Goal: Transaction & Acquisition: Obtain resource

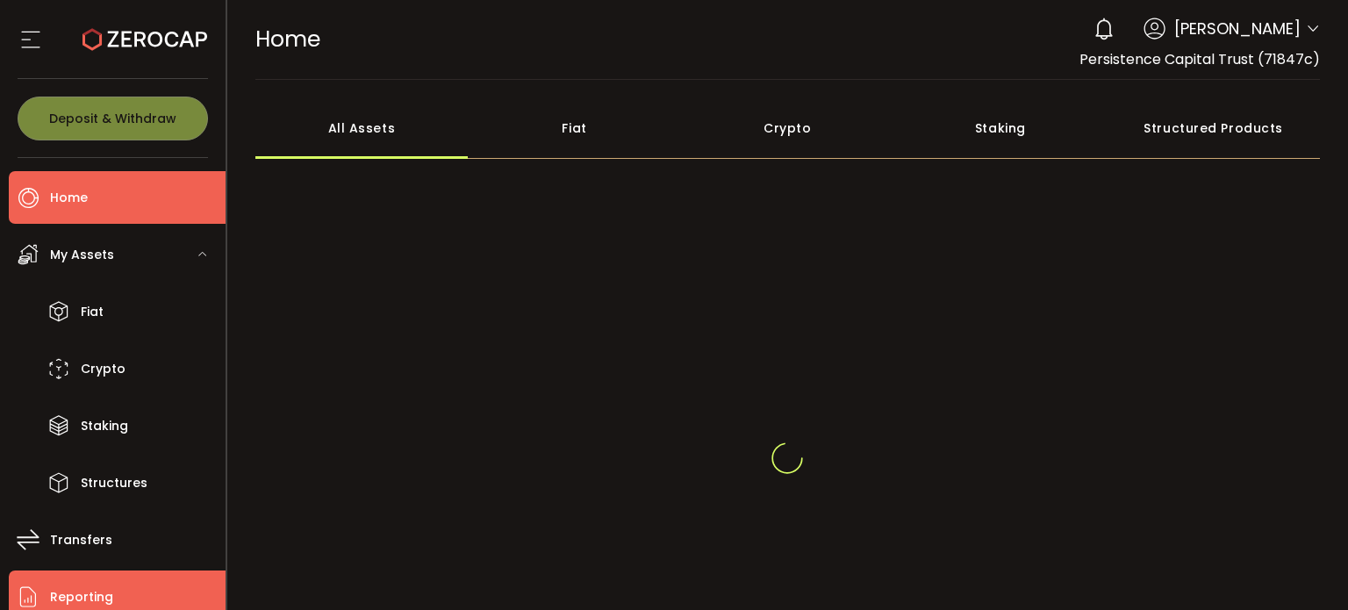
click at [117, 585] on li "Reporting" at bounding box center [117, 596] width 217 height 53
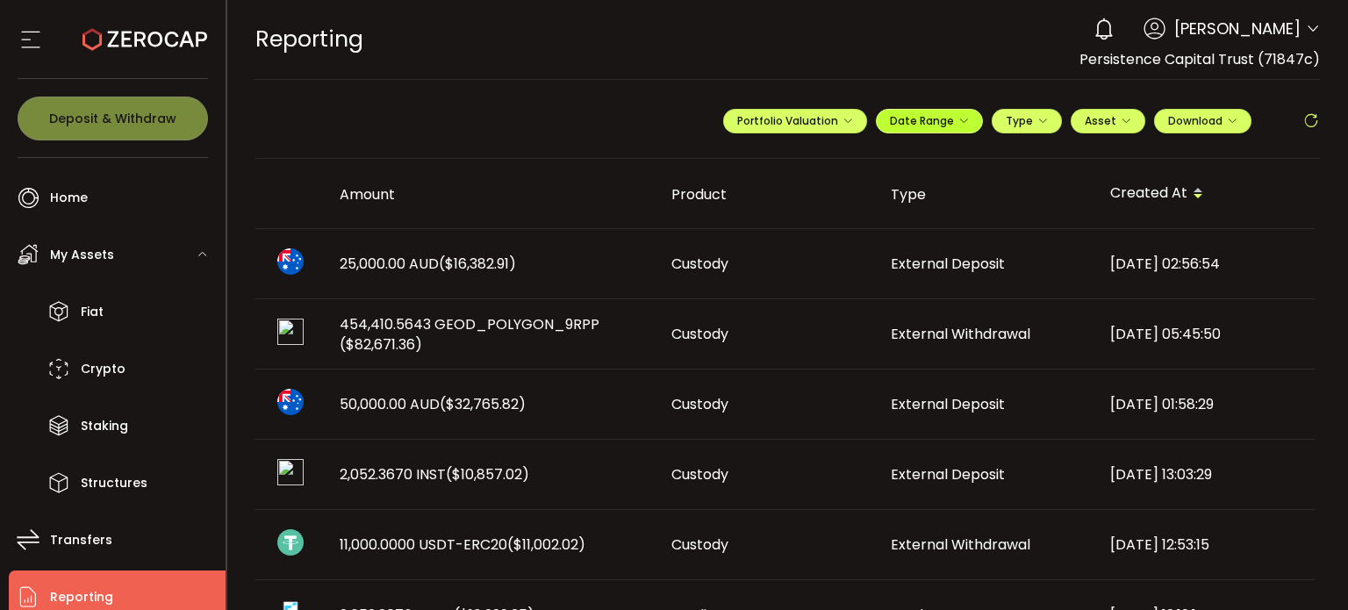
click at [947, 130] on button "Date Range" at bounding box center [929, 121] width 107 height 25
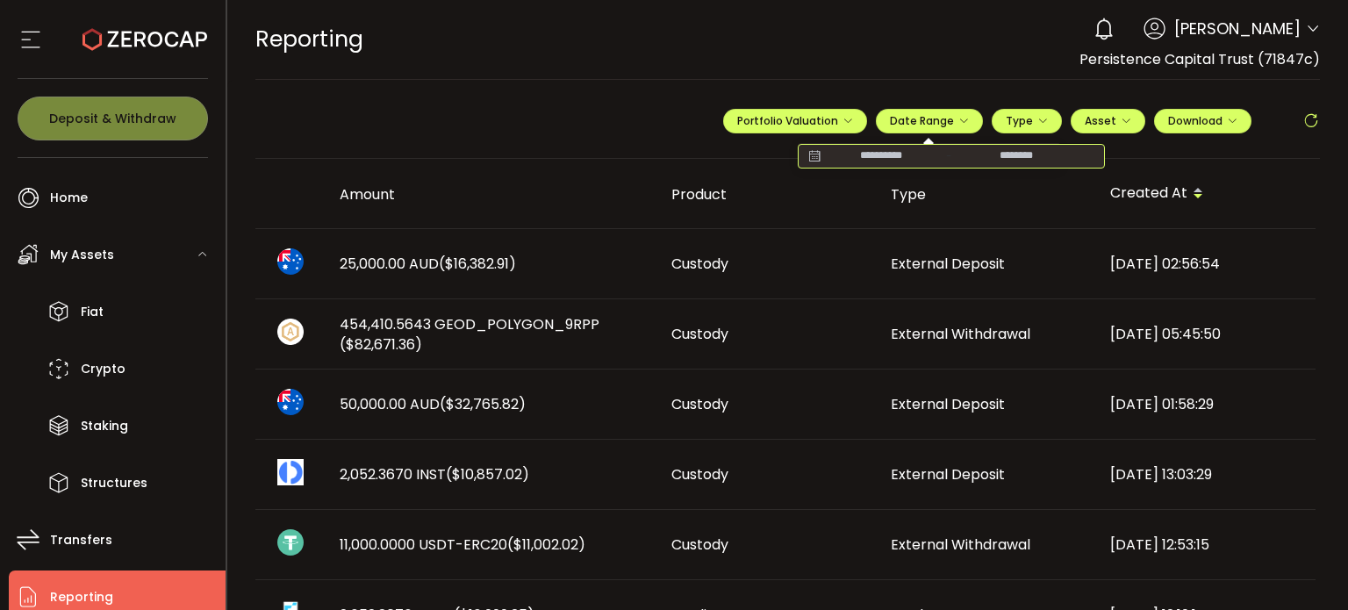
click at [893, 160] on input at bounding box center [881, 156] width 112 height 18
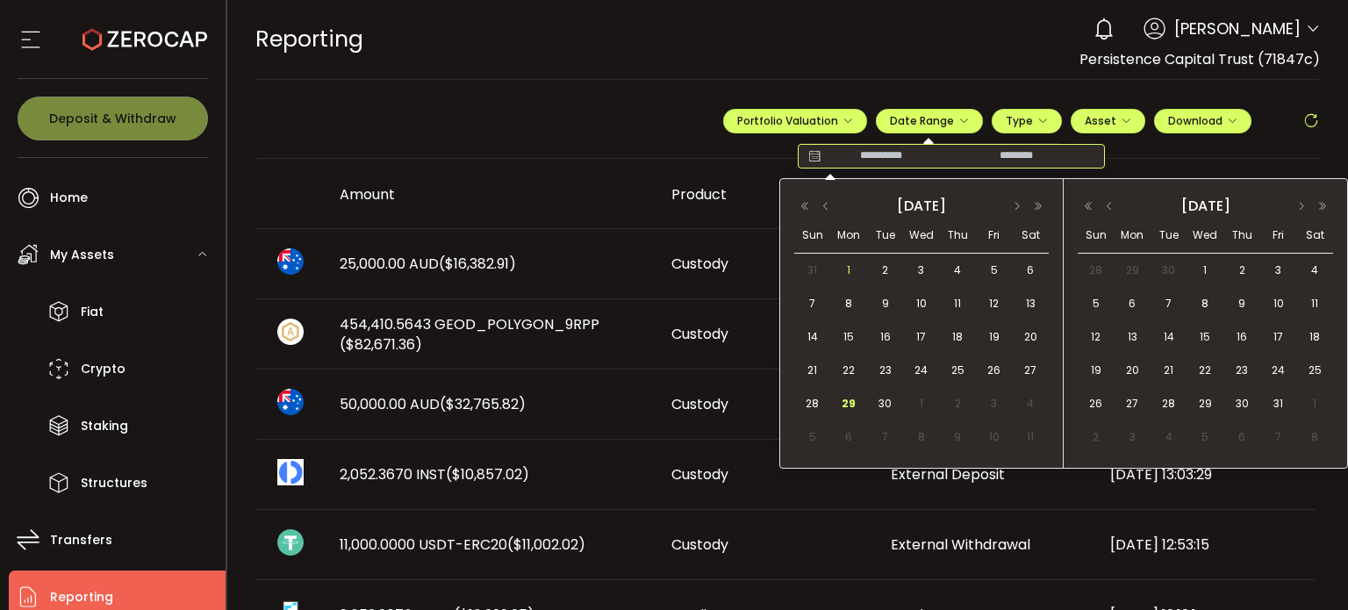
click at [846, 275] on span "1" at bounding box center [848, 270] width 21 height 21
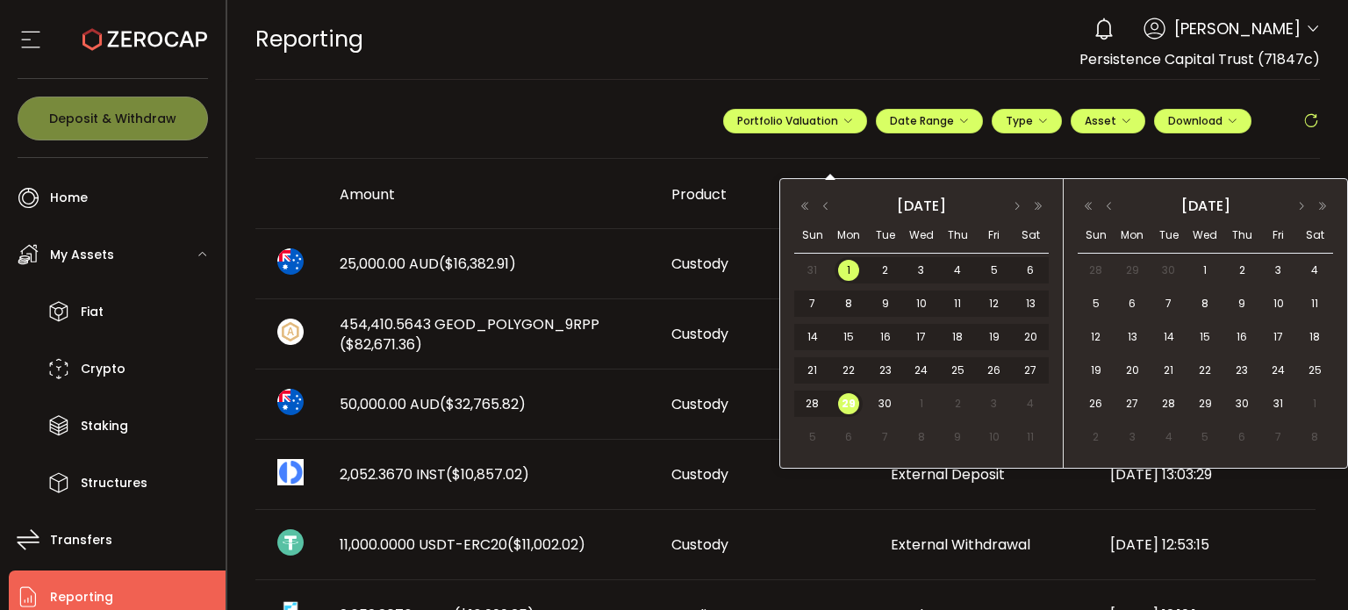
click at [853, 397] on span "29" at bounding box center [848, 403] width 21 height 21
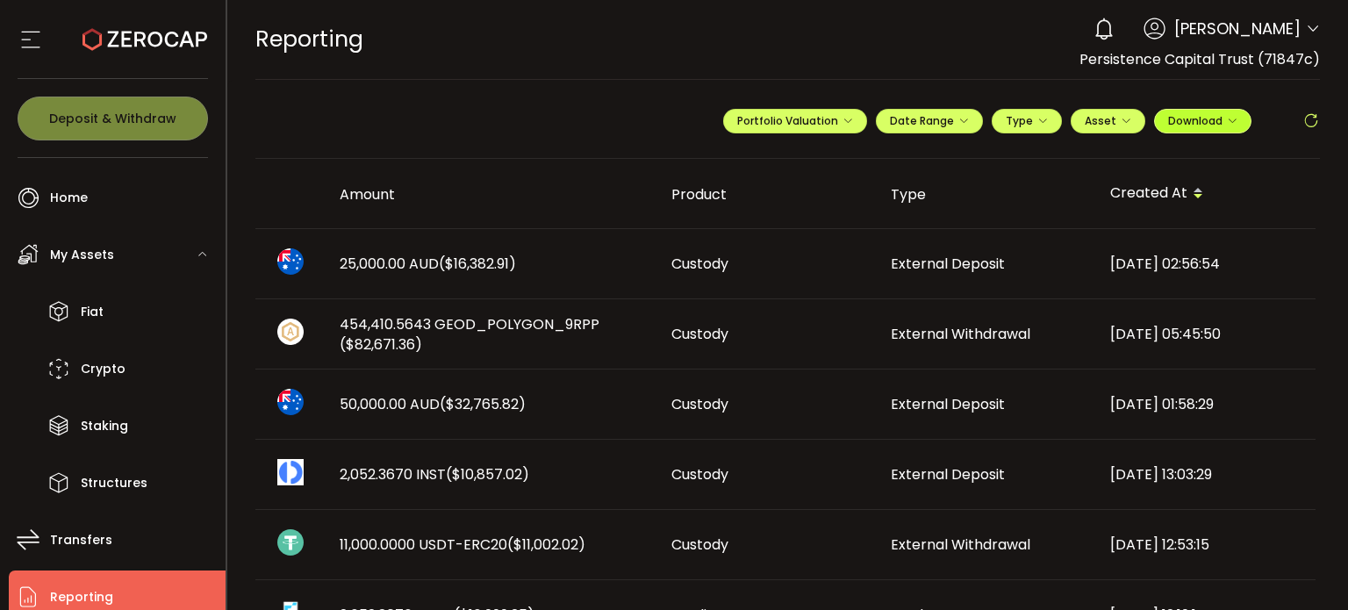
click at [1221, 115] on span "Download" at bounding box center [1202, 120] width 69 height 15
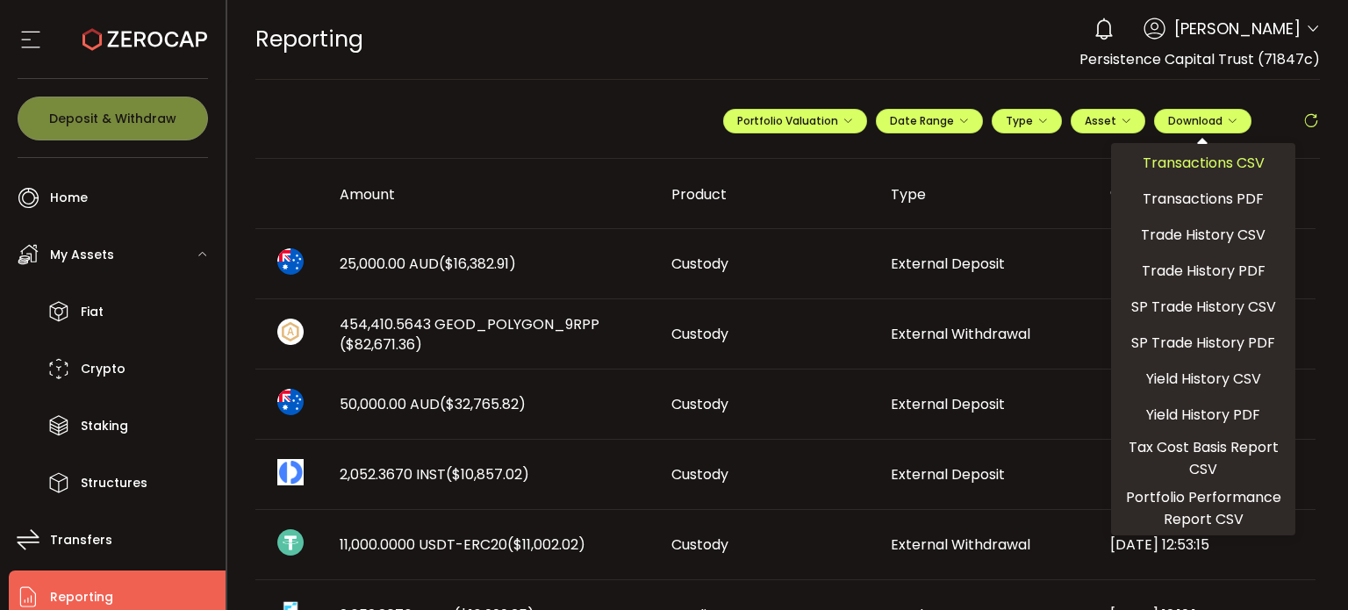
click at [1170, 169] on span "Transactions CSV" at bounding box center [1204, 163] width 122 height 22
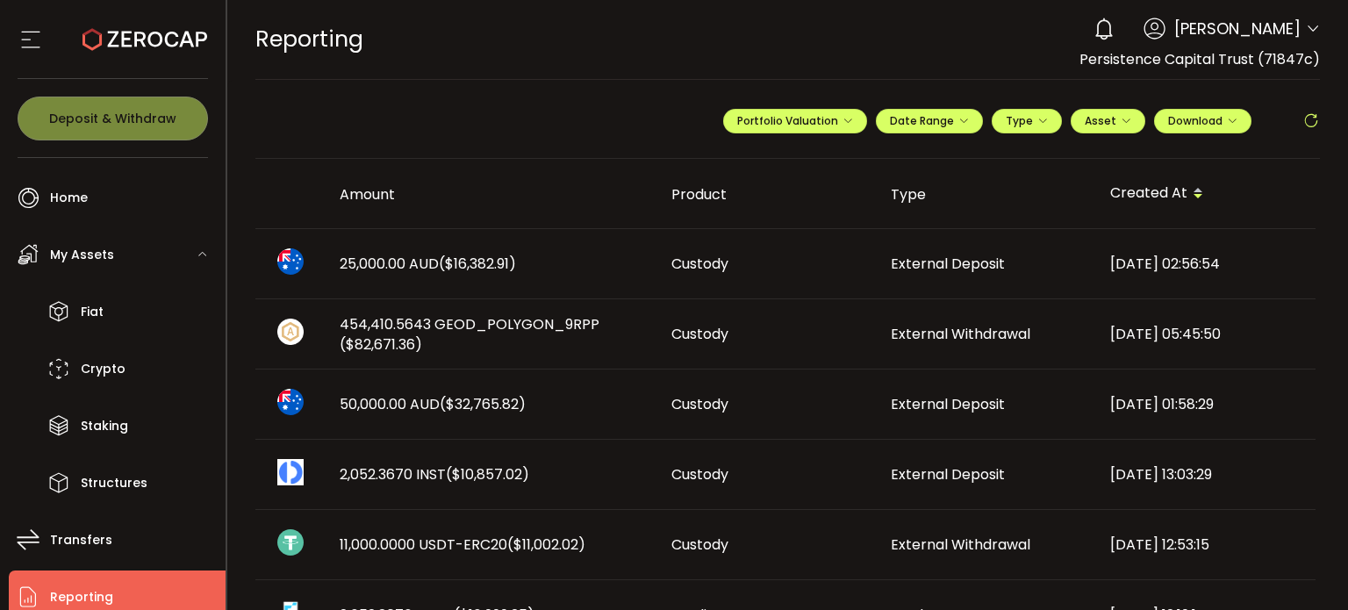
click at [1185, 133] on div "**********" at bounding box center [1021, 128] width 597 height 53
click at [1201, 123] on span "Download" at bounding box center [1202, 120] width 69 height 15
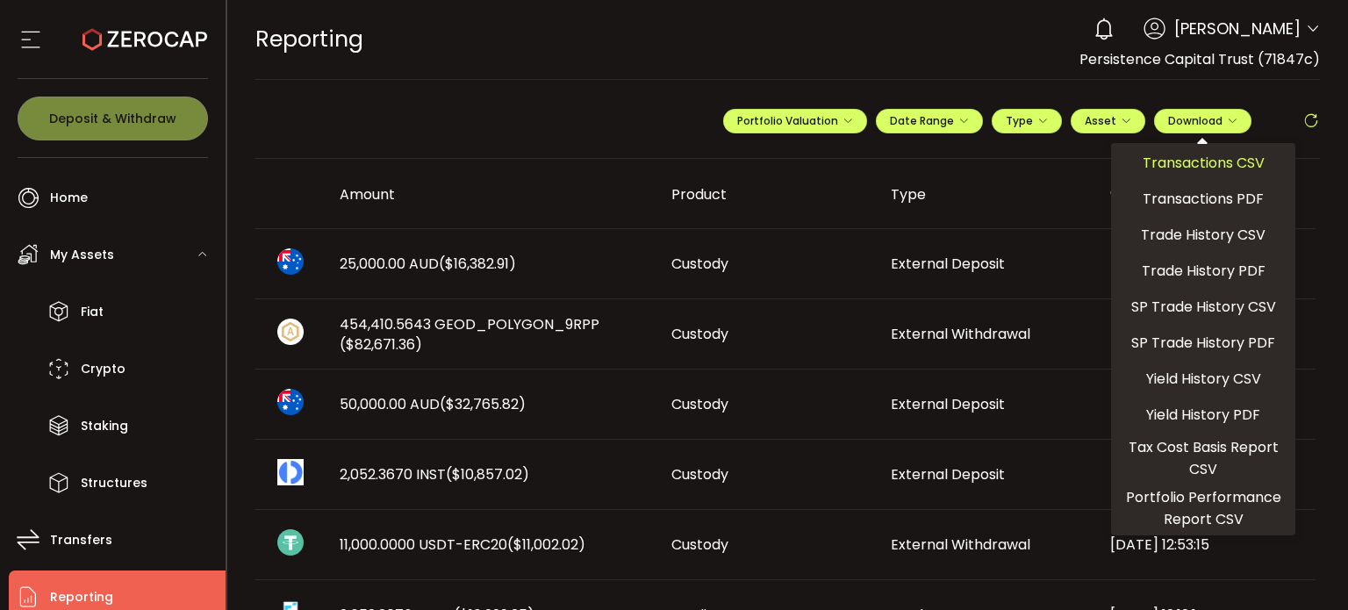
click at [1188, 157] on span "Transactions CSV" at bounding box center [1204, 163] width 122 height 22
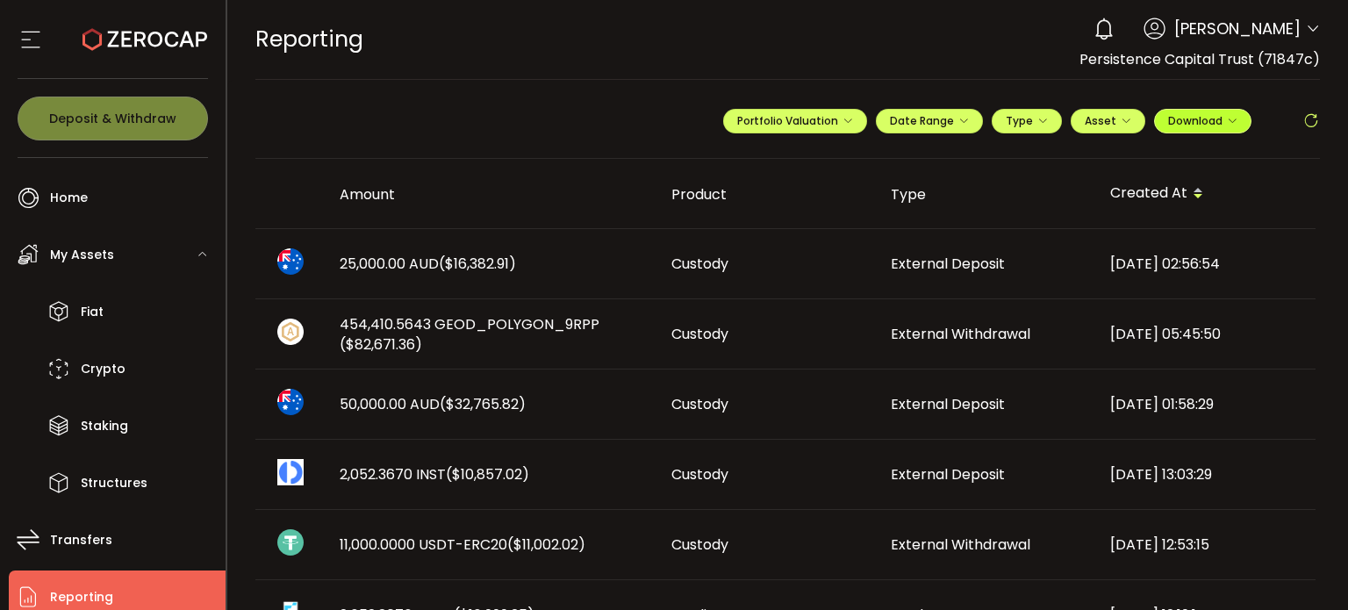
click at [1190, 128] on button "Download" at bounding box center [1202, 121] width 97 height 25
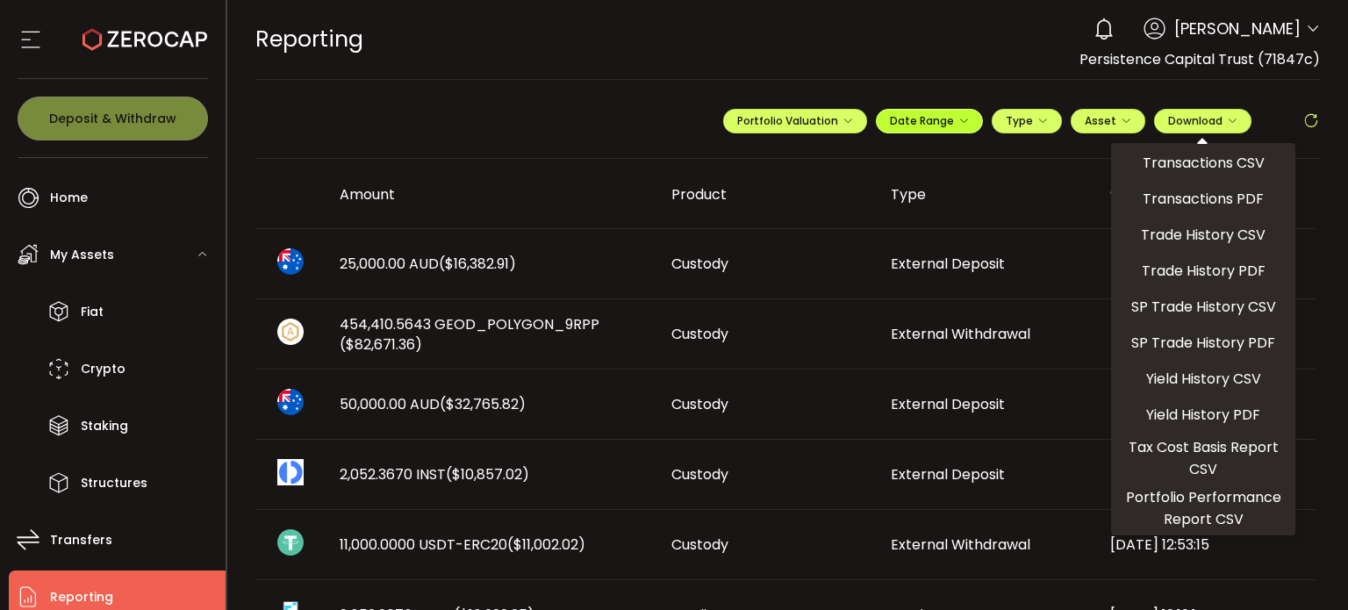
click at [908, 109] on button "Date Range" at bounding box center [929, 121] width 107 height 25
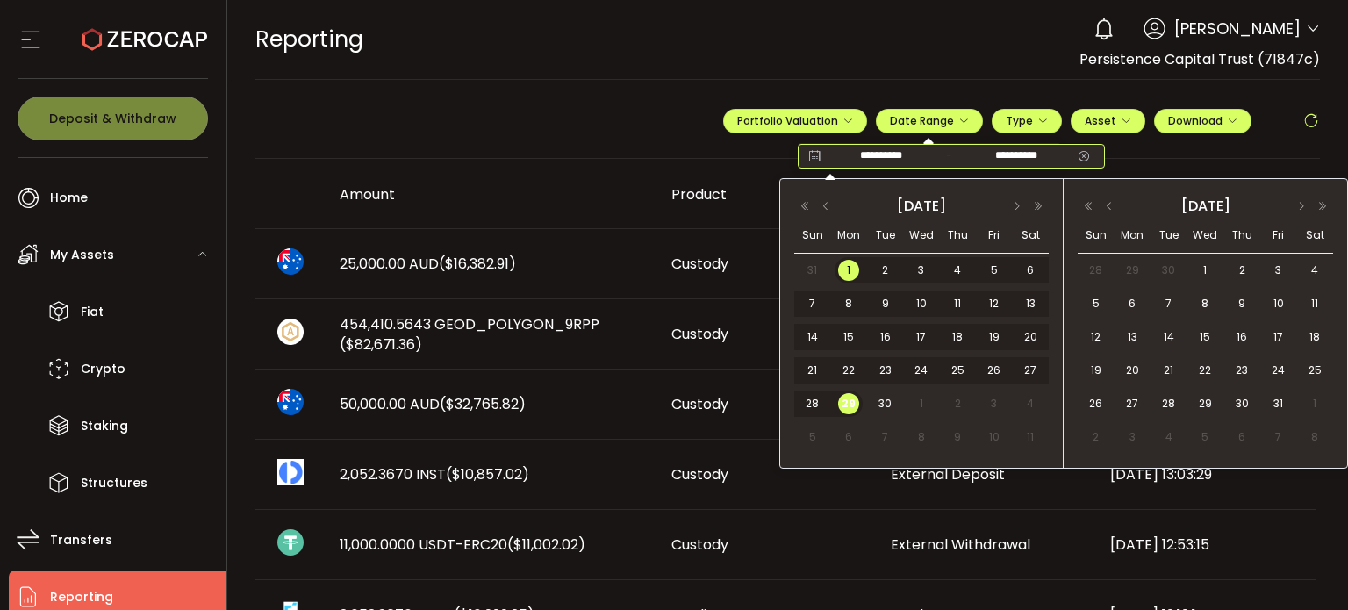
click at [1011, 154] on input "**********" at bounding box center [1016, 156] width 112 height 18
click at [990, 368] on span "26" at bounding box center [994, 370] width 21 height 21
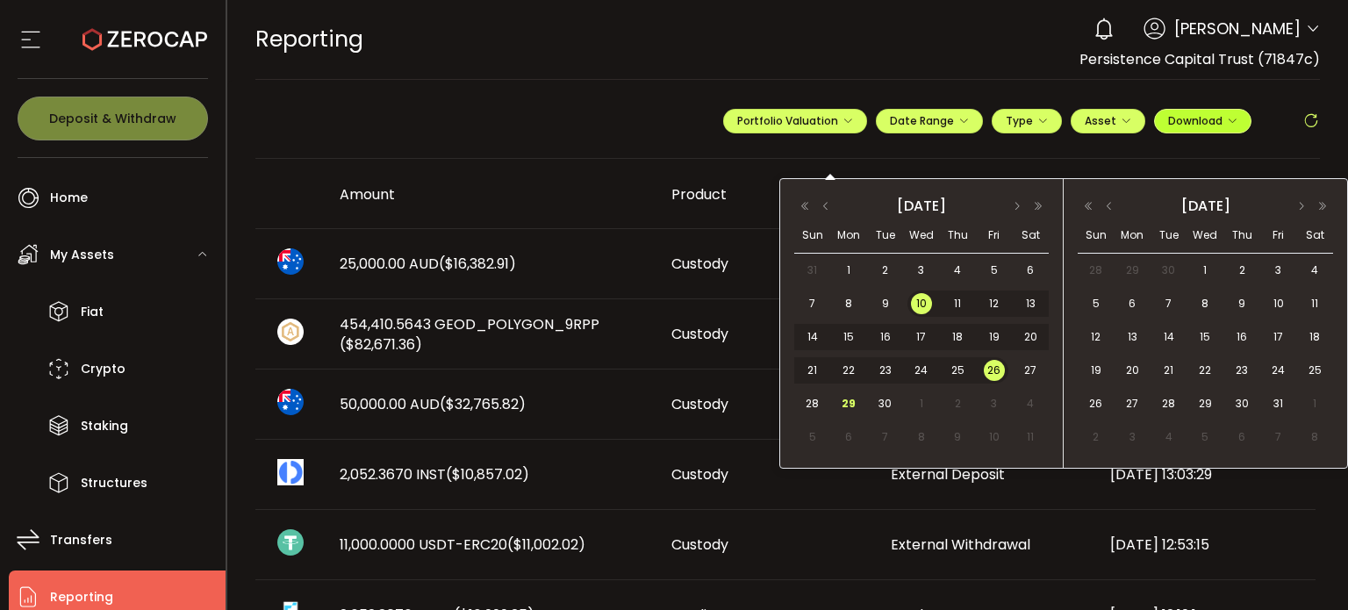
click at [1180, 122] on span "Download" at bounding box center [1202, 120] width 69 height 15
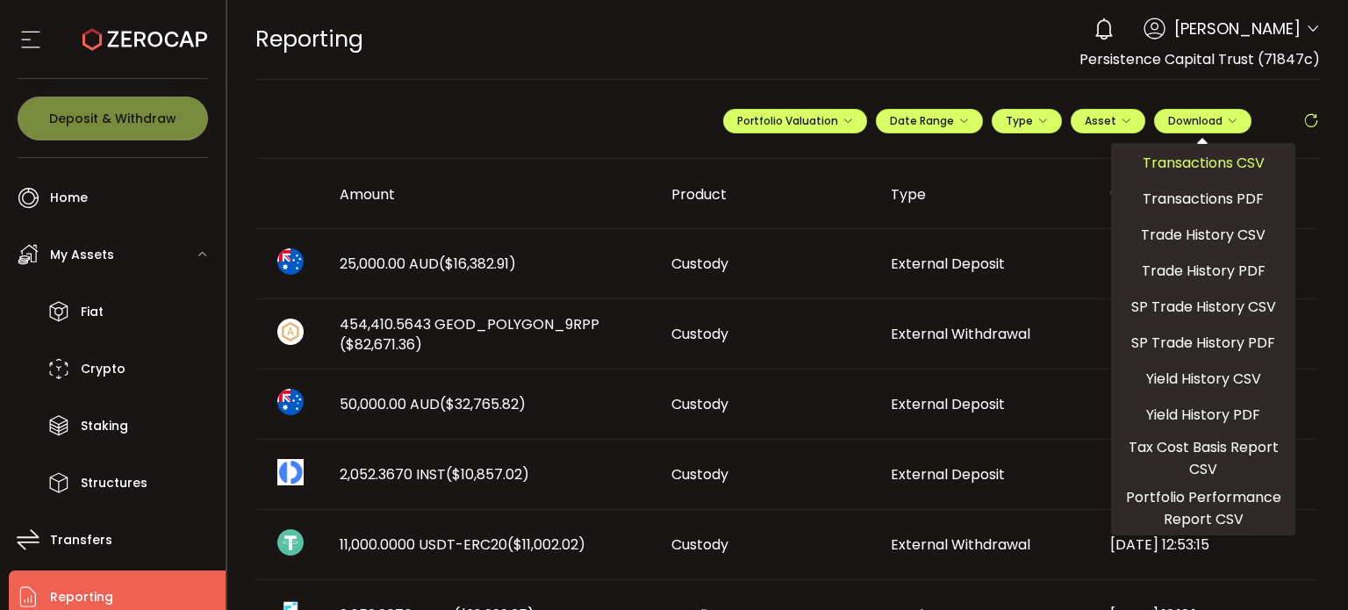
click at [1191, 161] on span "Transactions CSV" at bounding box center [1204, 163] width 122 height 22
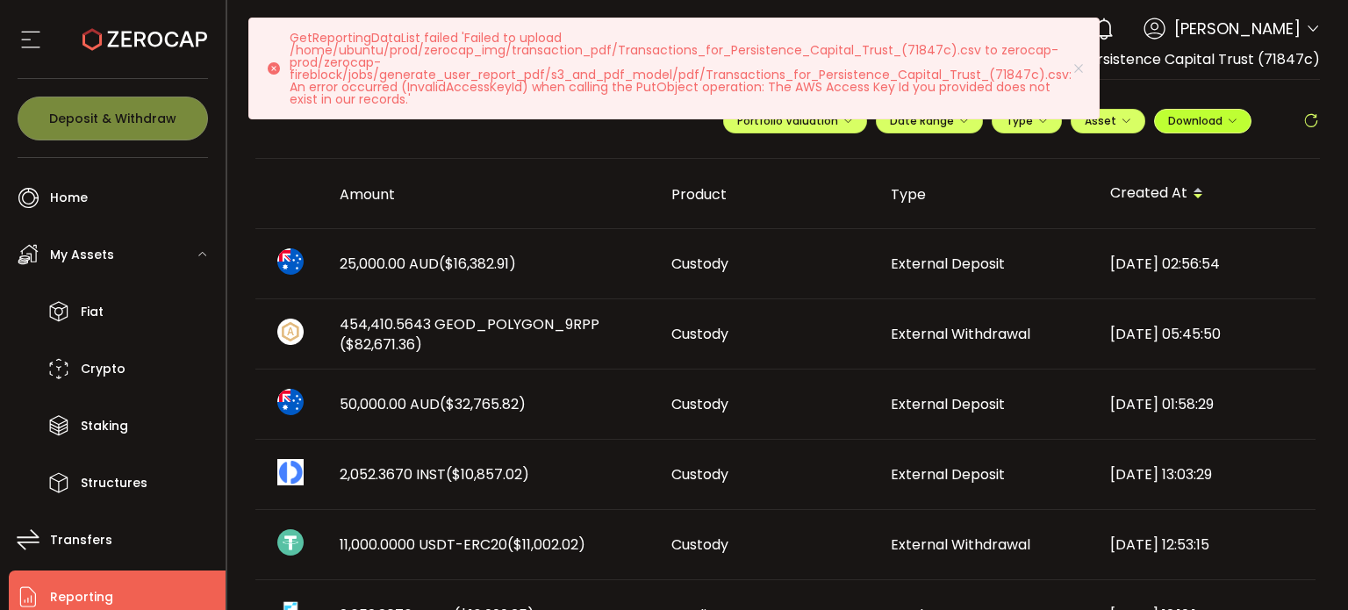
click at [1176, 119] on span "Download" at bounding box center [1202, 120] width 69 height 15
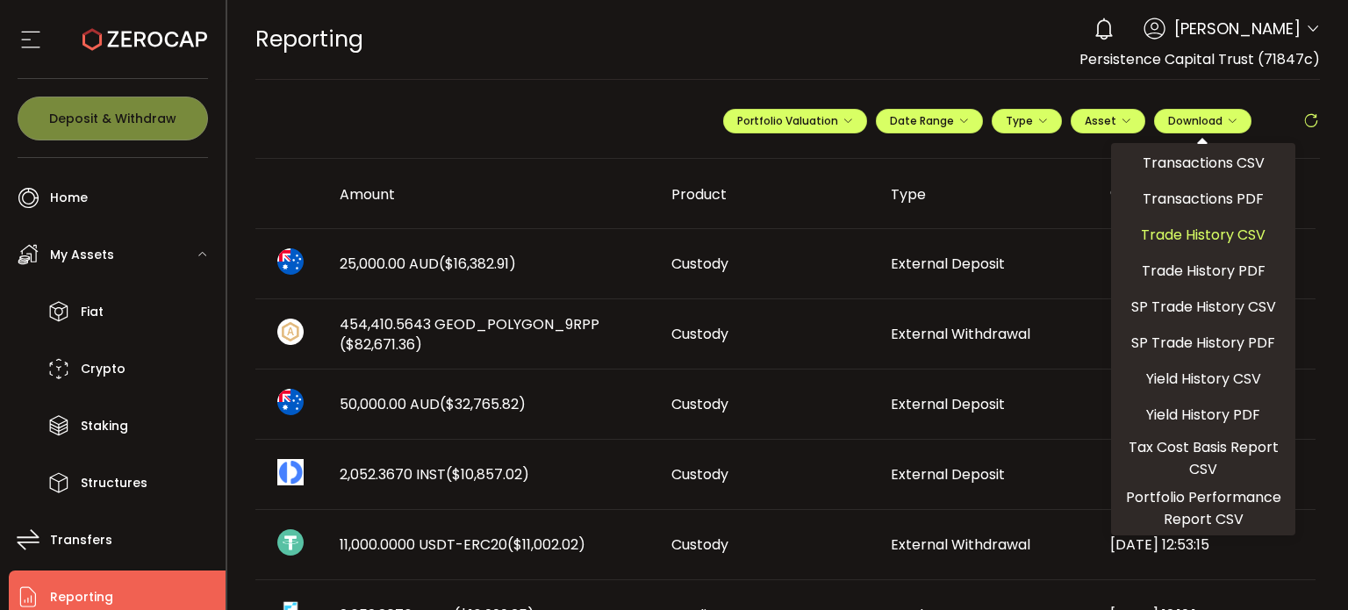
click at [1175, 229] on span "Trade History CSV" at bounding box center [1203, 235] width 125 height 22
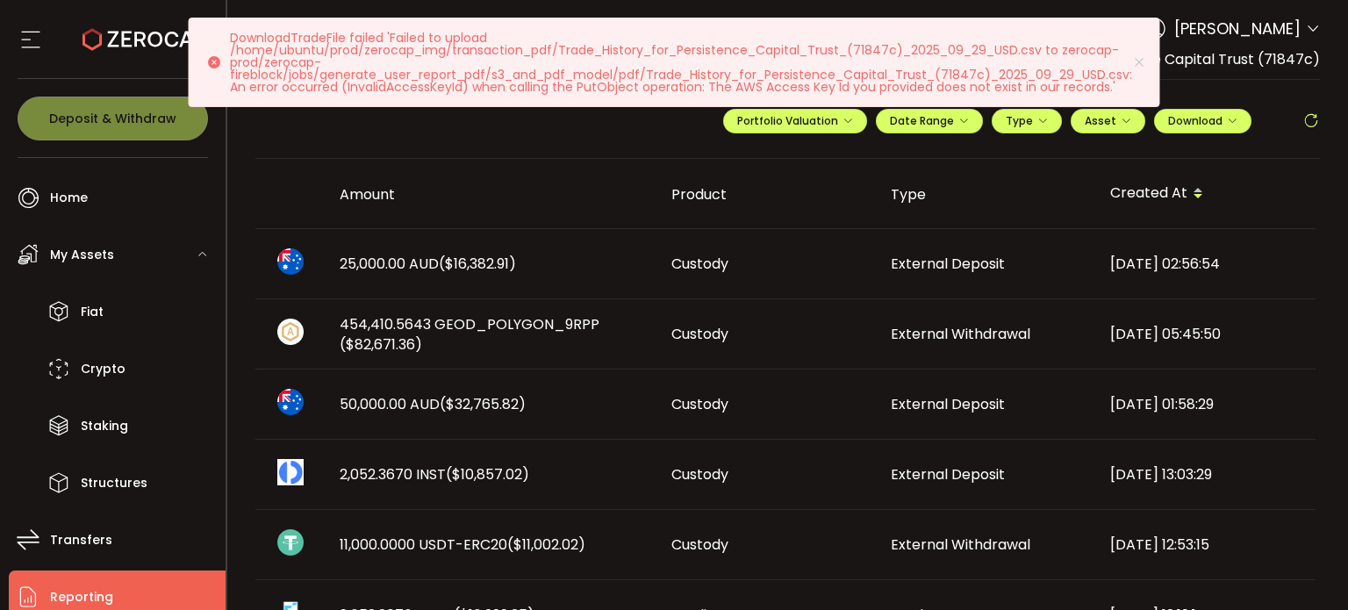
click at [1226, 134] on div "**********" at bounding box center [1021, 128] width 597 height 53
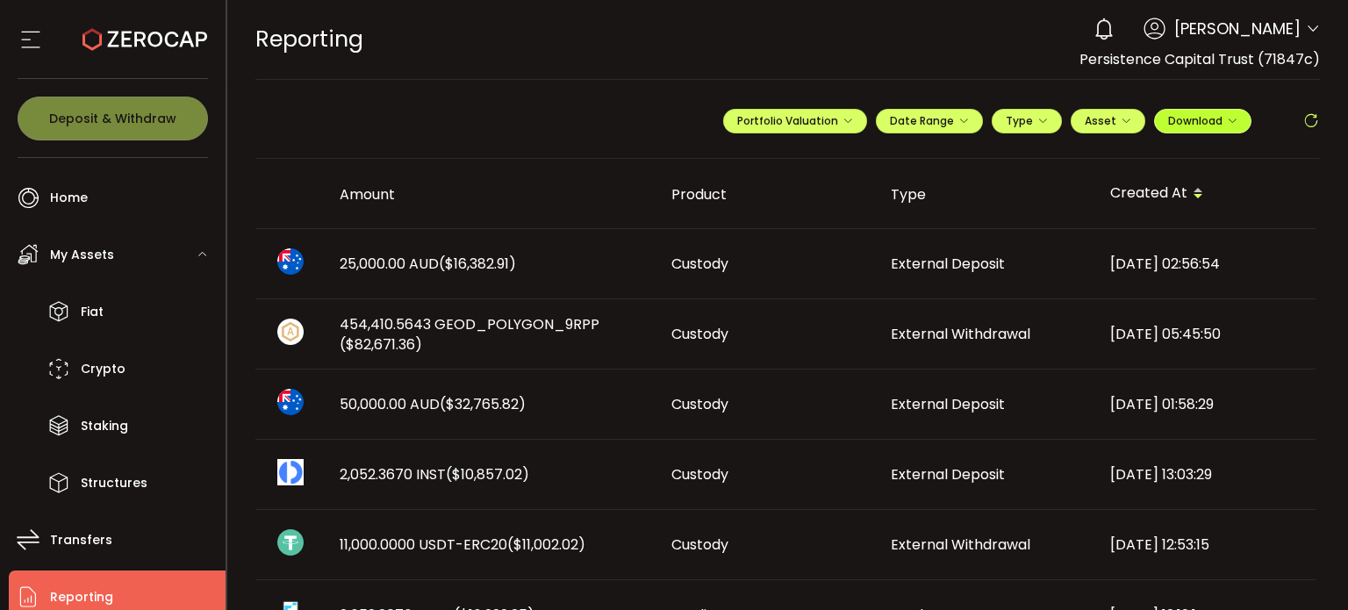
click at [1217, 126] on span "Download" at bounding box center [1202, 120] width 69 height 15
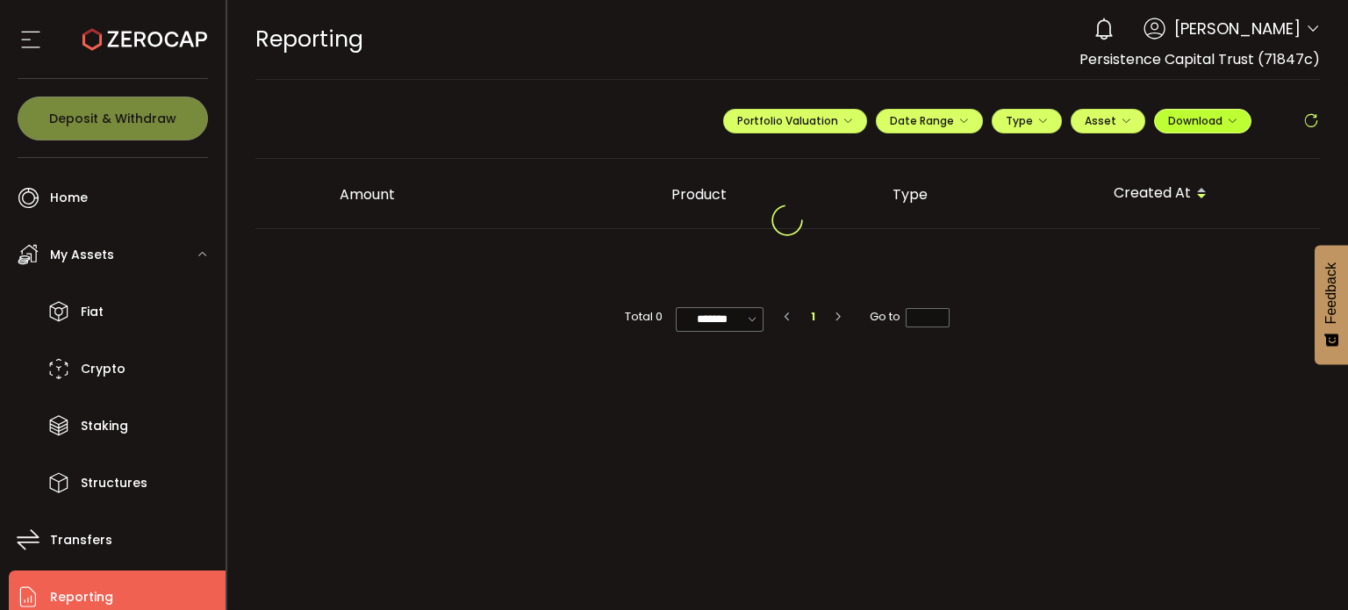
click at [1190, 131] on button "Download" at bounding box center [1202, 121] width 97 height 25
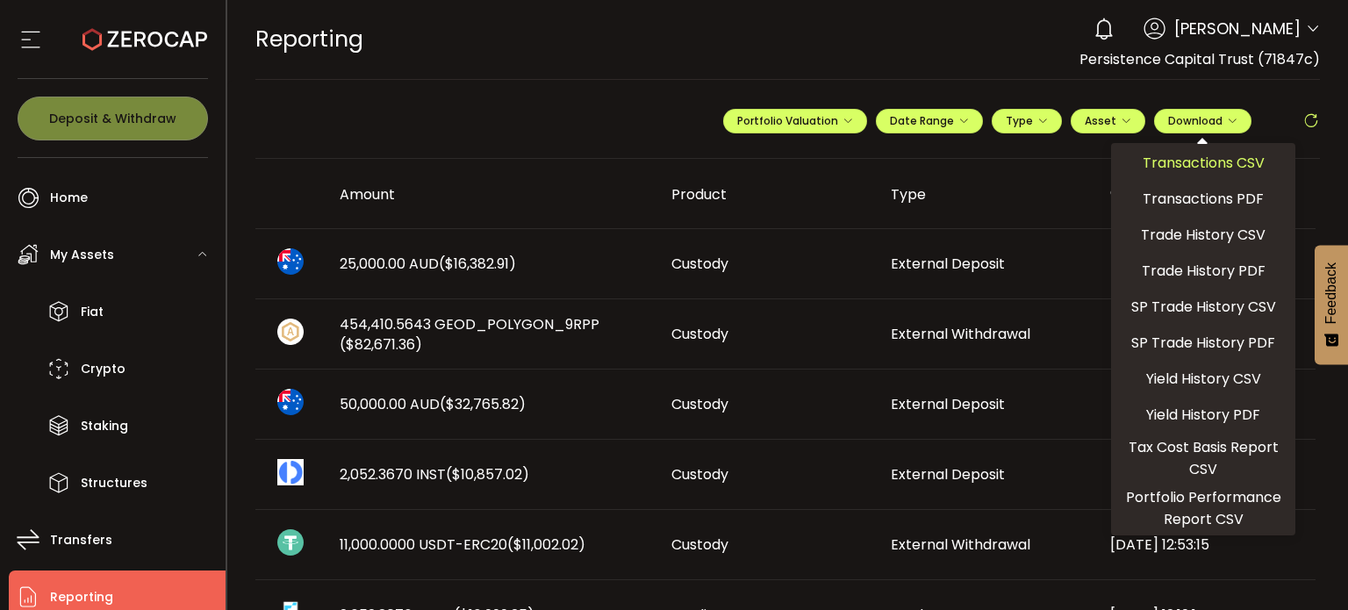
click at [1174, 161] on span "Transactions CSV" at bounding box center [1204, 163] width 122 height 22
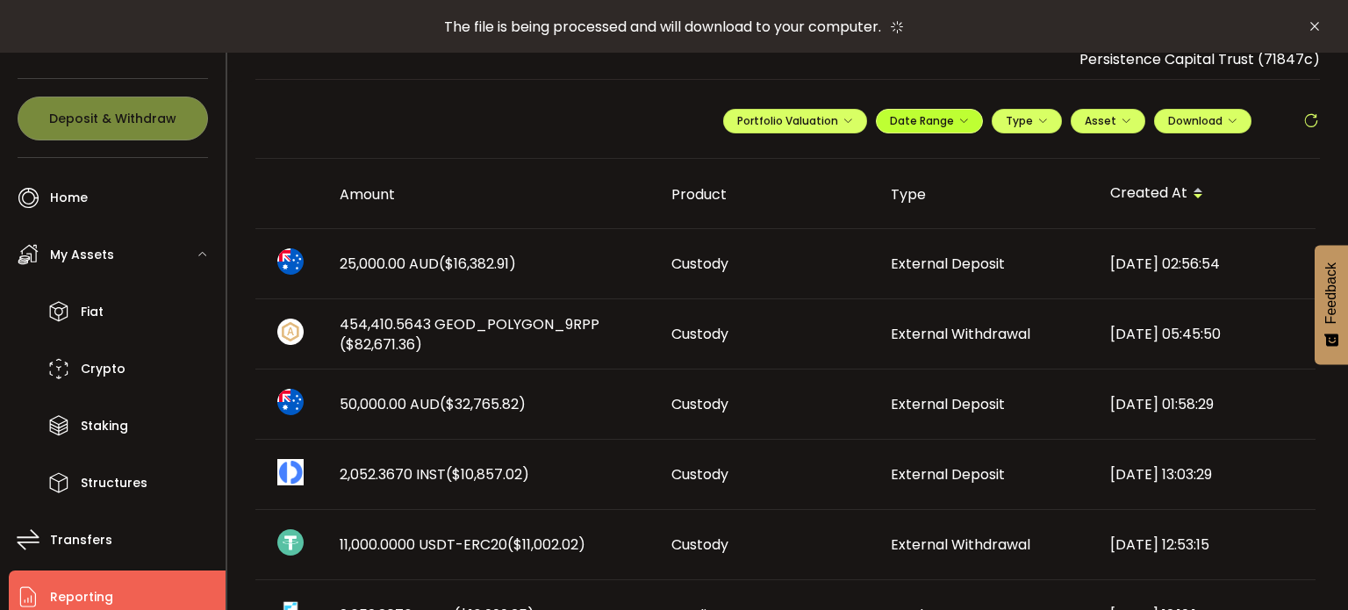
click at [890, 115] on span "Date Range" at bounding box center [929, 120] width 79 height 15
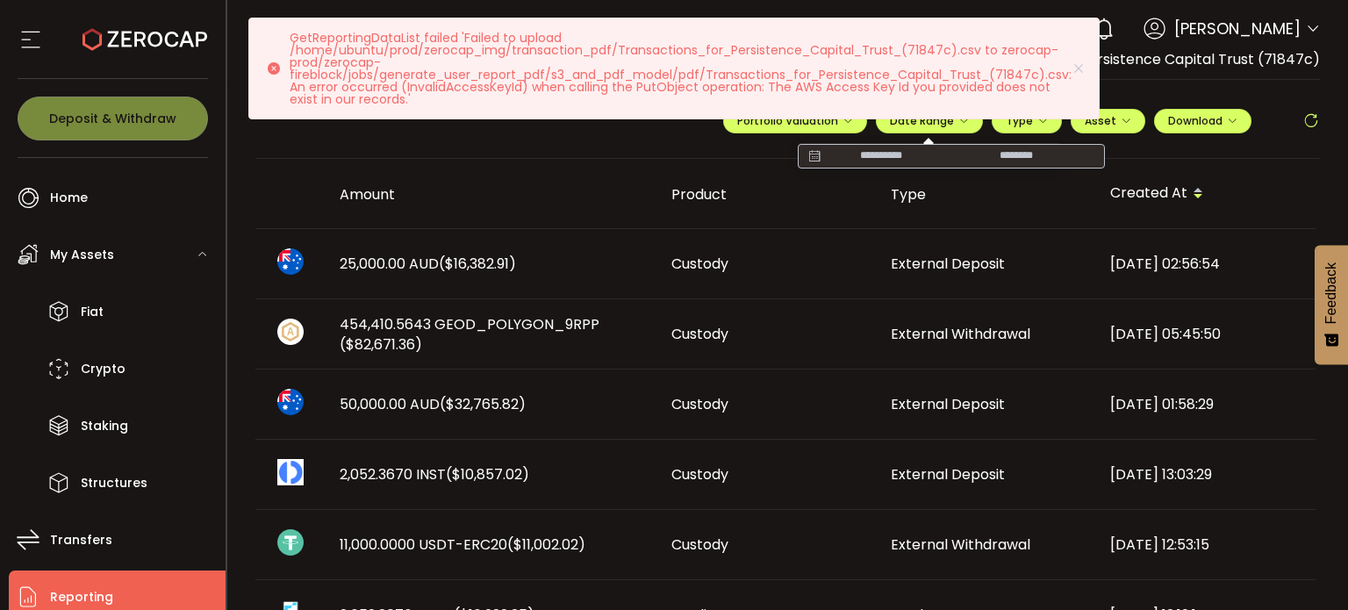
click at [887, 145] on div "-" at bounding box center [951, 156] width 307 height 25
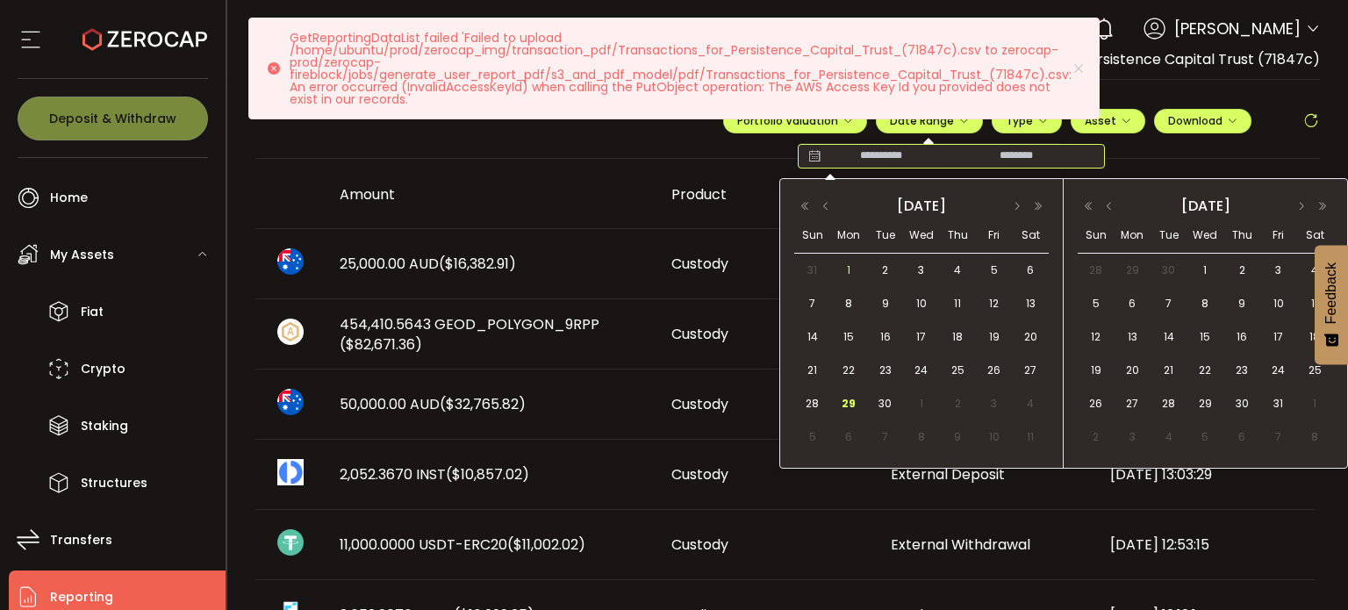
click at [841, 269] on span "1" at bounding box center [848, 270] width 21 height 21
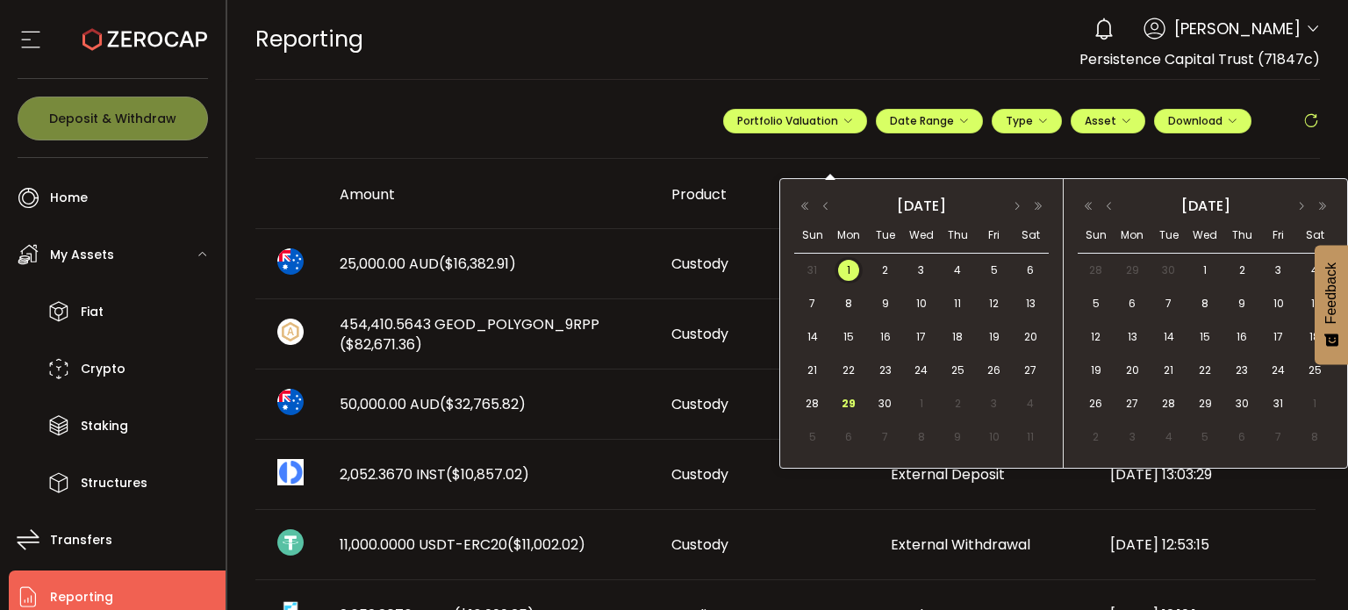
click at [855, 269] on span "1" at bounding box center [848, 270] width 21 height 21
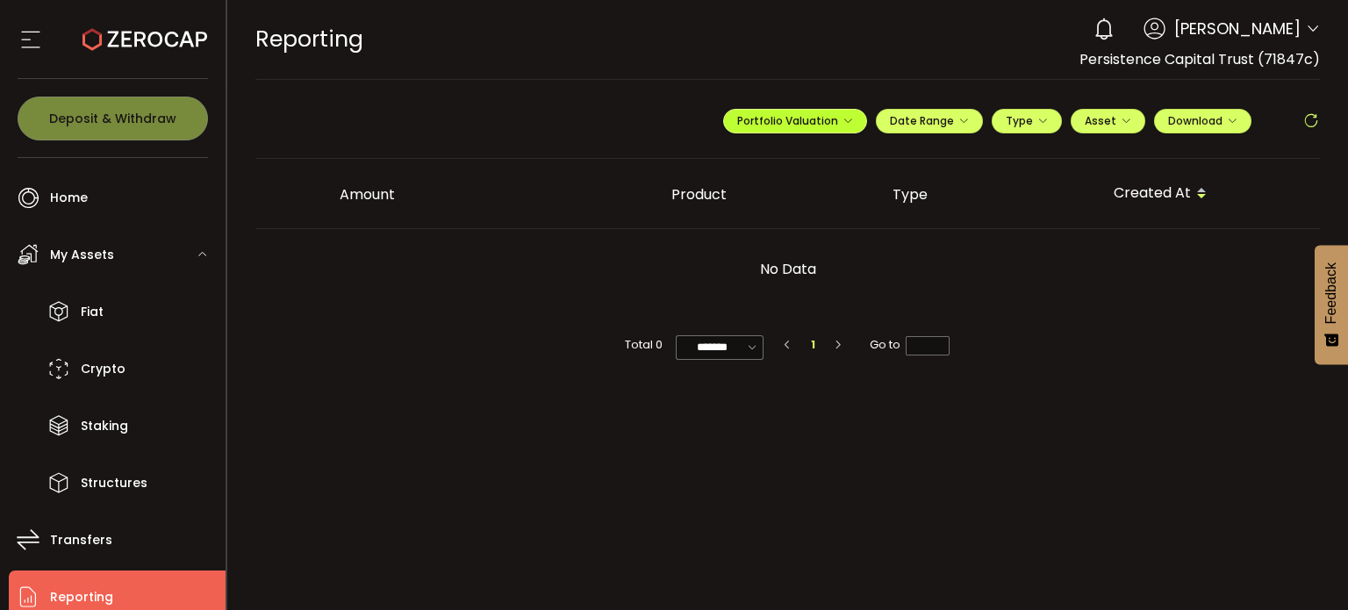
click at [839, 125] on span "Portfolio Valuation" at bounding box center [795, 120] width 116 height 15
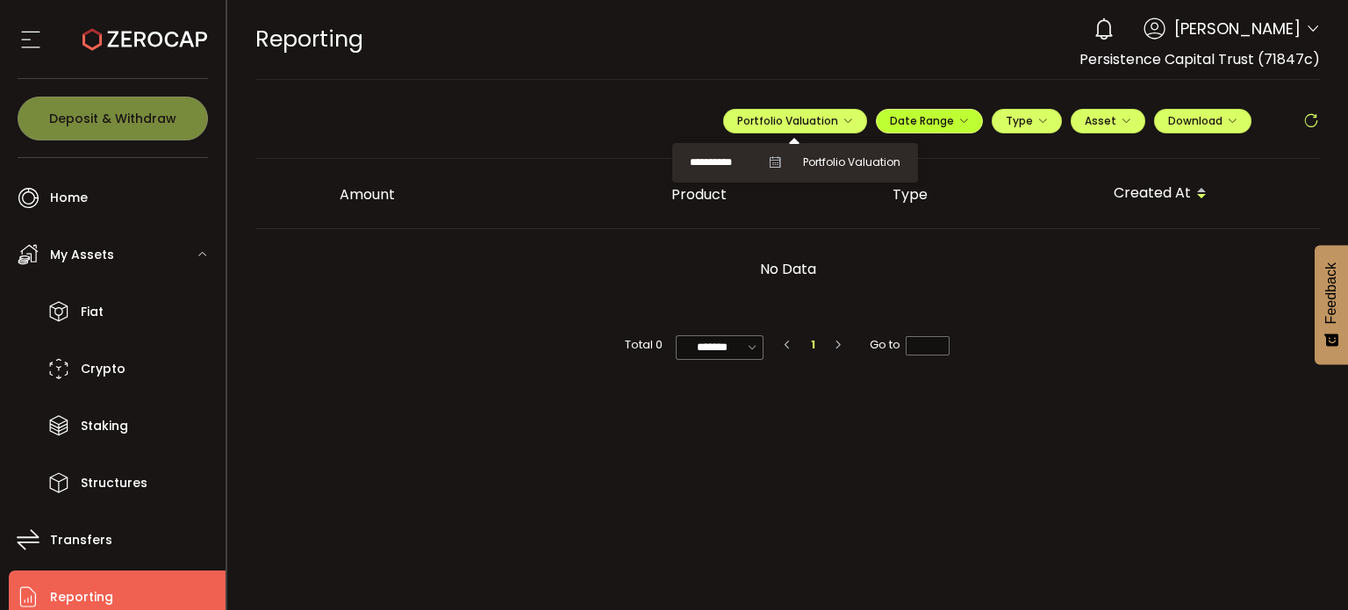
click at [909, 117] on span "Date Range" at bounding box center [929, 120] width 79 height 15
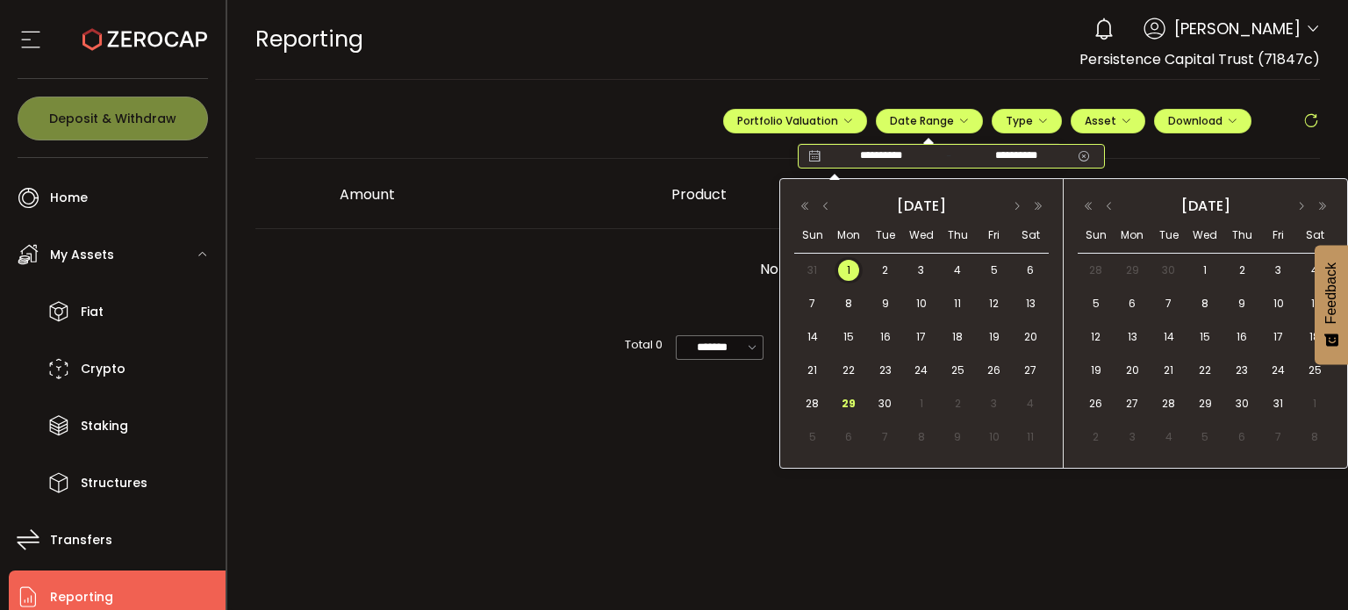
click at [1036, 157] on input "**********" at bounding box center [1016, 156] width 112 height 18
click at [994, 369] on span "26" at bounding box center [994, 370] width 21 height 21
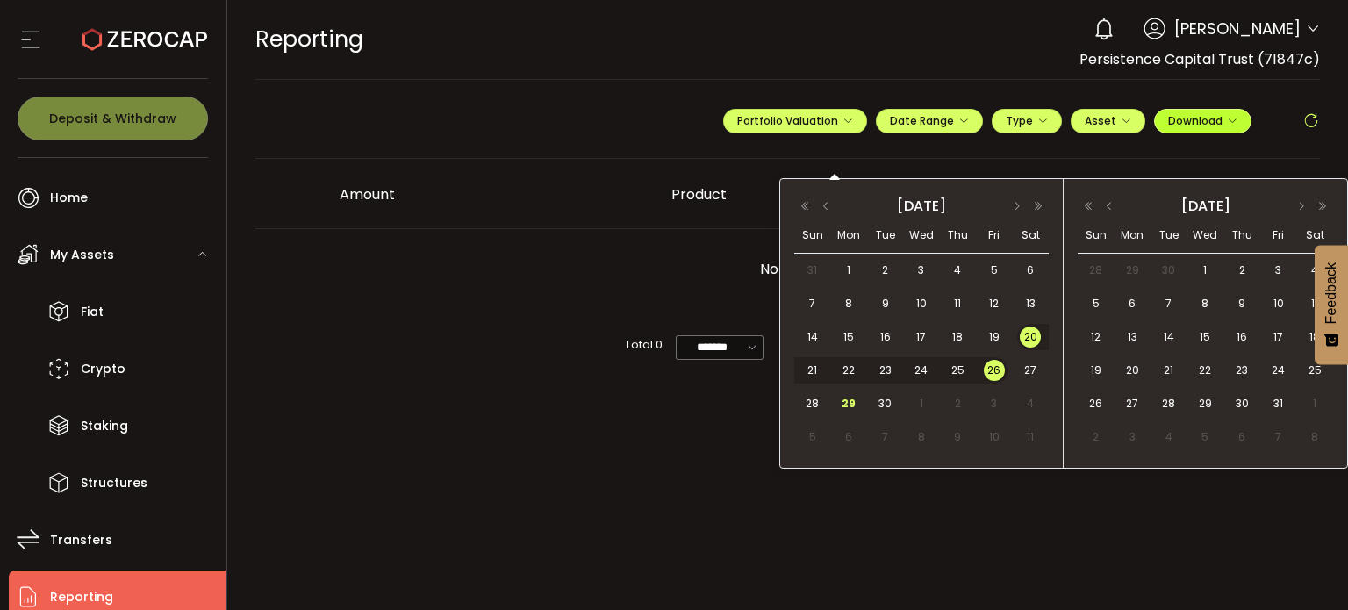
click at [1184, 127] on span "Download" at bounding box center [1202, 120] width 69 height 15
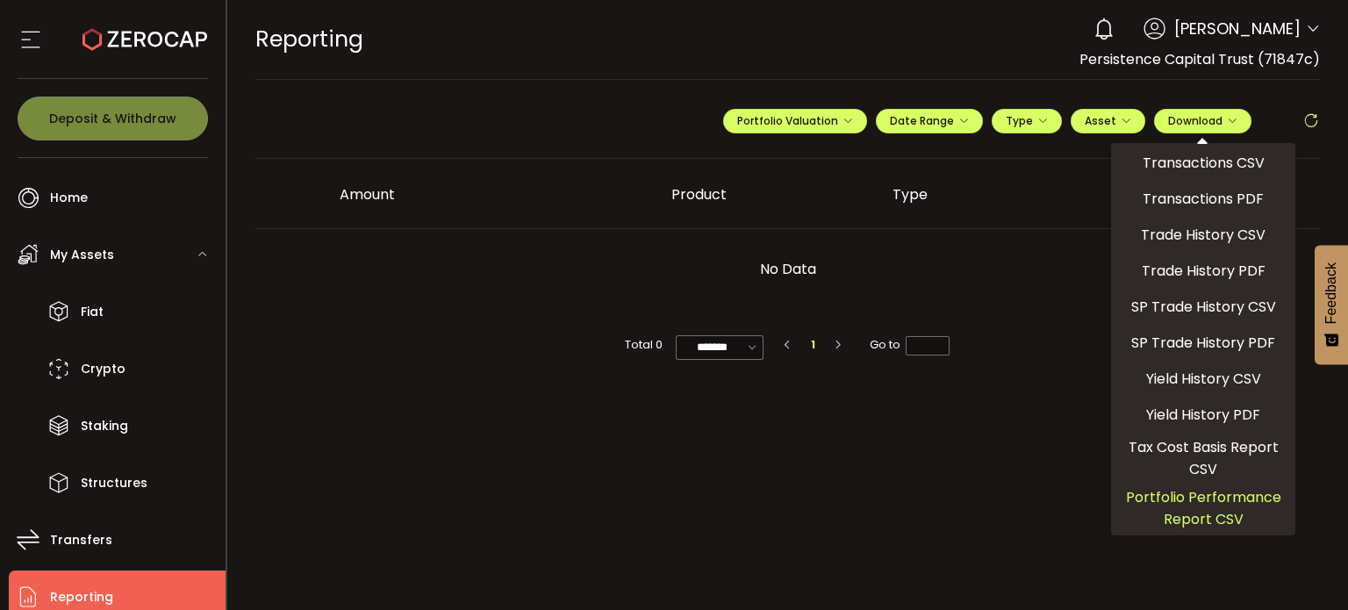
click at [1127, 492] on span "Portfolio Performance Report CSV" at bounding box center [1203, 508] width 170 height 44
click at [1169, 413] on span "Yield History PDF" at bounding box center [1203, 415] width 114 height 22
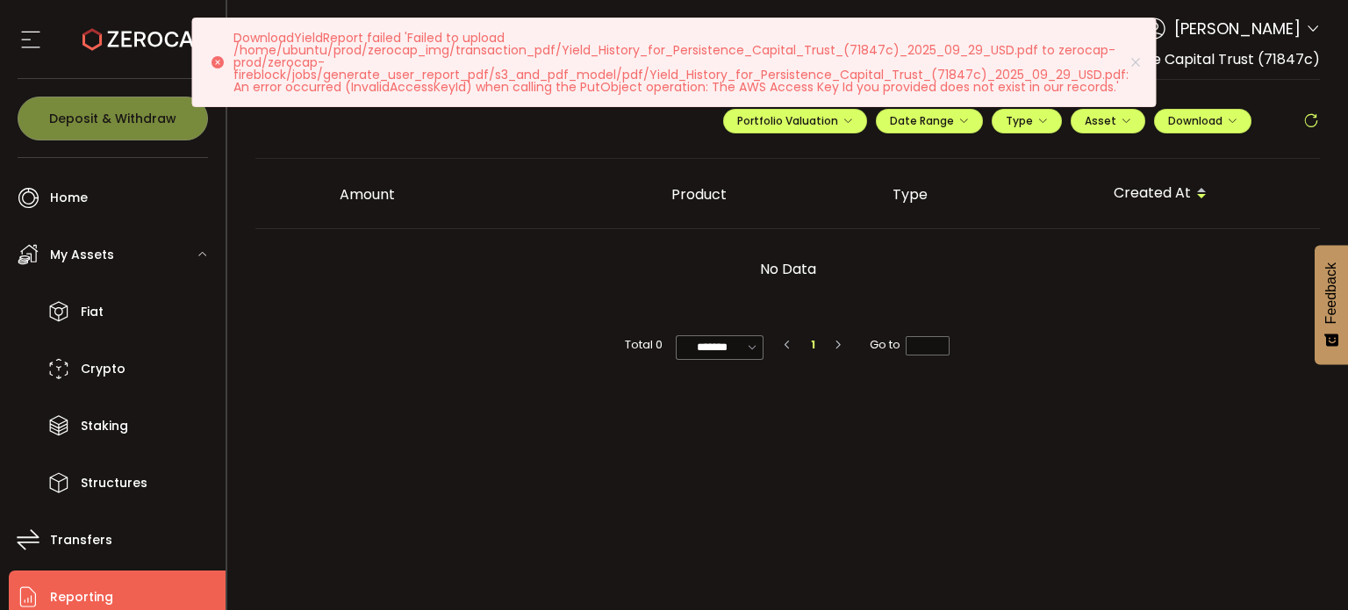
click at [1032, 263] on p "No Data" at bounding box center [787, 269] width 533 height 53
click at [1017, 123] on span "Type" at bounding box center [1027, 120] width 42 height 15
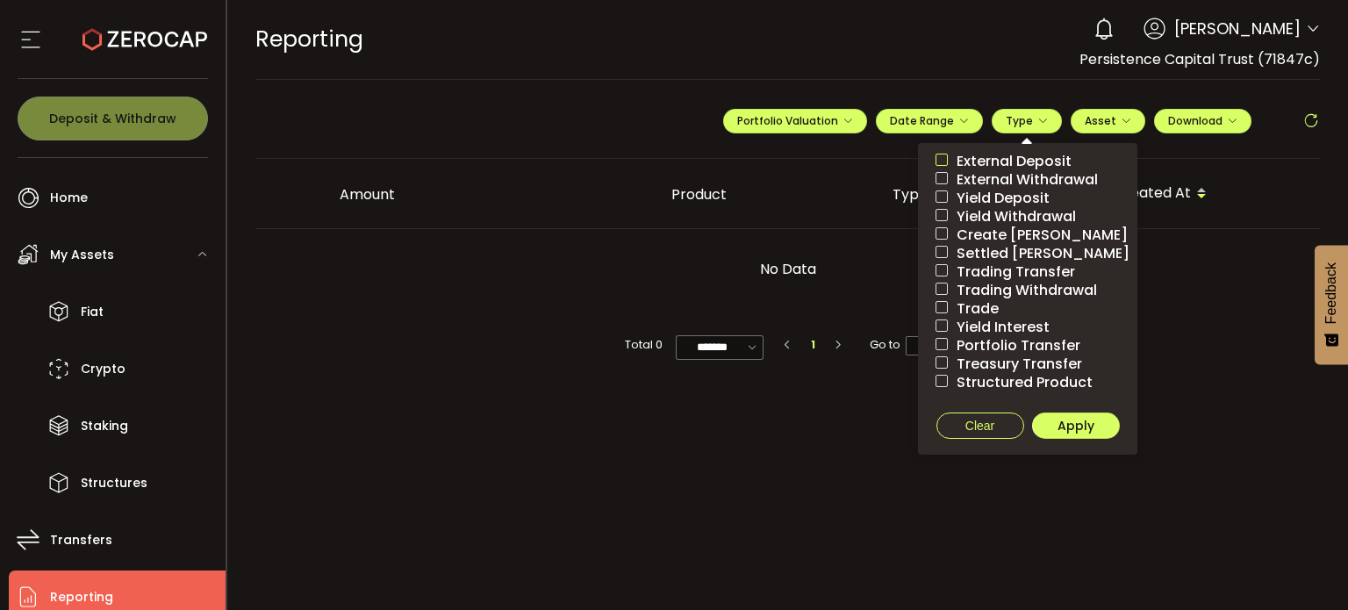
click at [942, 160] on span at bounding box center [942, 160] width 12 height 12
click at [944, 178] on span at bounding box center [942, 178] width 12 height 12
click at [944, 195] on span at bounding box center [942, 196] width 12 height 12
click at [944, 207] on label "Yield Withdrawal" at bounding box center [1027, 216] width 219 height 18
click at [944, 231] on span at bounding box center [942, 233] width 12 height 12
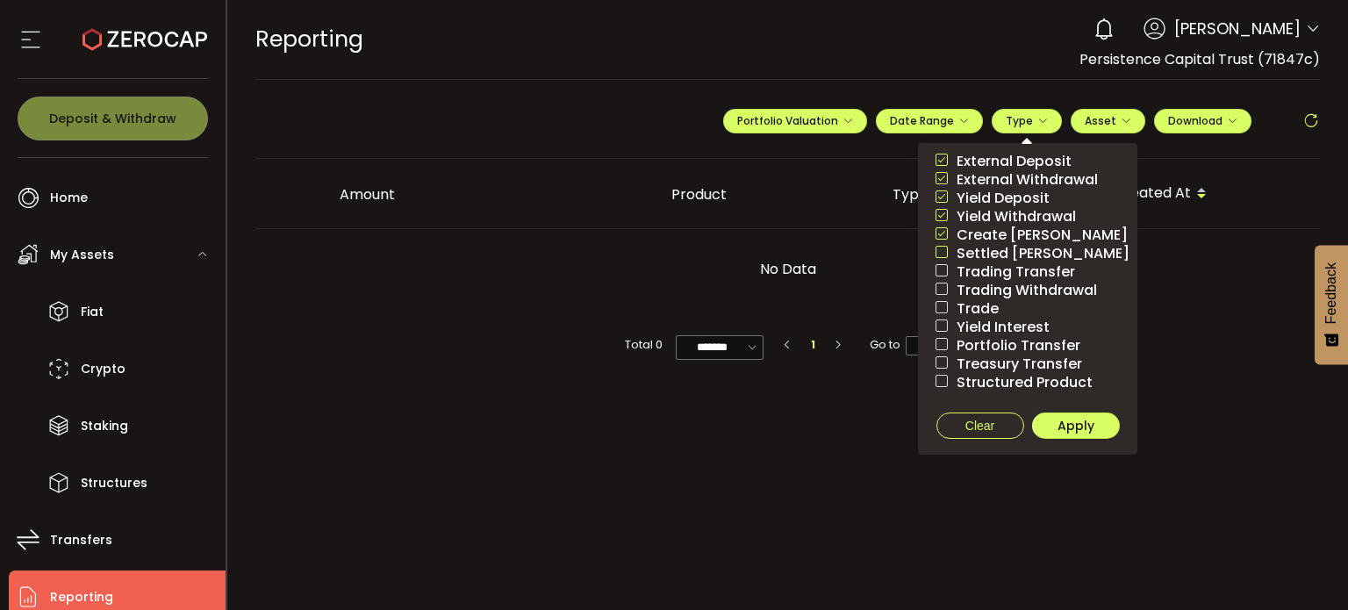
click at [944, 249] on span at bounding box center [942, 252] width 12 height 12
click at [944, 270] on span at bounding box center [942, 270] width 12 height 12
click at [945, 292] on span at bounding box center [942, 289] width 12 height 12
click at [945, 303] on span at bounding box center [942, 307] width 12 height 12
click at [949, 320] on span "Yield Interest" at bounding box center [999, 327] width 102 height 17
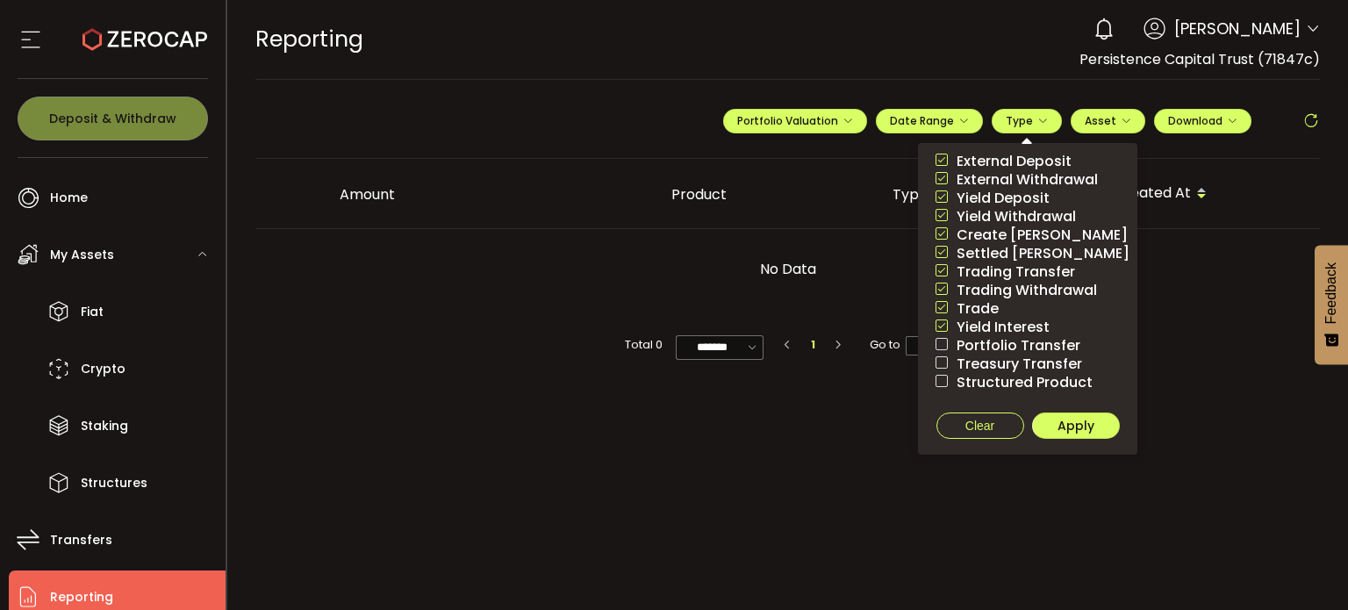
click at [948, 337] on span "Portfolio Transfer" at bounding box center [1014, 345] width 133 height 17
click at [946, 355] on label "Treasury Transfer" at bounding box center [1027, 364] width 219 height 18
click at [946, 381] on span at bounding box center [942, 381] width 12 height 12
click at [1070, 432] on span "Apply" at bounding box center [1076, 426] width 37 height 18
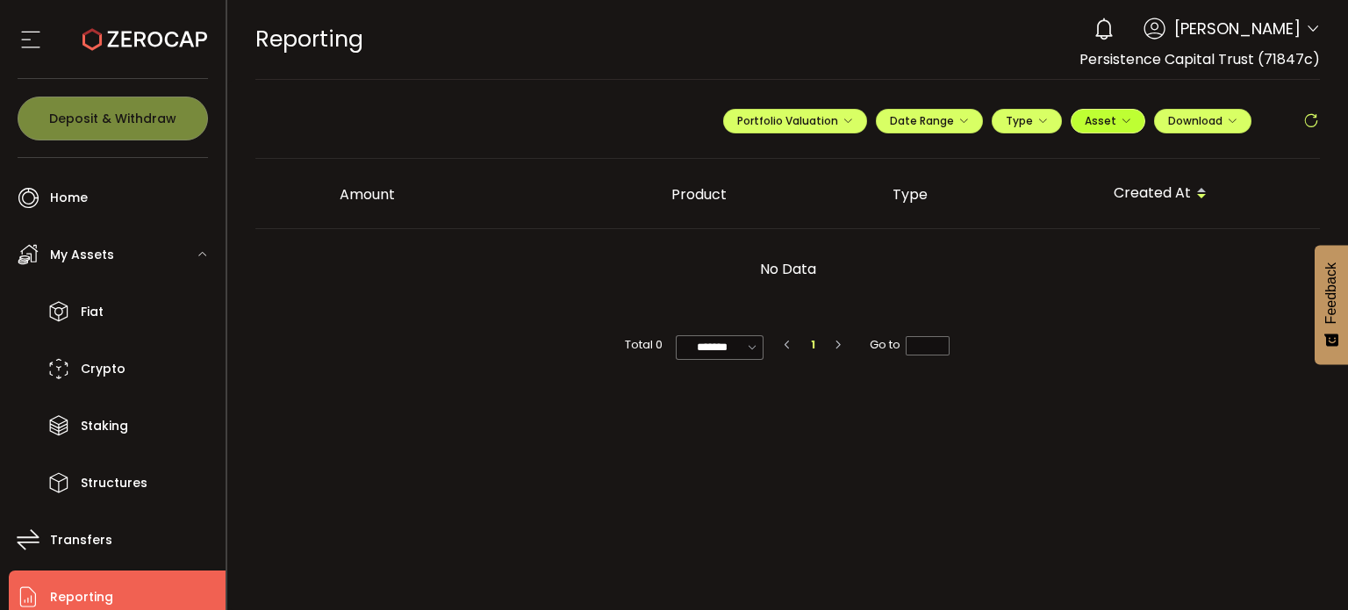
click at [1091, 126] on span "Asset" at bounding box center [1101, 120] width 32 height 15
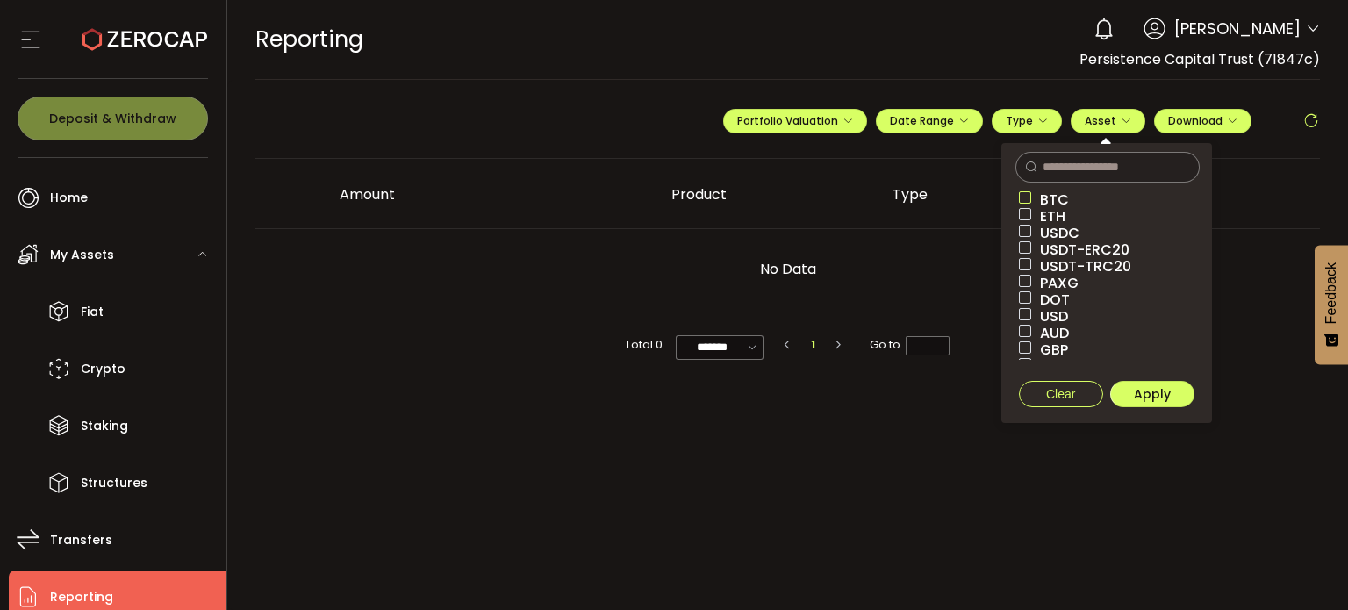
click at [1029, 197] on span at bounding box center [1025, 197] width 12 height 12
click at [1028, 212] on span at bounding box center [1025, 214] width 12 height 12
click at [1026, 231] on span at bounding box center [1025, 231] width 12 height 12
click at [1026, 245] on span at bounding box center [1025, 247] width 12 height 12
click at [1025, 262] on span at bounding box center [1025, 264] width 12 height 12
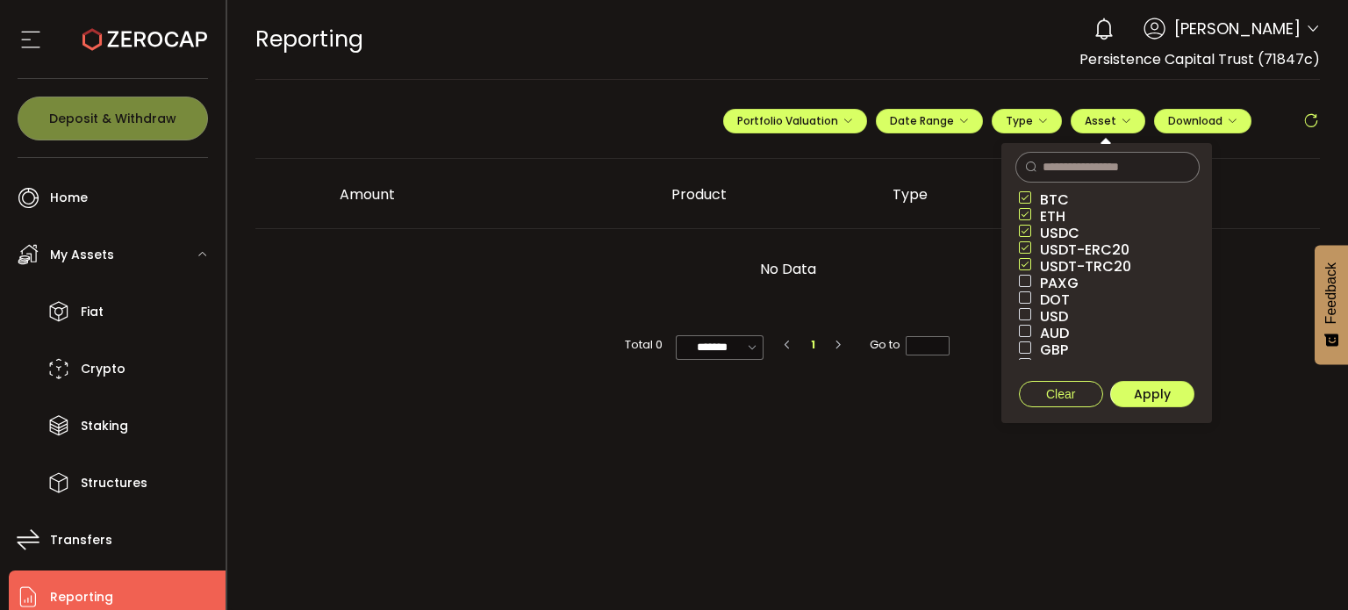
click at [1025, 275] on span at bounding box center [1025, 283] width 12 height 17
drag, startPoint x: 1029, startPoint y: 294, endPoint x: 1030, endPoint y: 316, distance: 22.0
click at [1030, 316] on div "BTC ETH USDC USDT-ERC20 USDT-TRC20 PAXG DOT USD AUD GBP EUR CAD NZD" at bounding box center [1106, 275] width 211 height 169
click at [1030, 316] on span at bounding box center [1025, 314] width 12 height 12
drag, startPoint x: 1027, startPoint y: 327, endPoint x: 1029, endPoint y: 348, distance: 22.0
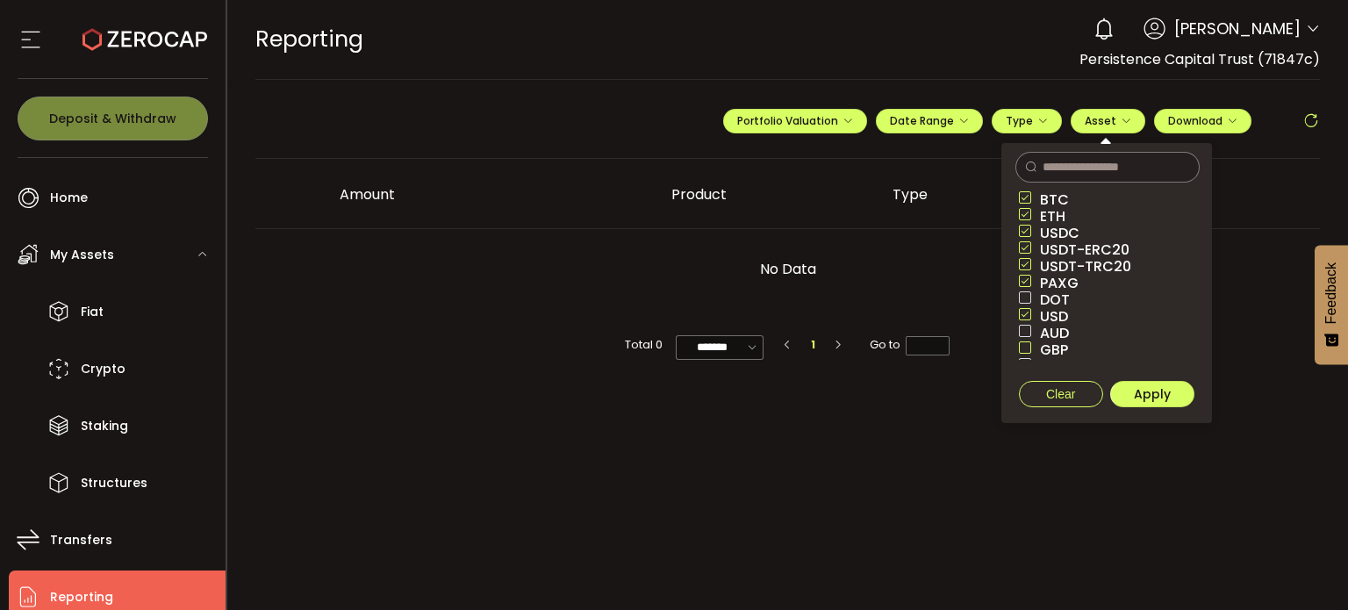
click at [1029, 348] on div "BTC ETH USDC USDT-ERC20 USDT-TRC20 PAXG DOT USD AUD GBP EUR CAD NZD" at bounding box center [1106, 275] width 211 height 169
click at [1029, 348] on span at bounding box center [1025, 347] width 12 height 12
click at [1023, 294] on span at bounding box center [1025, 297] width 12 height 12
click at [1028, 340] on span at bounding box center [1025, 334] width 12 height 17
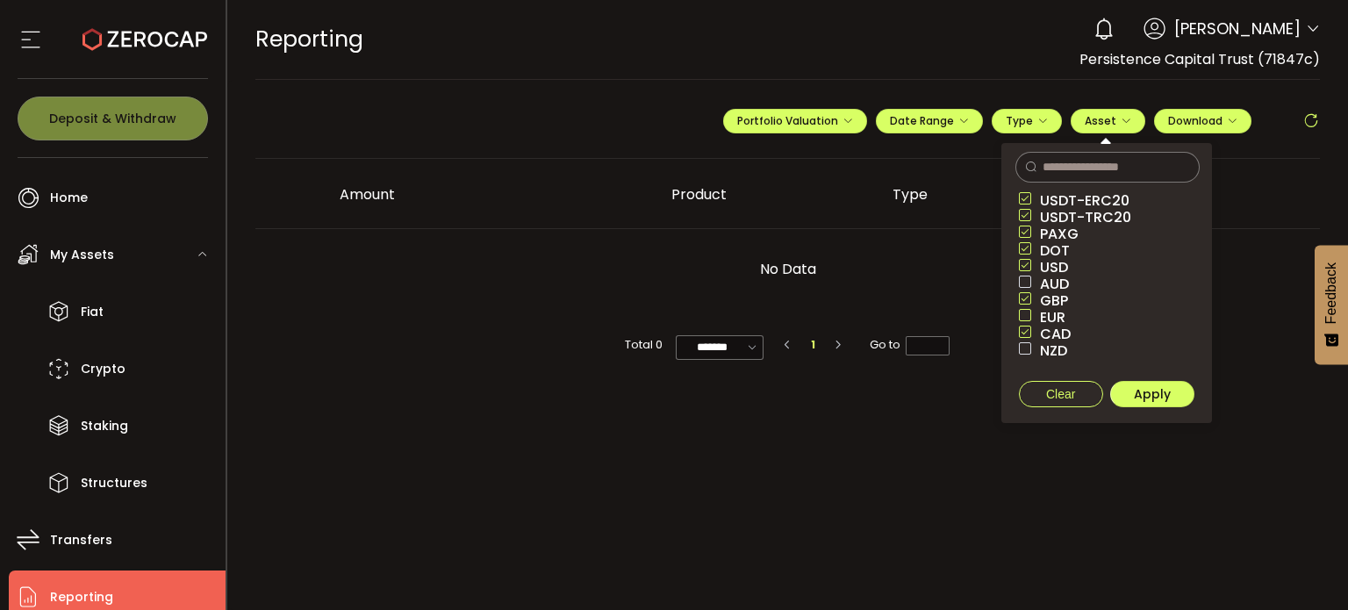
click at [1028, 309] on span at bounding box center [1025, 315] width 12 height 12
click at [1028, 278] on span at bounding box center [1025, 282] width 12 height 12
click at [1027, 343] on span at bounding box center [1025, 348] width 12 height 12
click at [1145, 385] on span "Apply" at bounding box center [1152, 394] width 37 height 18
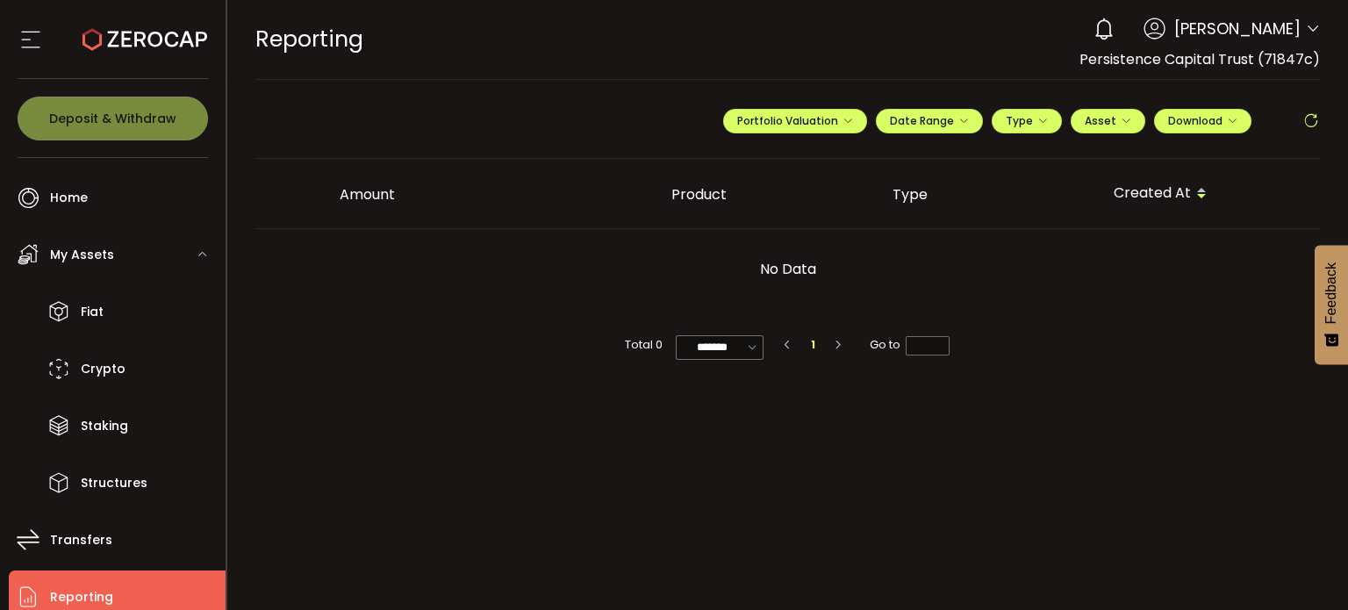
click at [1312, 122] on icon at bounding box center [1311, 121] width 18 height 18
click at [808, 115] on span "Portfolio Valuation" at bounding box center [795, 120] width 116 height 15
click at [91, 245] on span "My Assets" at bounding box center [82, 254] width 64 height 25
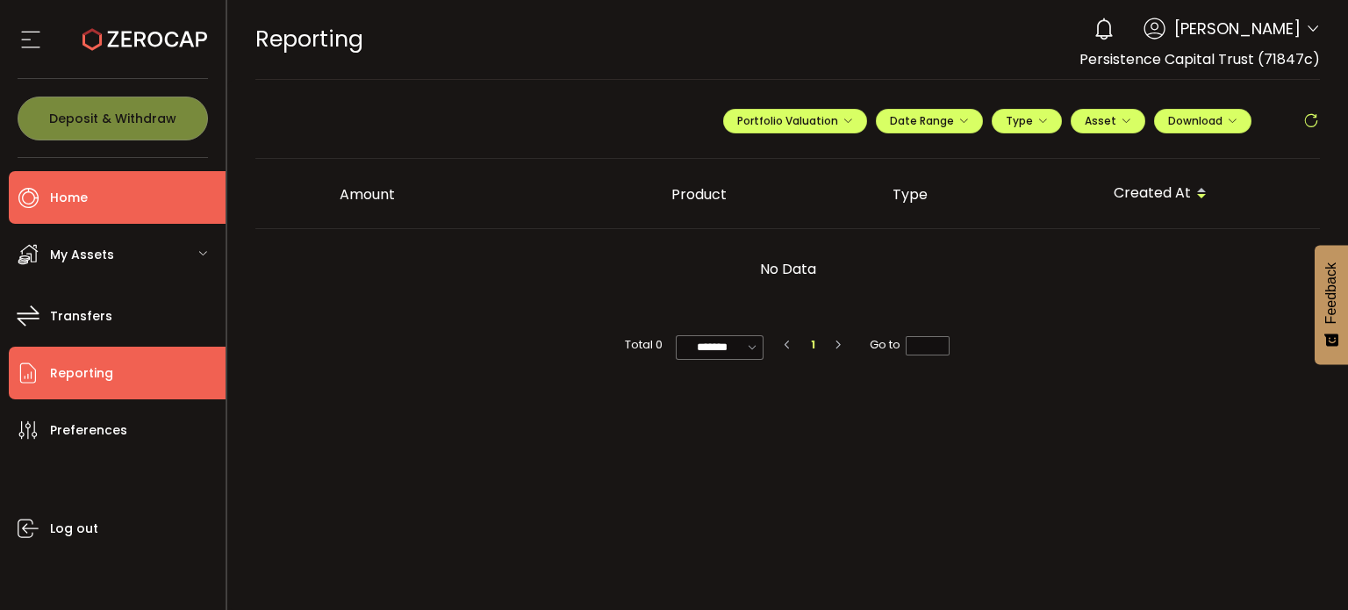
click at [78, 200] on span "Home" at bounding box center [69, 197] width 38 height 25
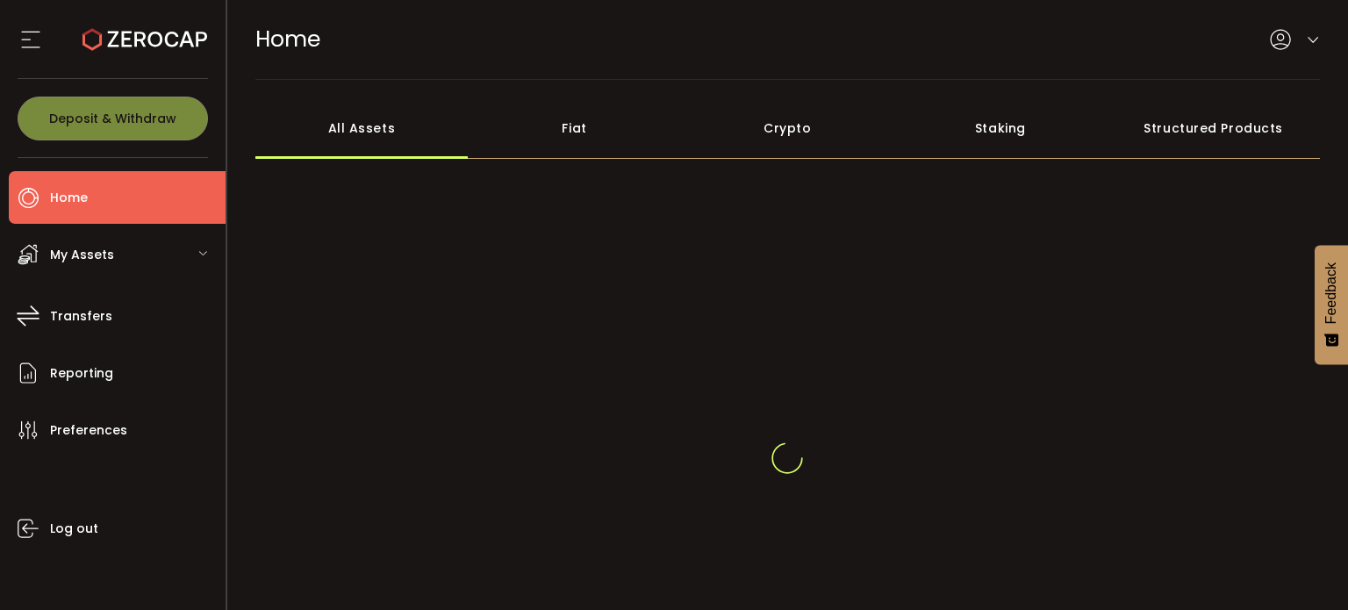
click at [78, 200] on span "Home" at bounding box center [69, 197] width 38 height 25
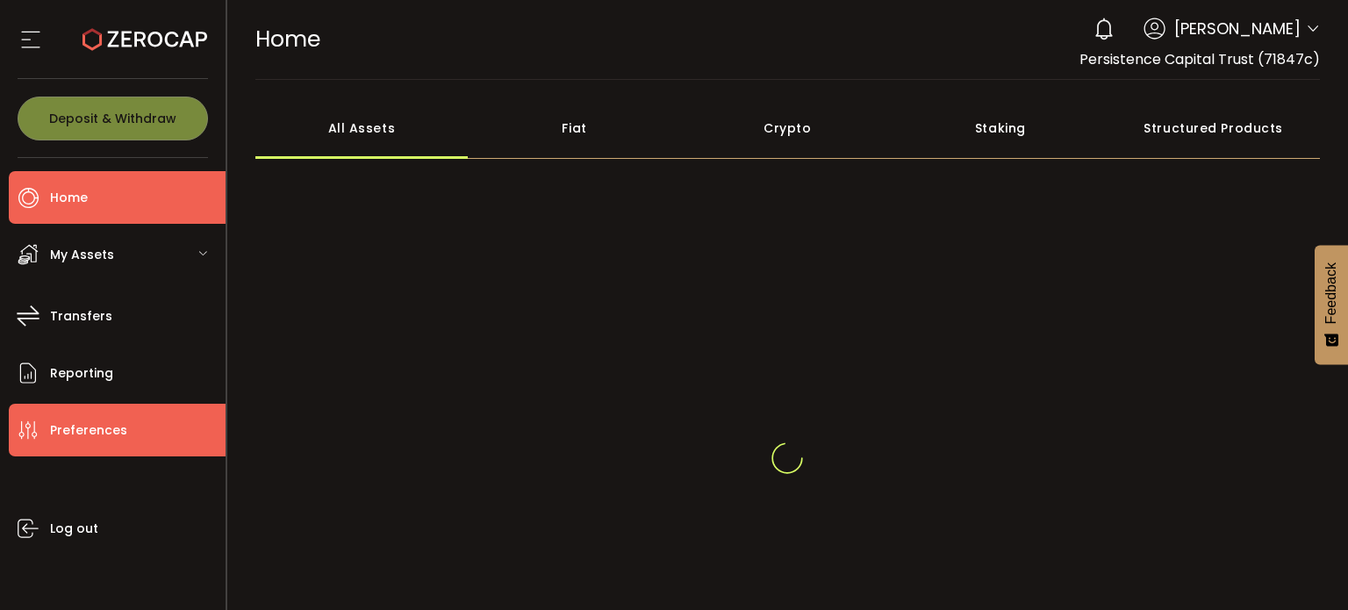
click at [63, 437] on span "Preferences" at bounding box center [88, 430] width 77 height 25
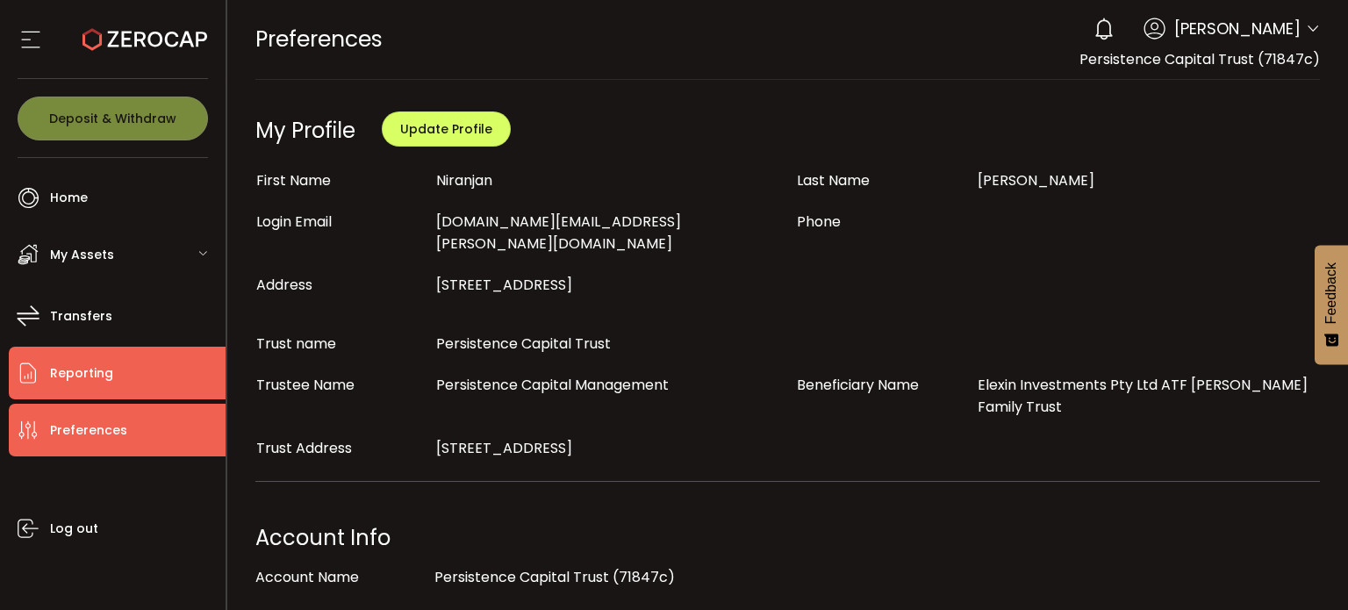
click at [75, 375] on span "Reporting" at bounding box center [81, 373] width 63 height 25
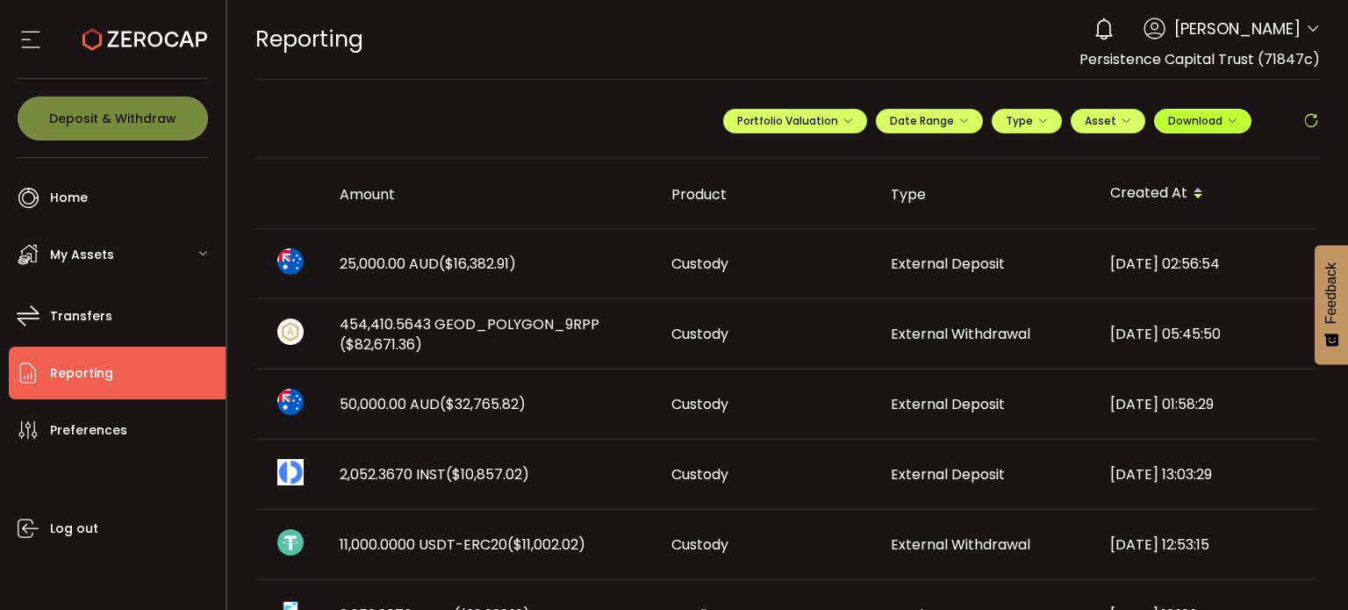
click at [1173, 125] on span "Download" at bounding box center [1202, 120] width 69 height 15
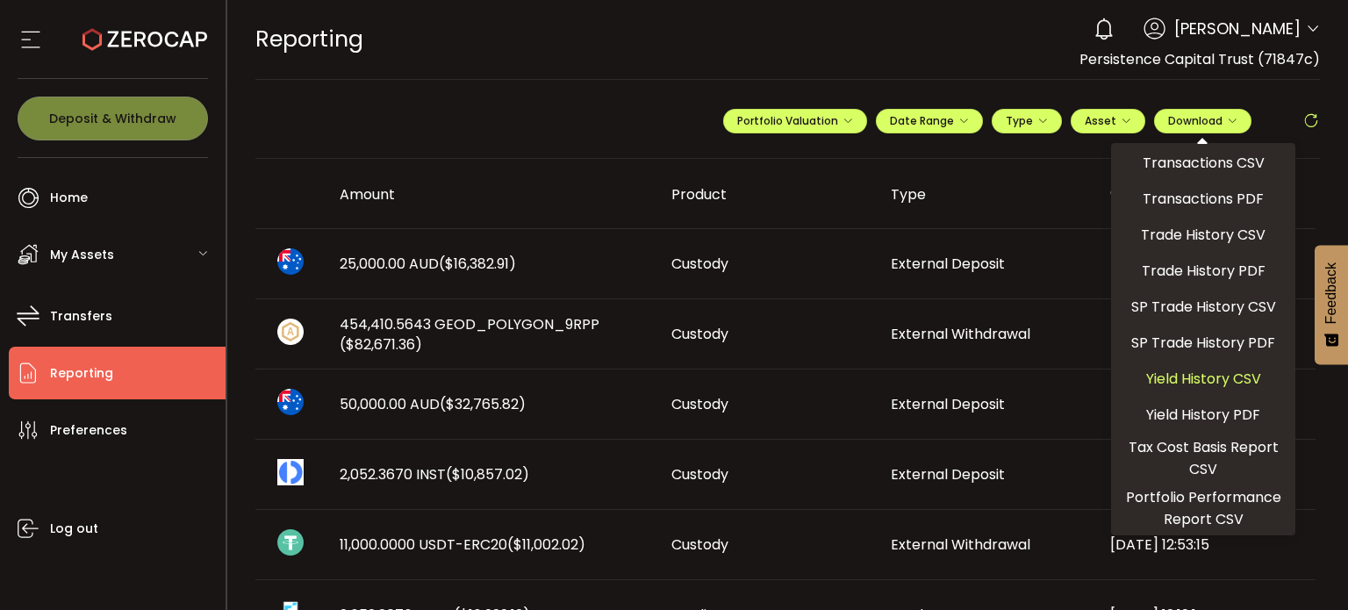
click at [1188, 377] on span "Yield History CSV" at bounding box center [1203, 379] width 115 height 22
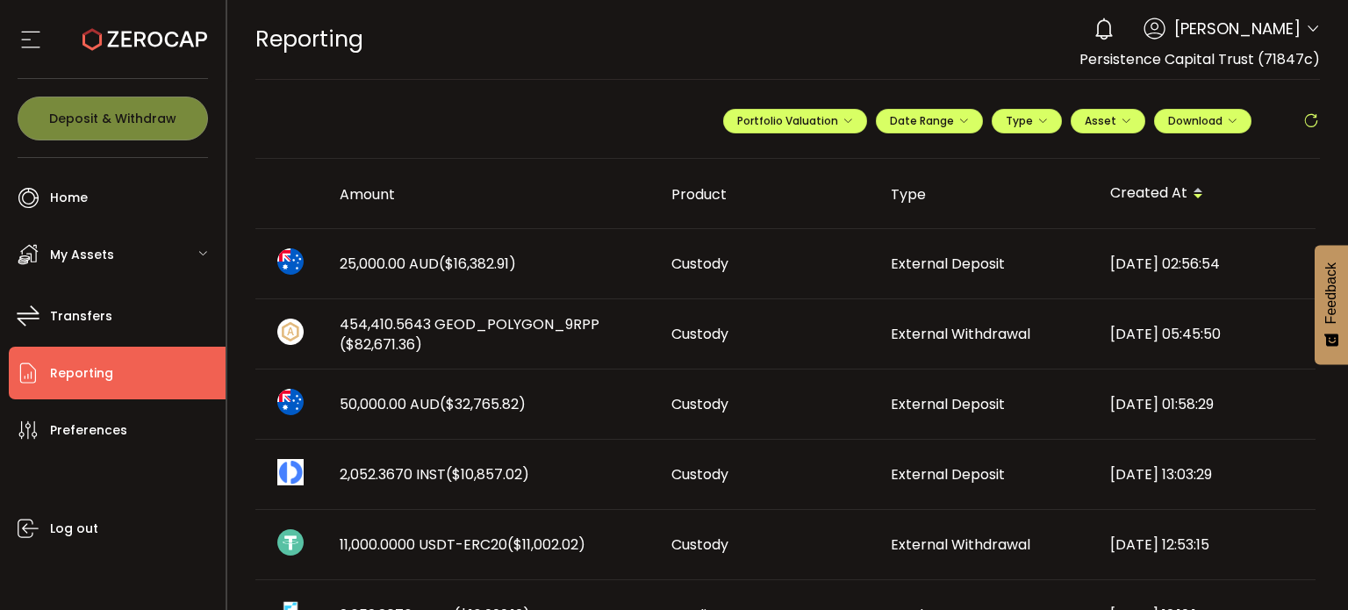
click at [1243, 31] on span "Niranjan Patel" at bounding box center [1237, 29] width 126 height 24
click at [1224, 62] on span "Persistence Capital Trust (71847c)" at bounding box center [1200, 59] width 240 height 20
click at [1219, 129] on button "Download" at bounding box center [1202, 121] width 97 height 25
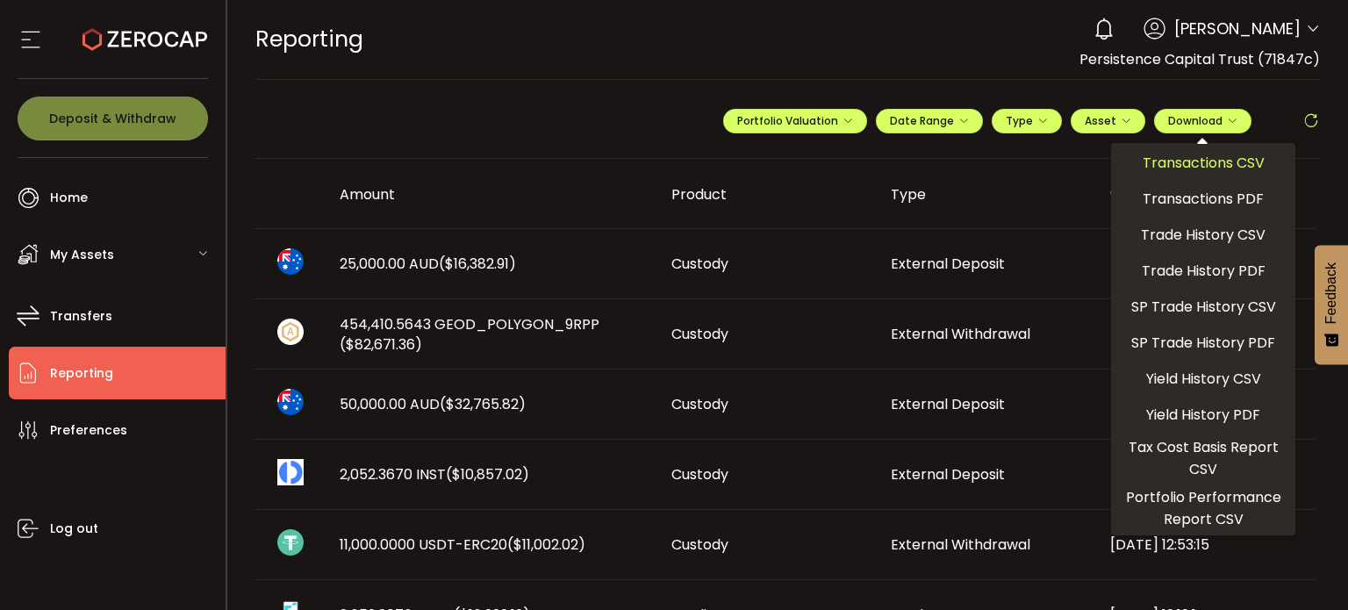
click at [1212, 165] on span "Transactions CSV" at bounding box center [1204, 163] width 122 height 22
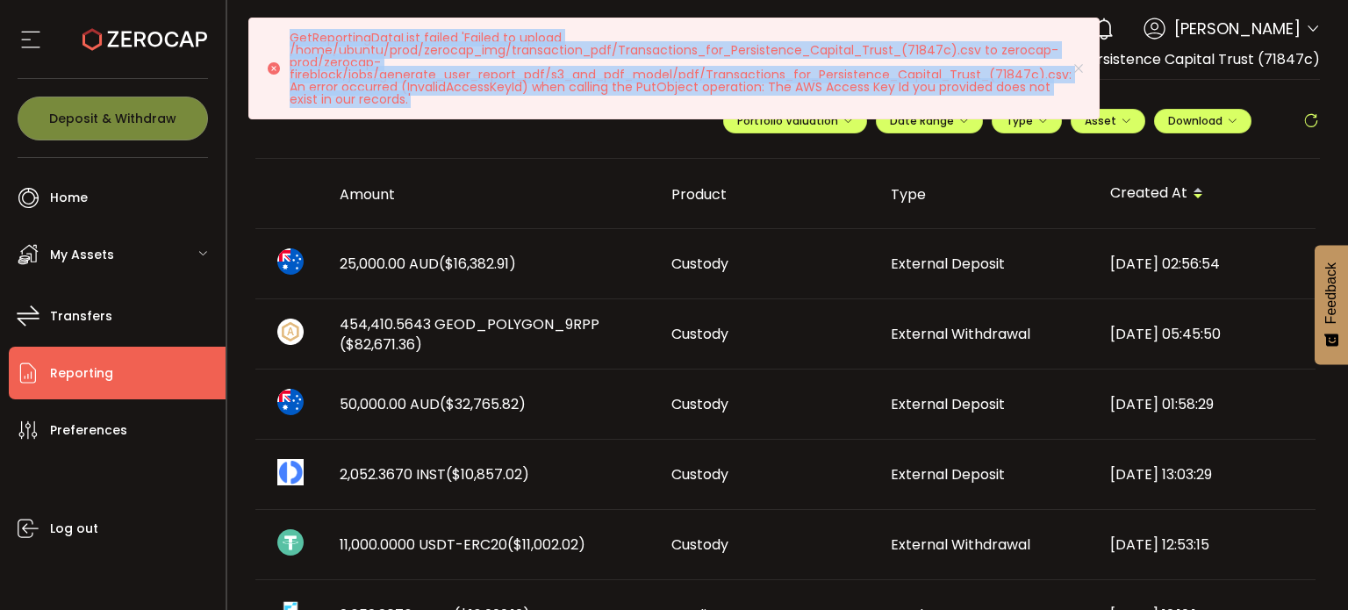
drag, startPoint x: 285, startPoint y: 31, endPoint x: 531, endPoint y: 111, distance: 258.4
click at [531, 111] on div "GetReportingDataList failed 'Failed to upload /home/ubuntu/prod/zerocap_img/tra…" at bounding box center [673, 69] width 851 height 102
copy p "GetReportingDataList failed 'Failed to upload /home/ubuntu/prod/zerocap_img/tra…"
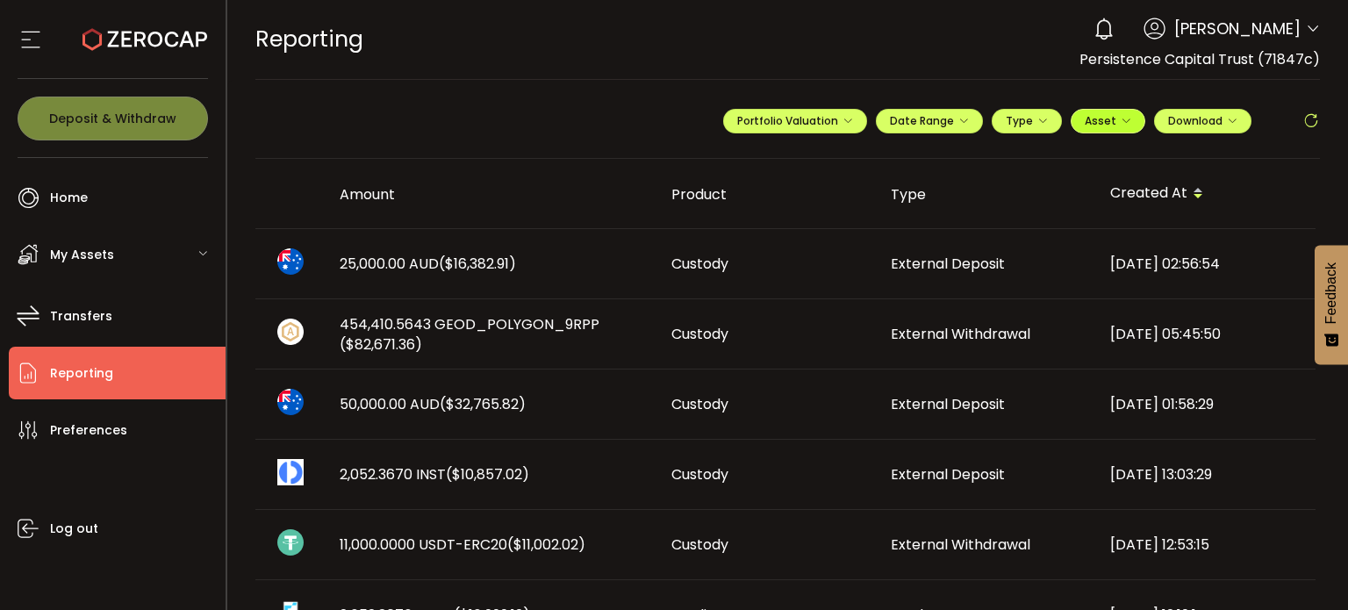
click at [1122, 117] on icon "button" at bounding box center [1126, 121] width 11 height 11
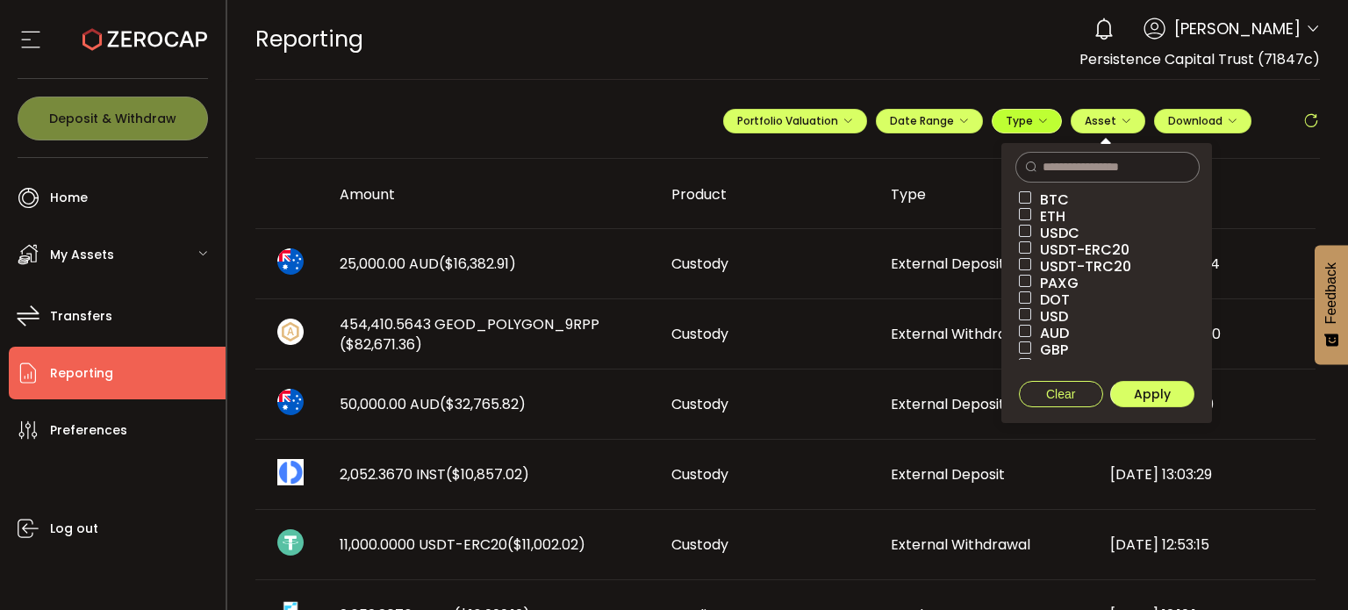
click at [1016, 123] on span "Type" at bounding box center [1027, 120] width 42 height 15
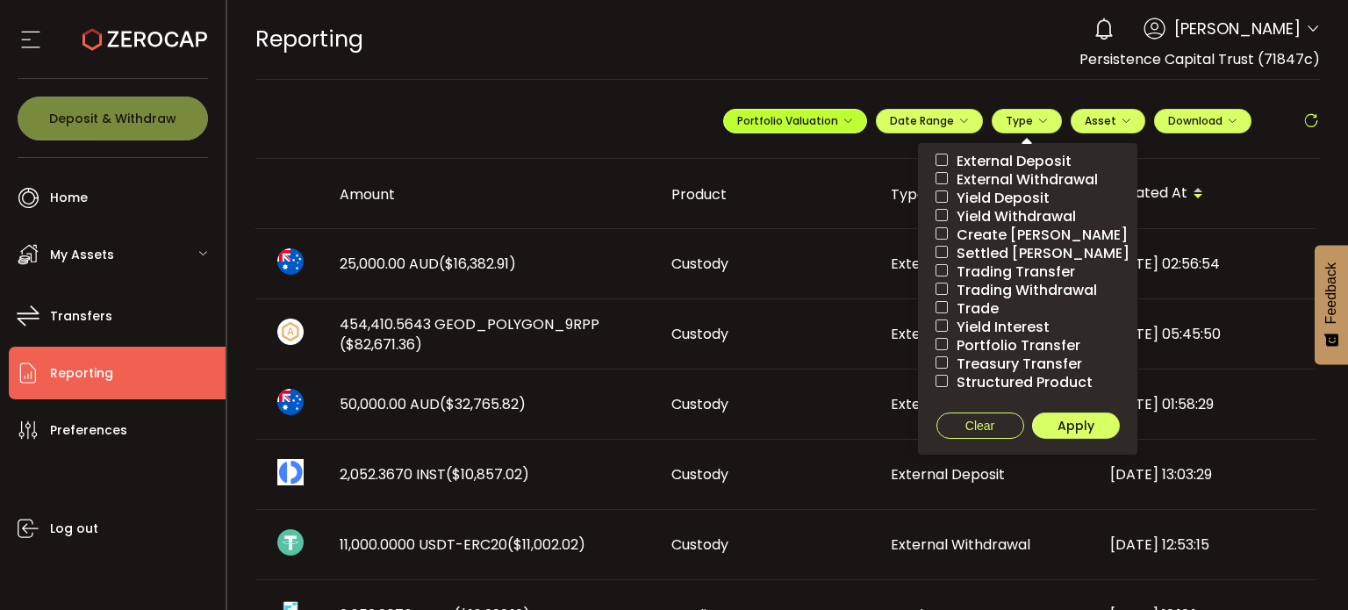
click at [818, 126] on span "Portfolio Valuation" at bounding box center [795, 120] width 116 height 15
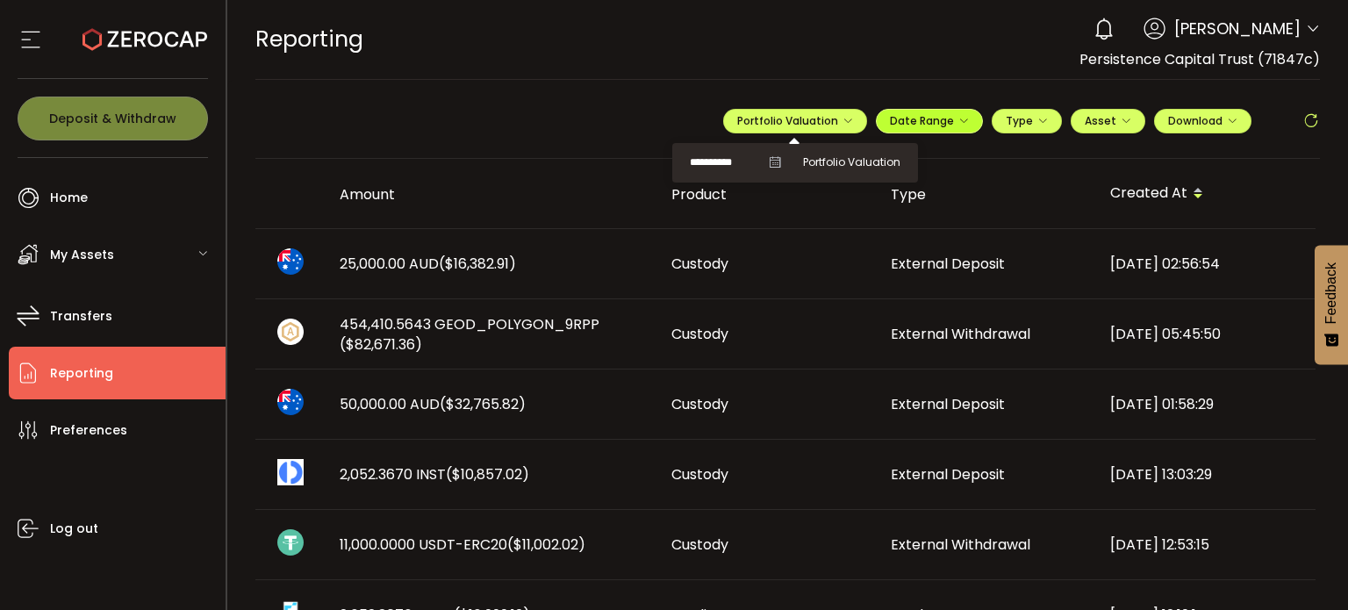
click at [895, 117] on span "Date Range" at bounding box center [929, 120] width 79 height 15
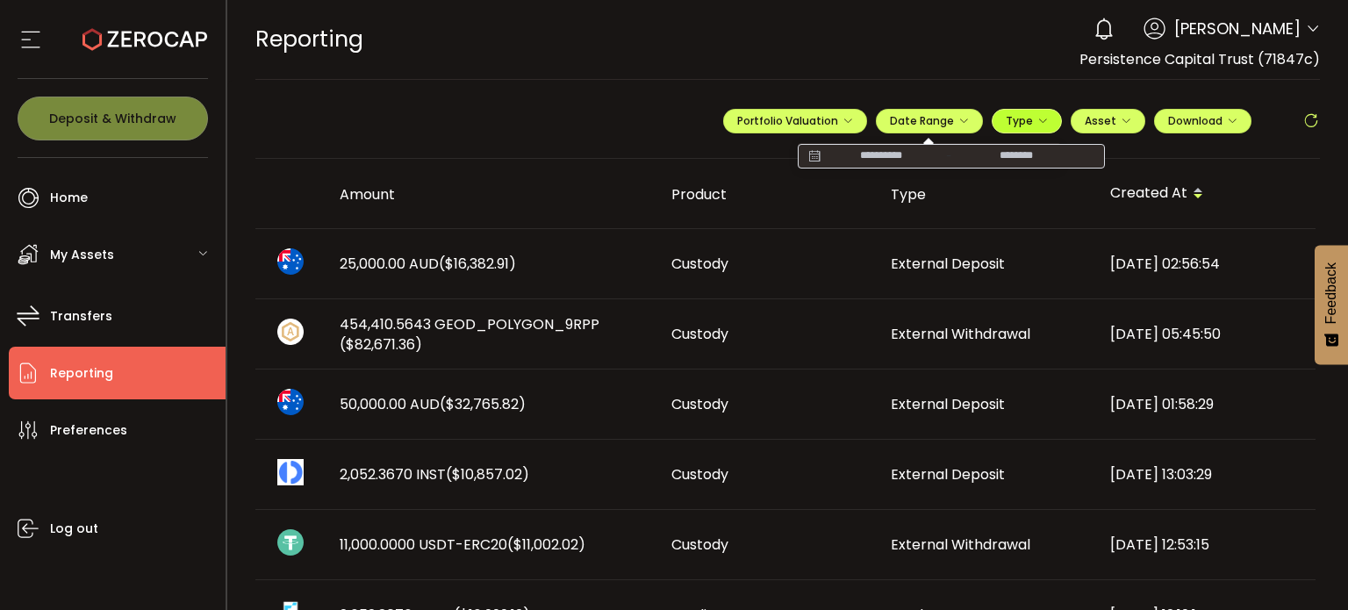
click at [1020, 122] on span "Type" at bounding box center [1027, 120] width 42 height 15
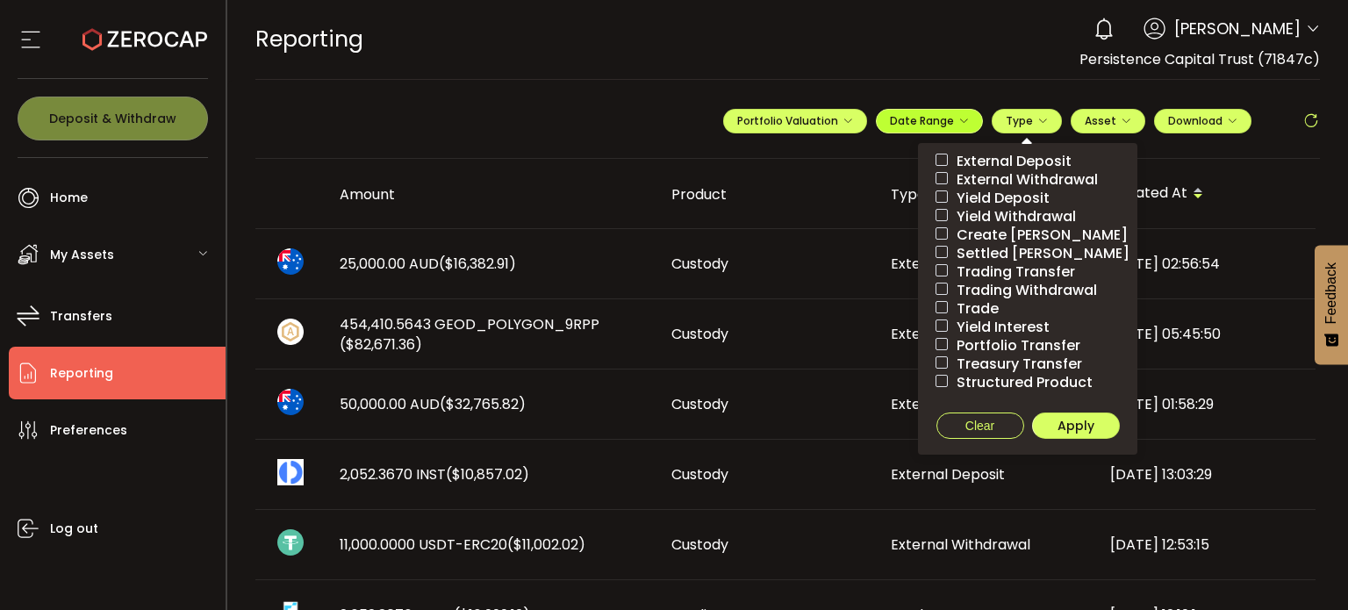
click at [944, 119] on span "Date Range" at bounding box center [929, 120] width 79 height 15
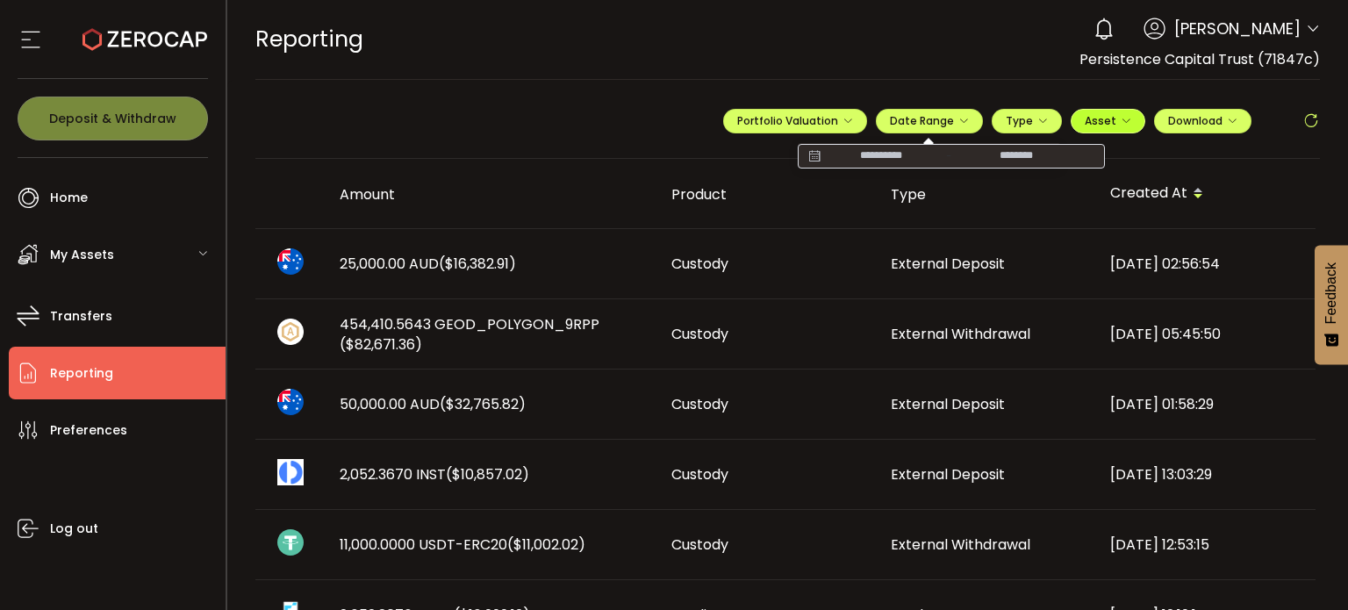
click at [1121, 118] on icon "button" at bounding box center [1126, 121] width 11 height 11
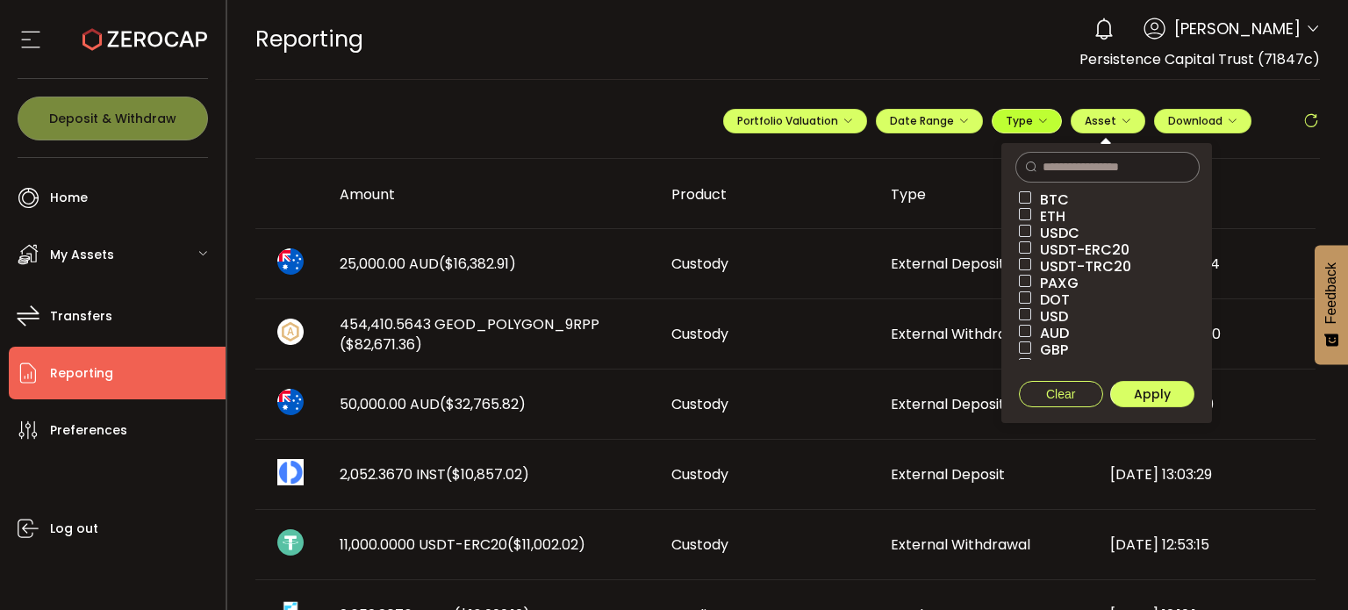
click at [1018, 133] on button "Type" at bounding box center [1027, 121] width 70 height 25
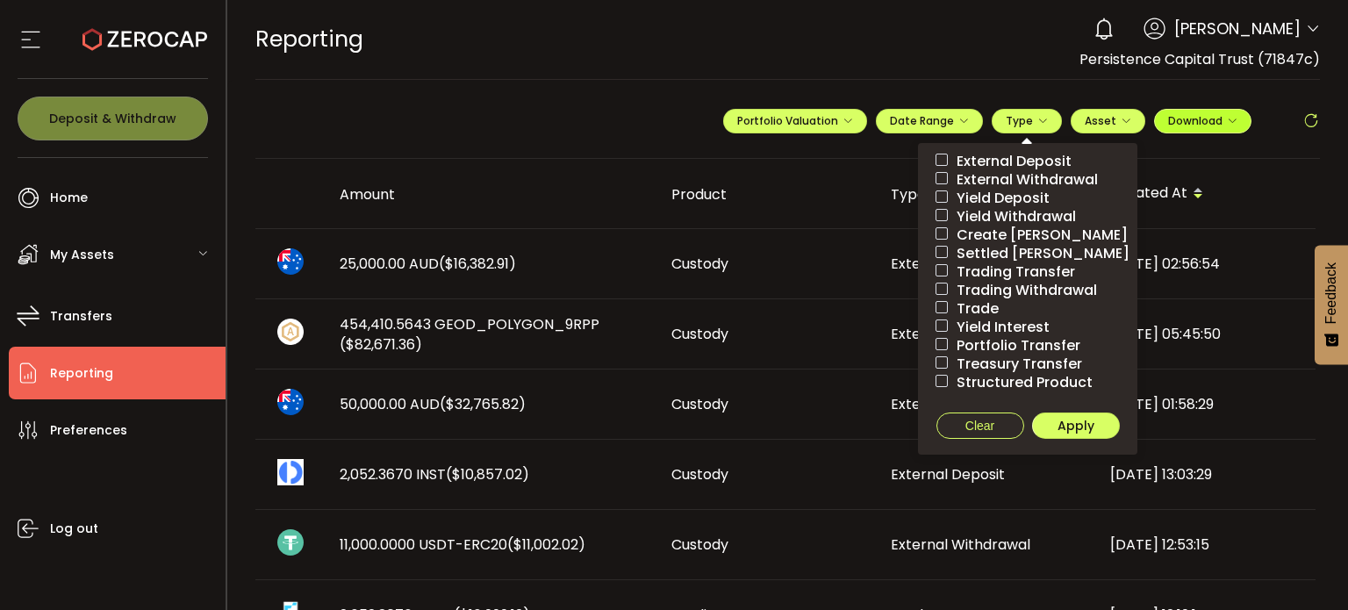
click at [1199, 126] on span "Download" at bounding box center [1202, 120] width 69 height 15
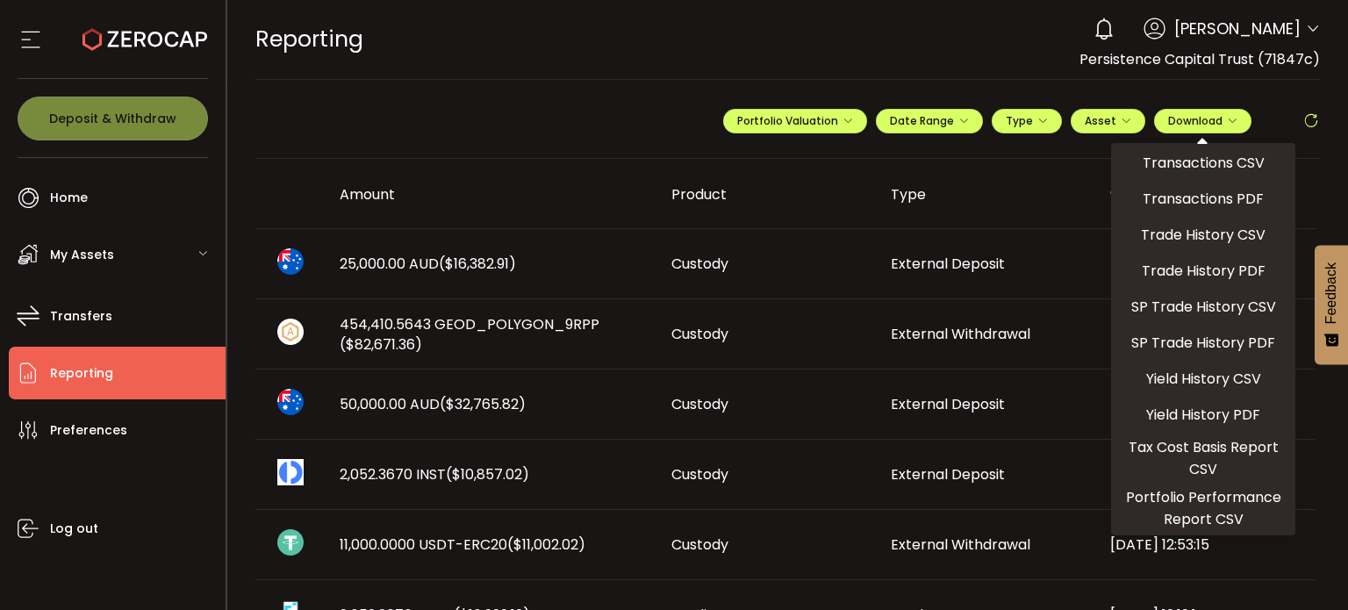
click at [1234, 49] on span "Persistence Capital Trust (71847c)" at bounding box center [1200, 59] width 240 height 20
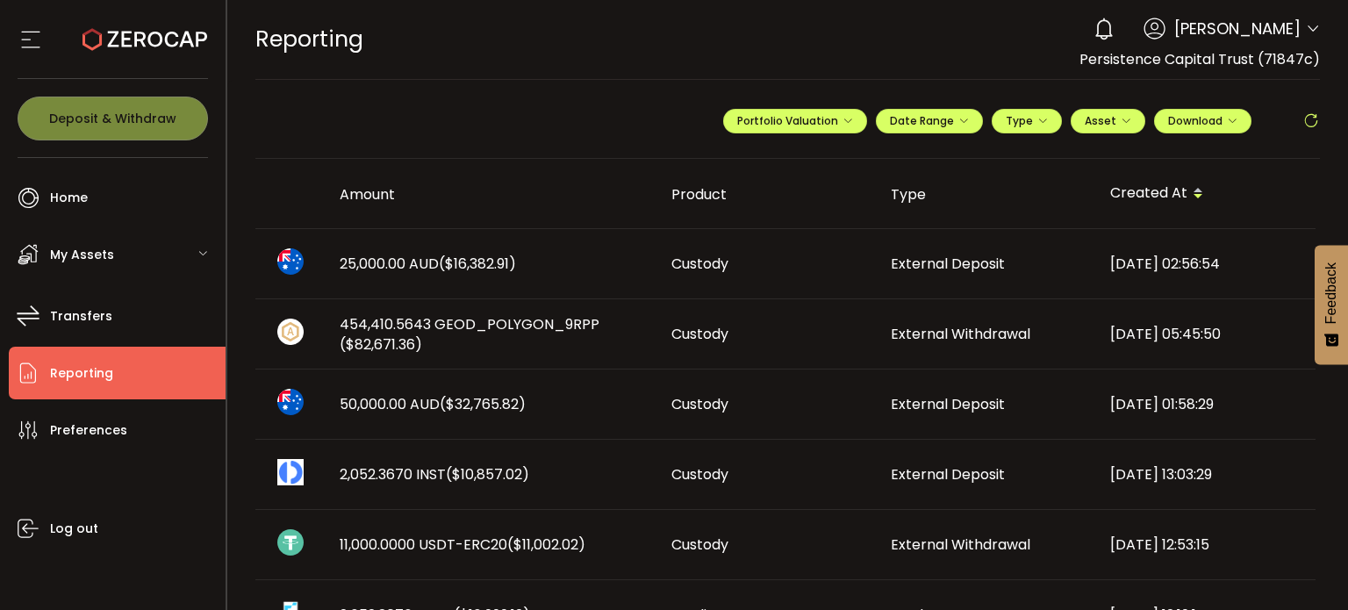
click at [18, 41] on icon at bounding box center [31, 39] width 26 height 26
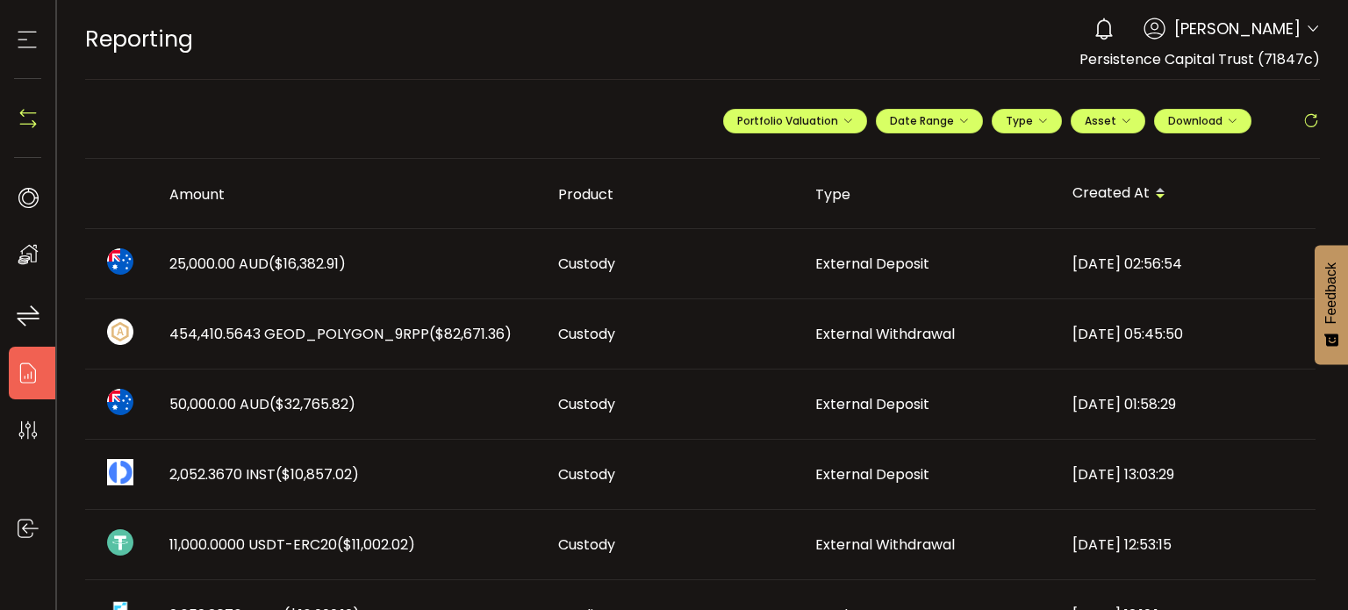
click at [1149, 45] on div "0 Niranjan Patel Account Persistence Capital Trust (71847c) Preferences Reporti…" at bounding box center [1202, 29] width 235 height 39
click at [1168, 117] on span "Download" at bounding box center [1202, 120] width 69 height 15
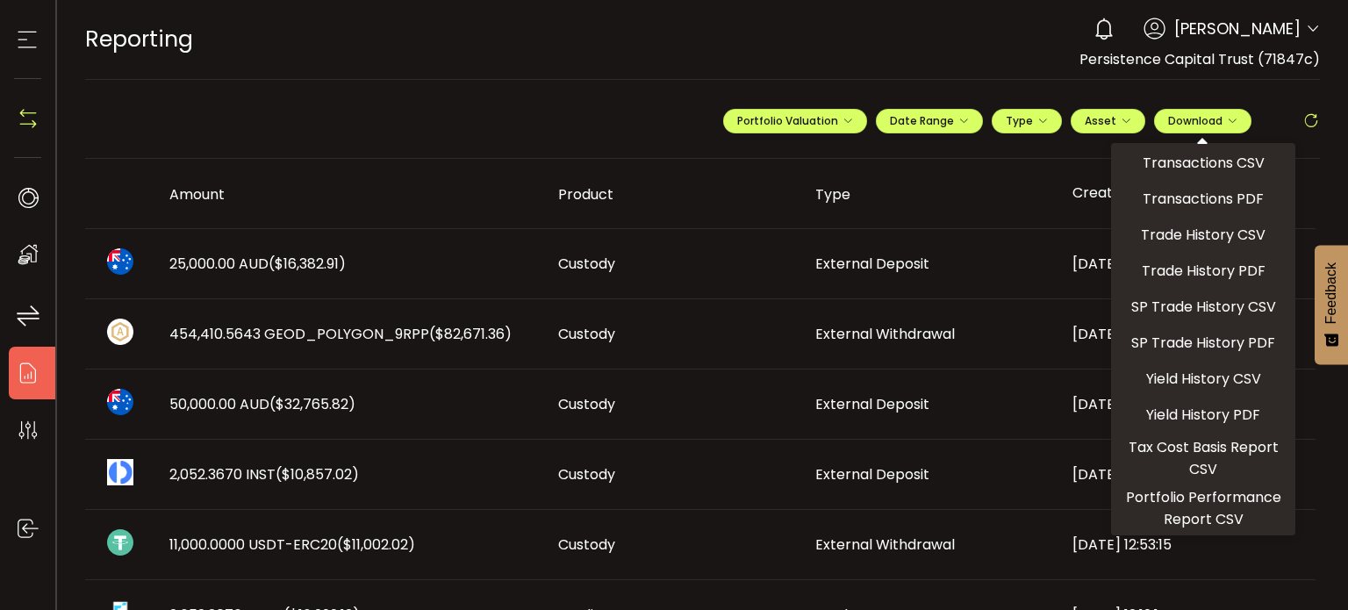
click at [1202, 217] on ul "Transactions CSV Transactions PDF Trade History CSV Trade History PDF SP Trade …" at bounding box center [1203, 339] width 184 height 392
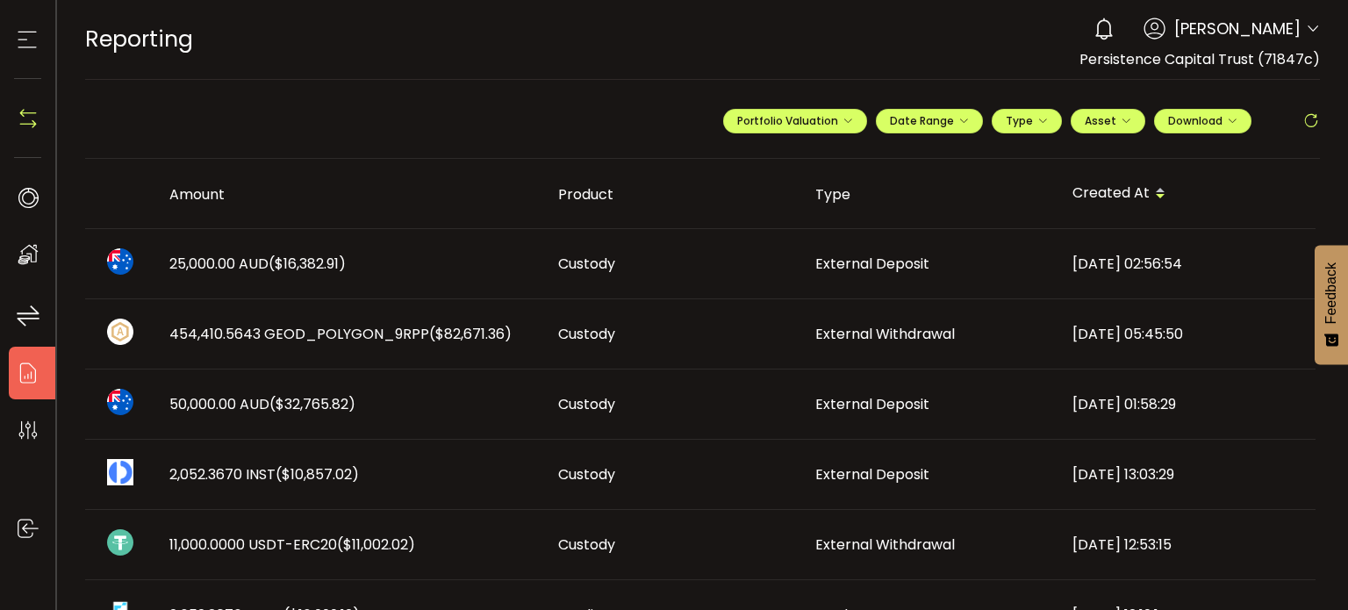
drag, startPoint x: 597, startPoint y: 273, endPoint x: 990, endPoint y: 278, distance: 393.2
click at [990, 278] on td "External Deposit" at bounding box center [929, 264] width 257 height 70
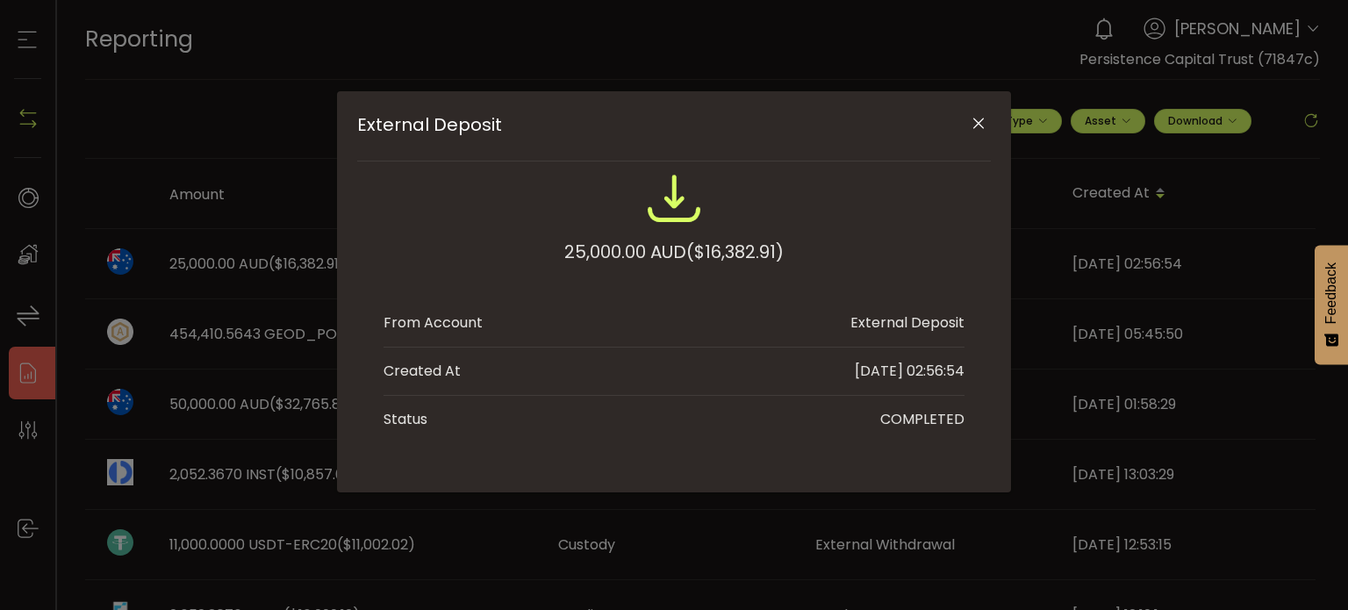
click at [726, 68] on div "External Deposit 25,000.00 AUD ($16,382.91) From Account External Deposit Creat…" at bounding box center [674, 305] width 1348 height 610
click at [663, 198] on img "External Deposit" at bounding box center [674, 198] width 56 height 56
click at [674, 210] on img "External Deposit" at bounding box center [674, 198] width 56 height 56
click at [649, 405] on li "Status COMPLETED" at bounding box center [674, 419] width 581 height 47
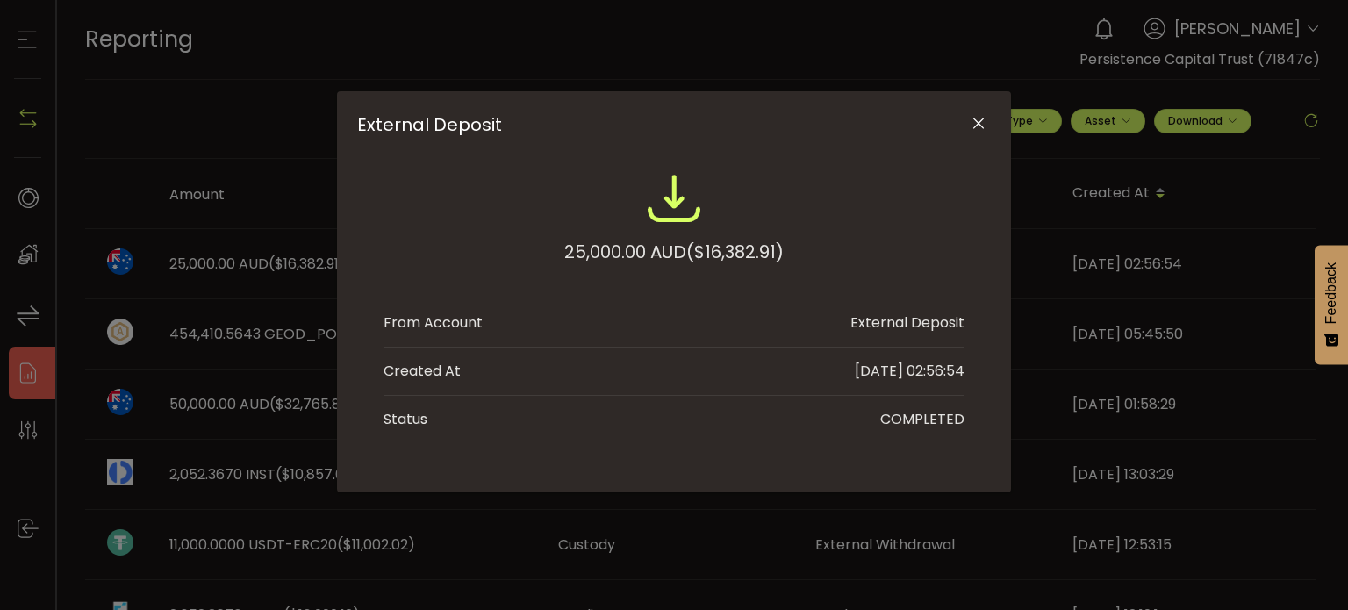
click at [975, 121] on icon "Close" at bounding box center [979, 124] width 18 height 18
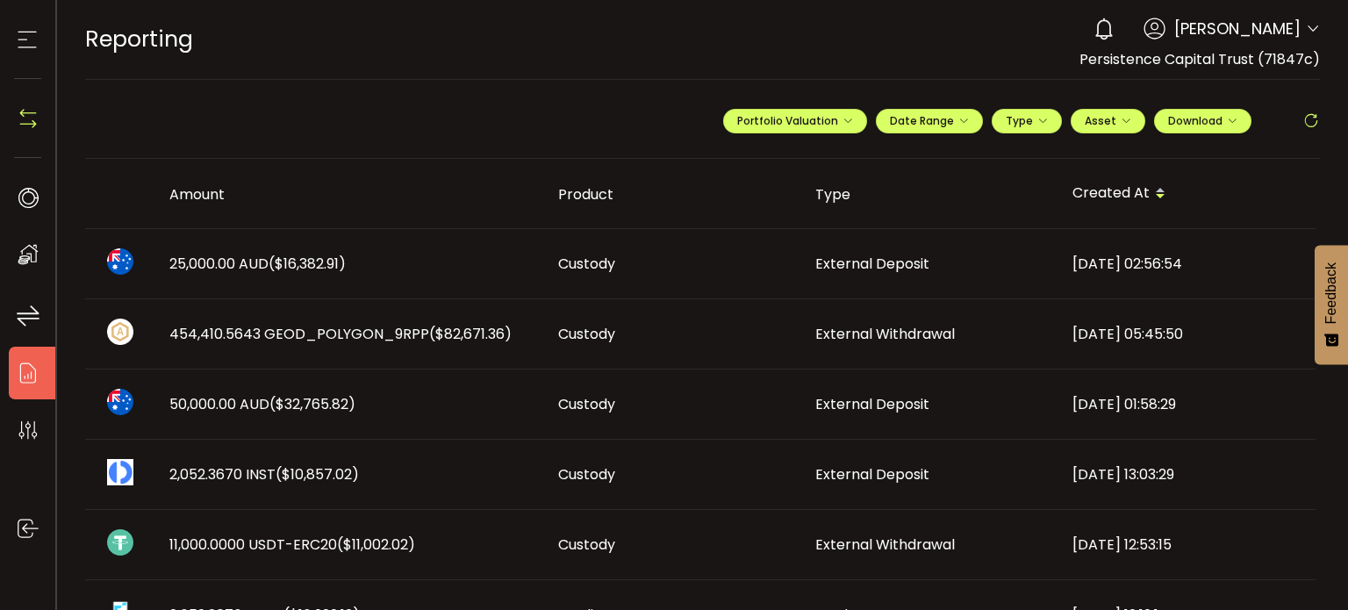
click at [1123, 335] on div "2025-09-25 05:45:50" at bounding box center [1186, 334] width 257 height 20
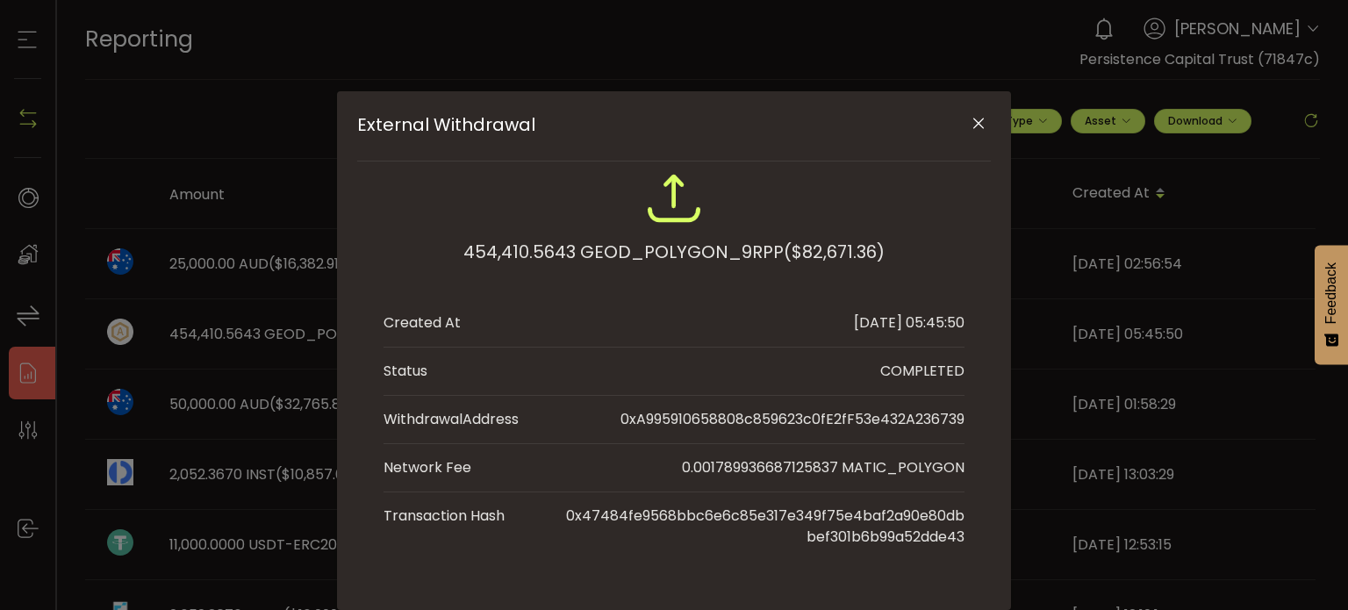
click at [672, 195] on img "External Withdrawal" at bounding box center [674, 198] width 56 height 56
click at [751, 77] on div "External Withdrawal 454,410.5643 GEOD_POLYGON_9RPP ($82,671.36) Created At 2025…" at bounding box center [674, 305] width 1348 height 610
click at [979, 129] on icon "Close" at bounding box center [979, 124] width 18 height 18
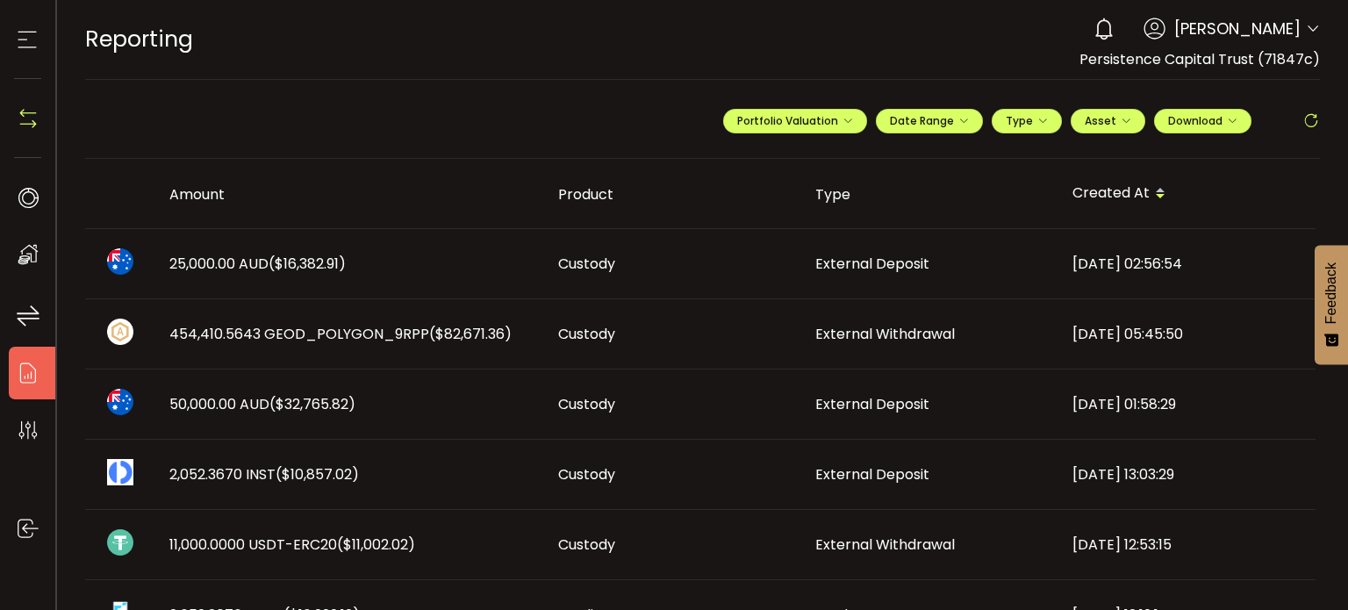
click at [33, 118] on img at bounding box center [28, 118] width 26 height 26
click at [20, 431] on icon at bounding box center [28, 430] width 26 height 26
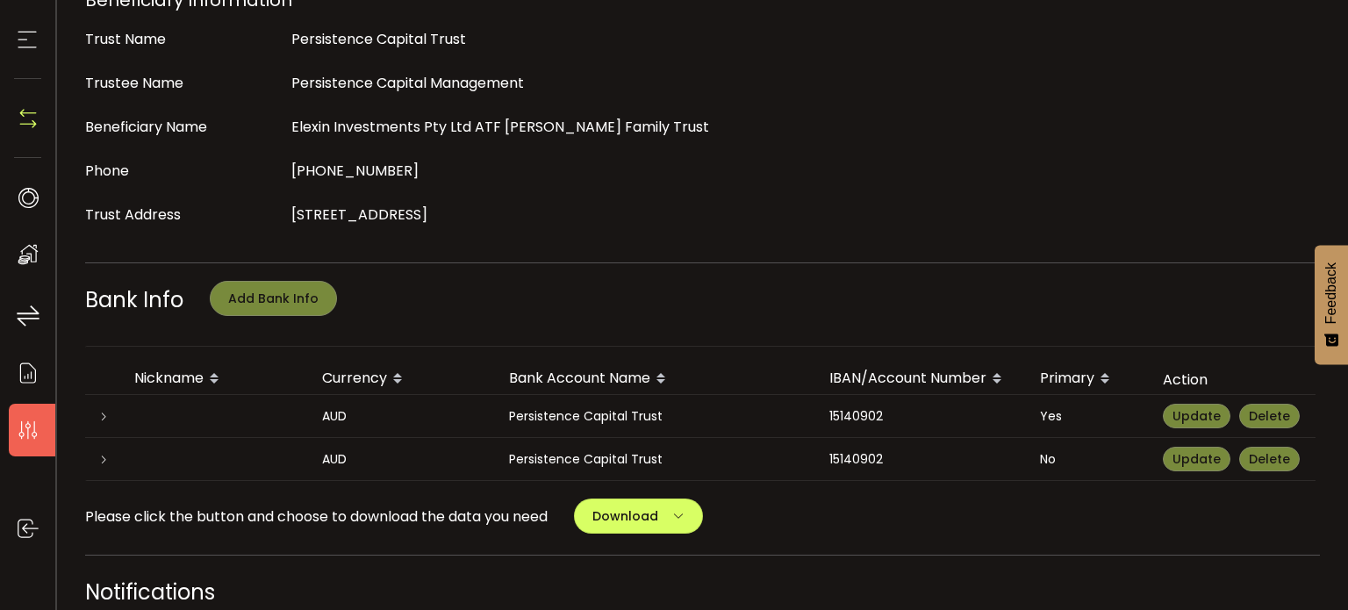
scroll to position [743, 0]
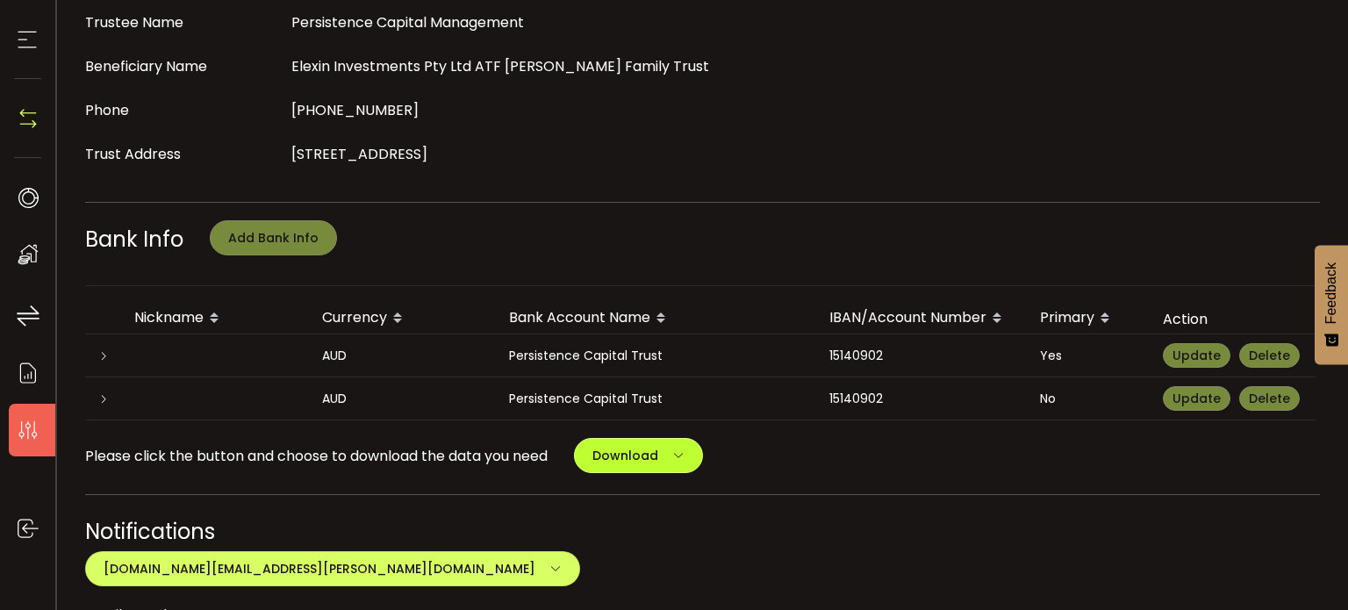
click at [657, 447] on span "Download" at bounding box center [625, 456] width 66 height 18
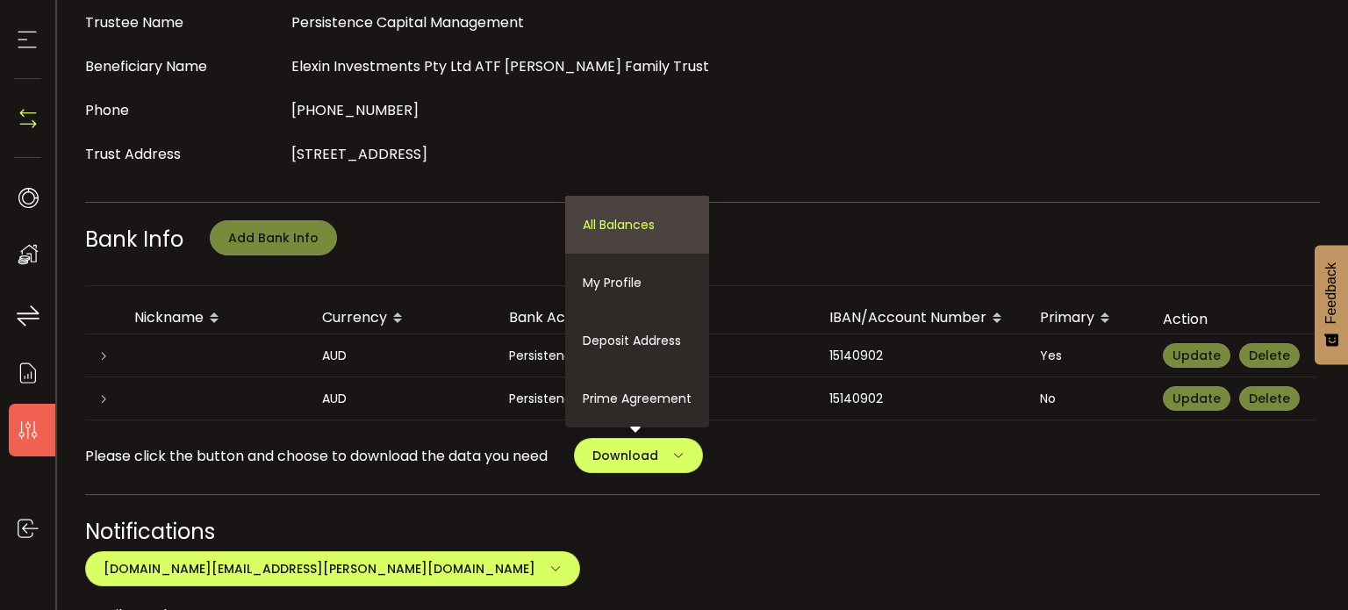
click at [645, 216] on span "All Balances" at bounding box center [619, 225] width 72 height 18
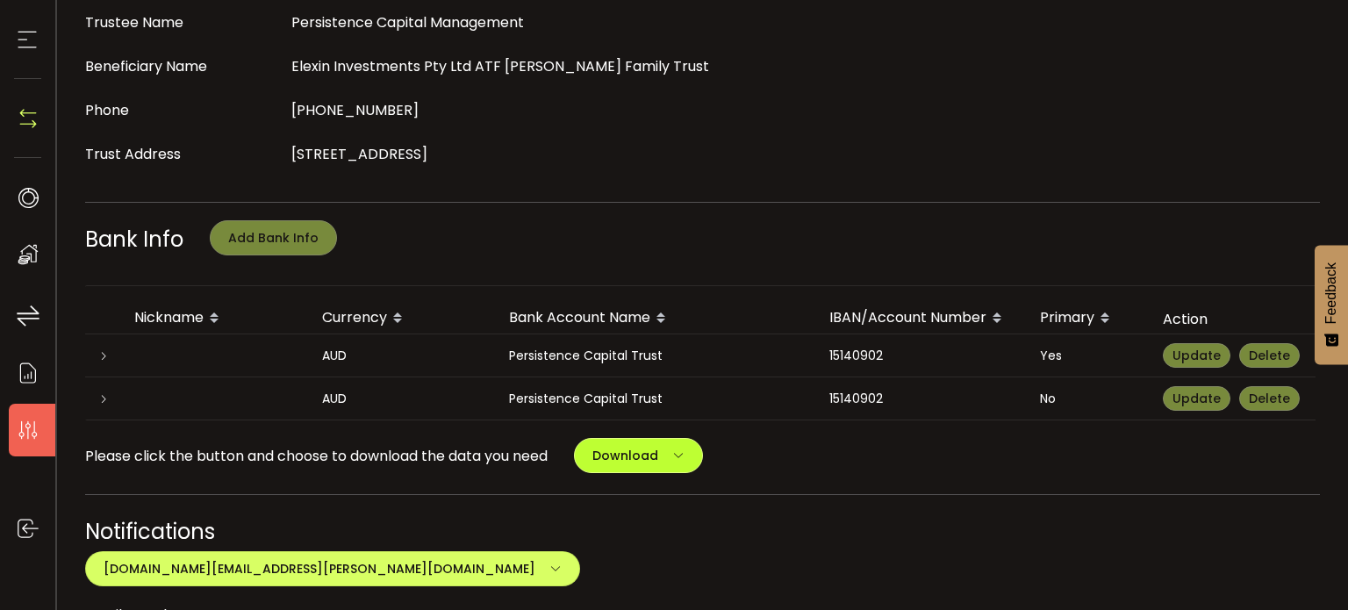
click at [635, 438] on button "Download" at bounding box center [638, 455] width 129 height 35
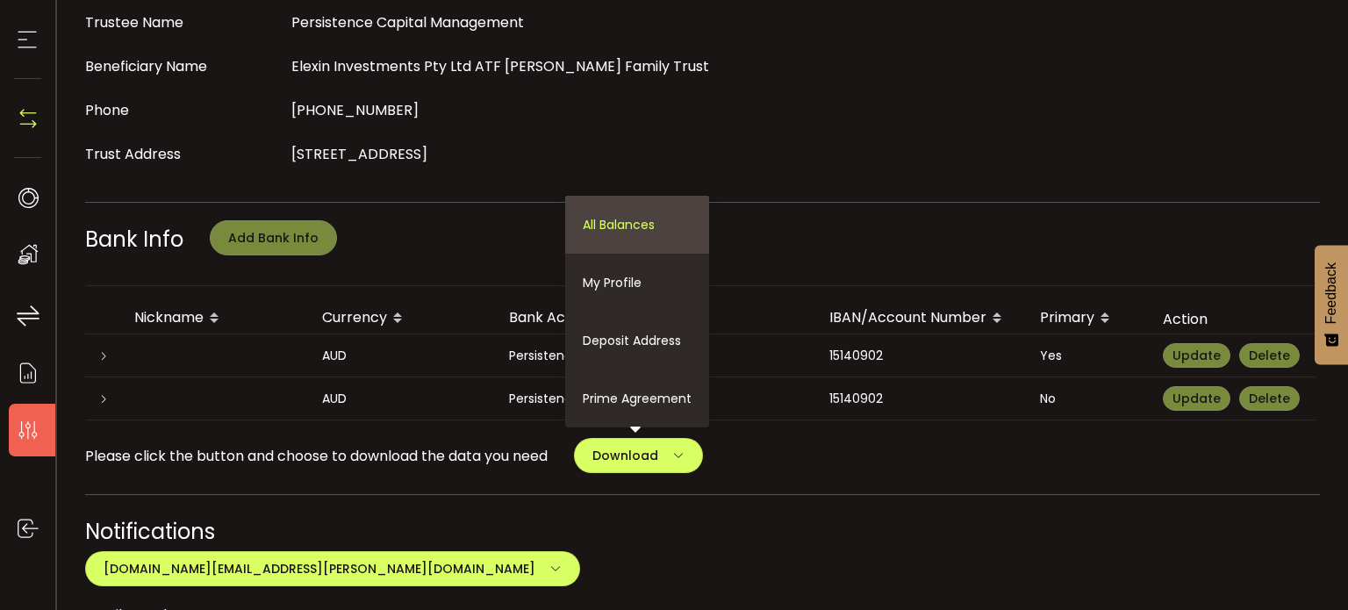
click at [654, 196] on li "All Balances" at bounding box center [637, 225] width 144 height 58
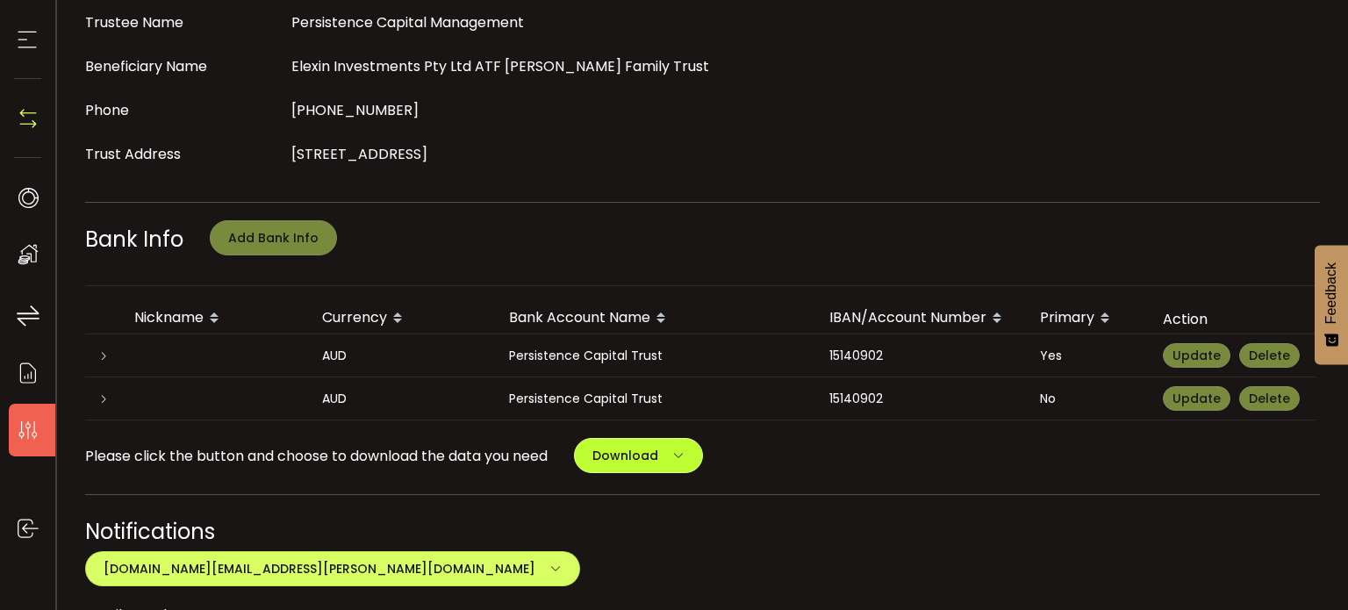
click at [658, 447] on span "Download" at bounding box center [625, 456] width 66 height 18
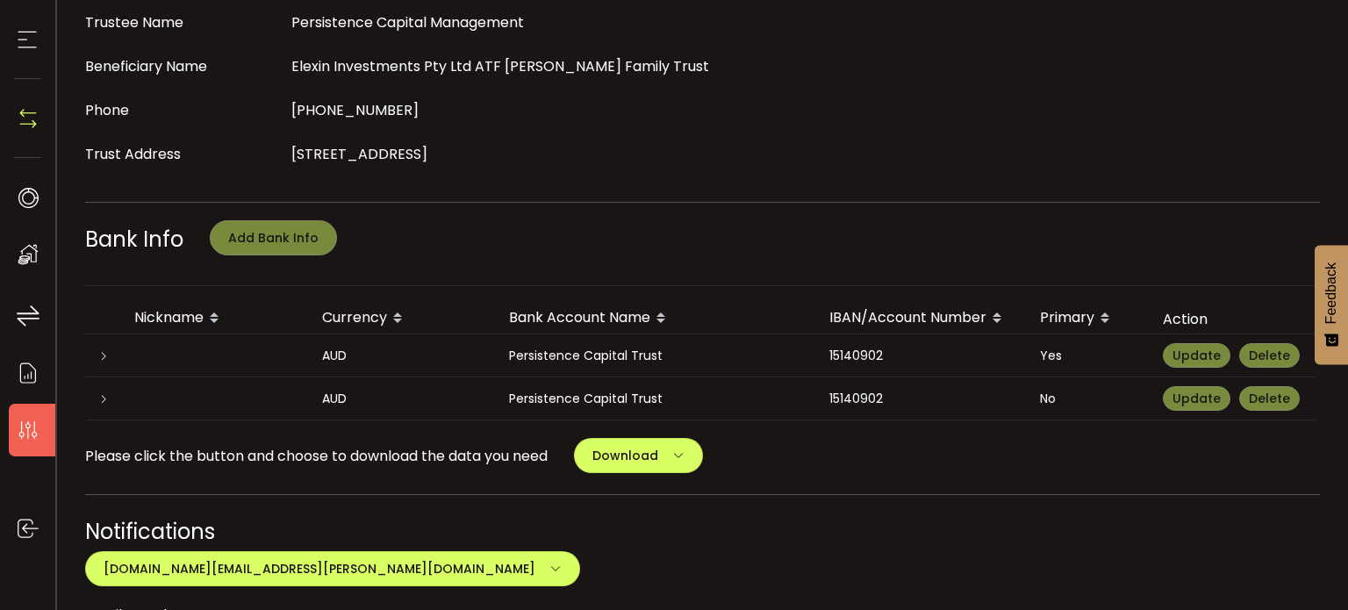
click at [1106, 346] on div "Yes" at bounding box center [1087, 356] width 123 height 20
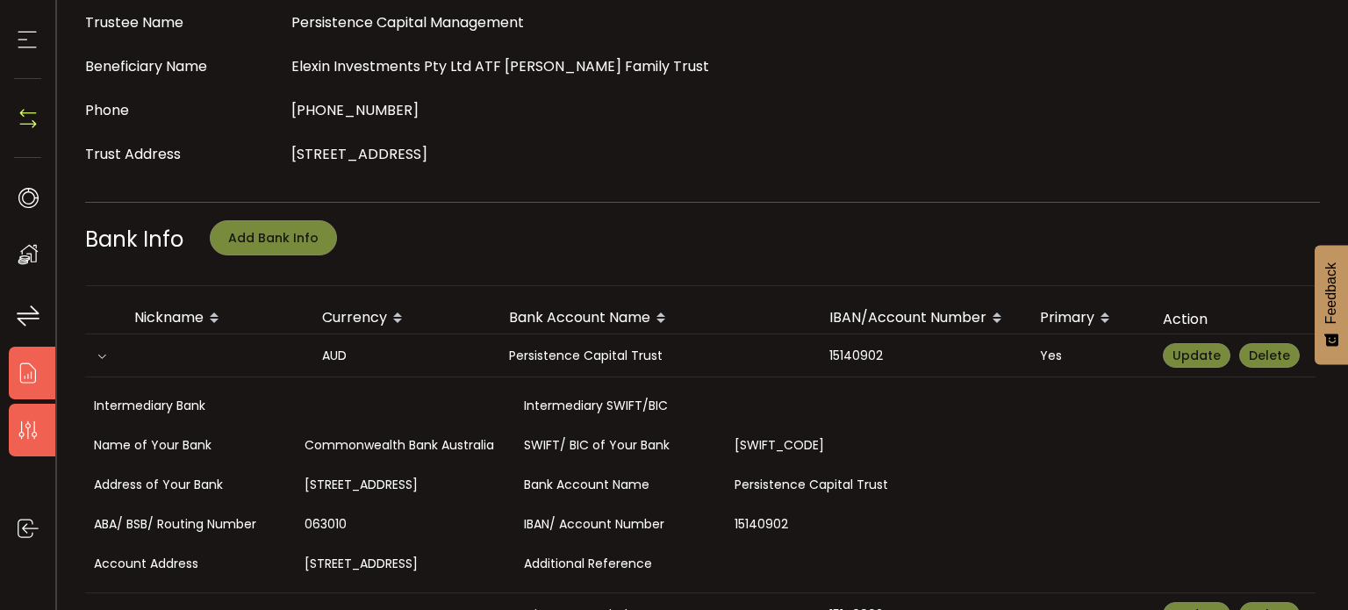
click at [26, 378] on icon at bounding box center [28, 373] width 26 height 26
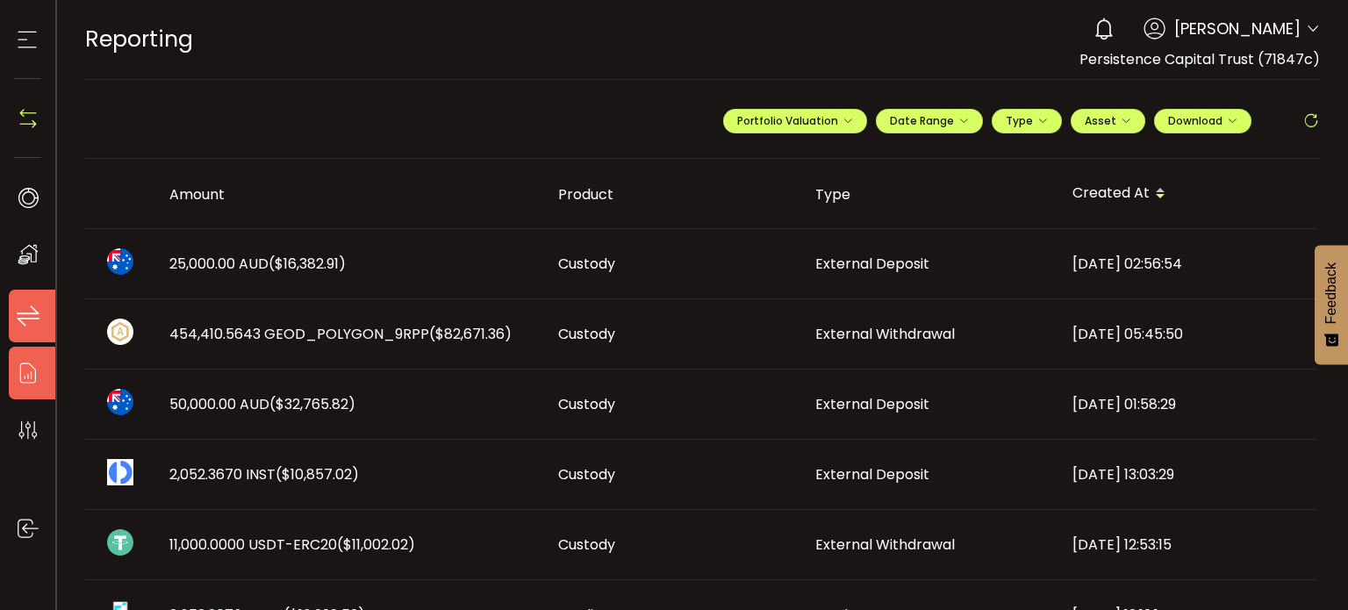
click at [15, 326] on icon at bounding box center [28, 316] width 26 height 26
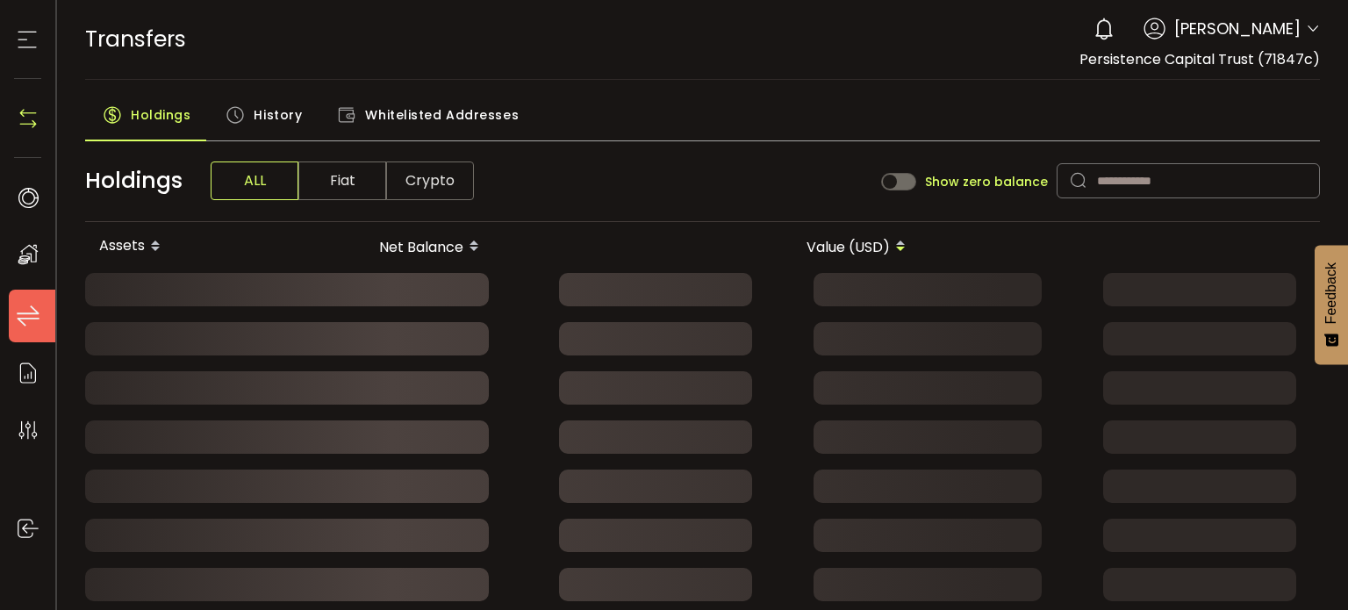
click at [15, 326] on icon at bounding box center [28, 316] width 26 height 26
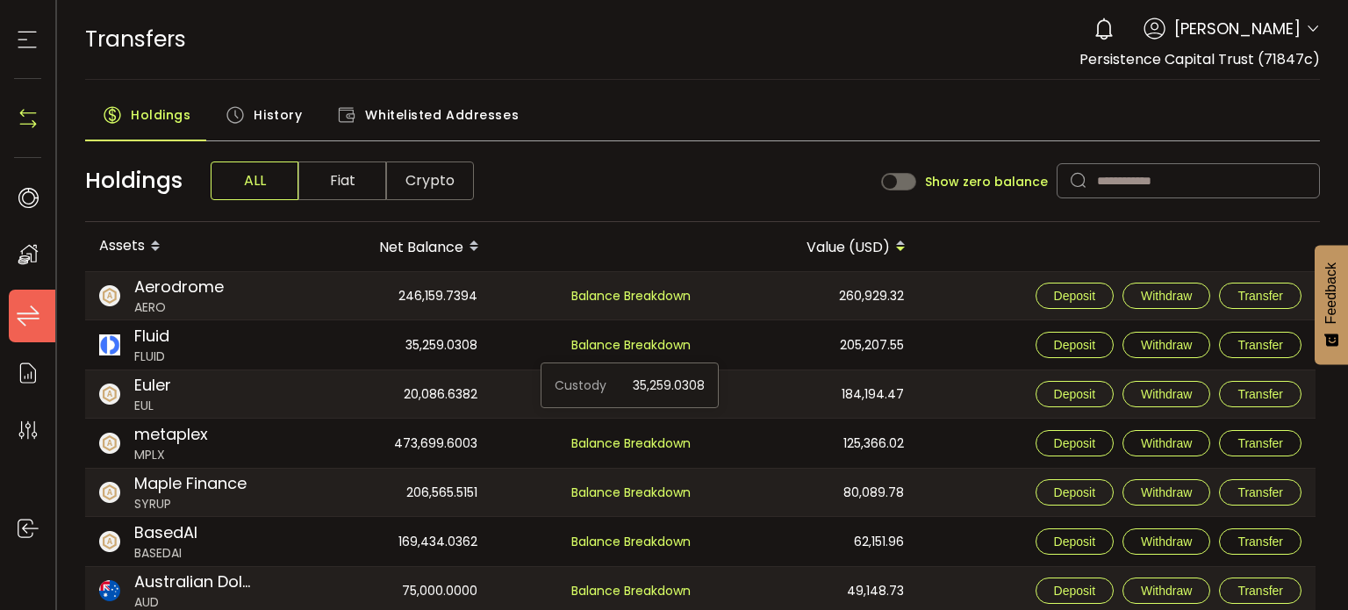
drag, startPoint x: 685, startPoint y: 338, endPoint x: 878, endPoint y: 370, distance: 195.7
click at [878, 370] on div "184,194.47" at bounding box center [813, 393] width 212 height 47
click at [277, 118] on span "History" at bounding box center [278, 114] width 48 height 35
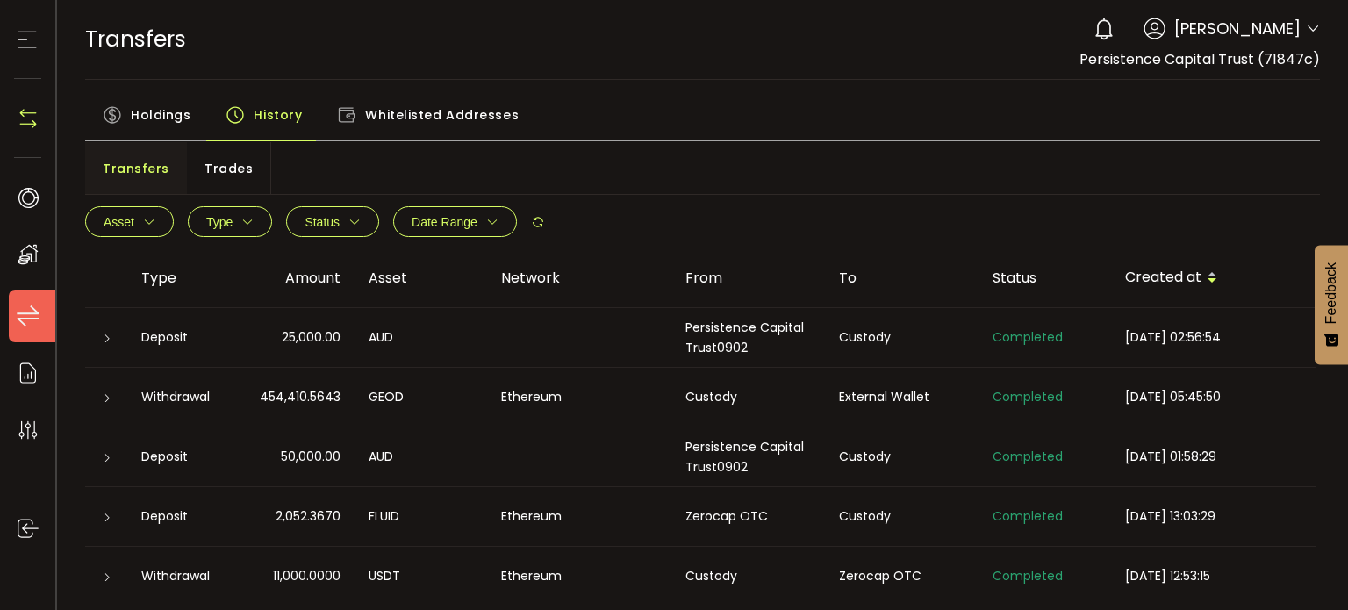
click at [365, 112] on span "Whitelisted Addresses" at bounding box center [442, 114] width 154 height 35
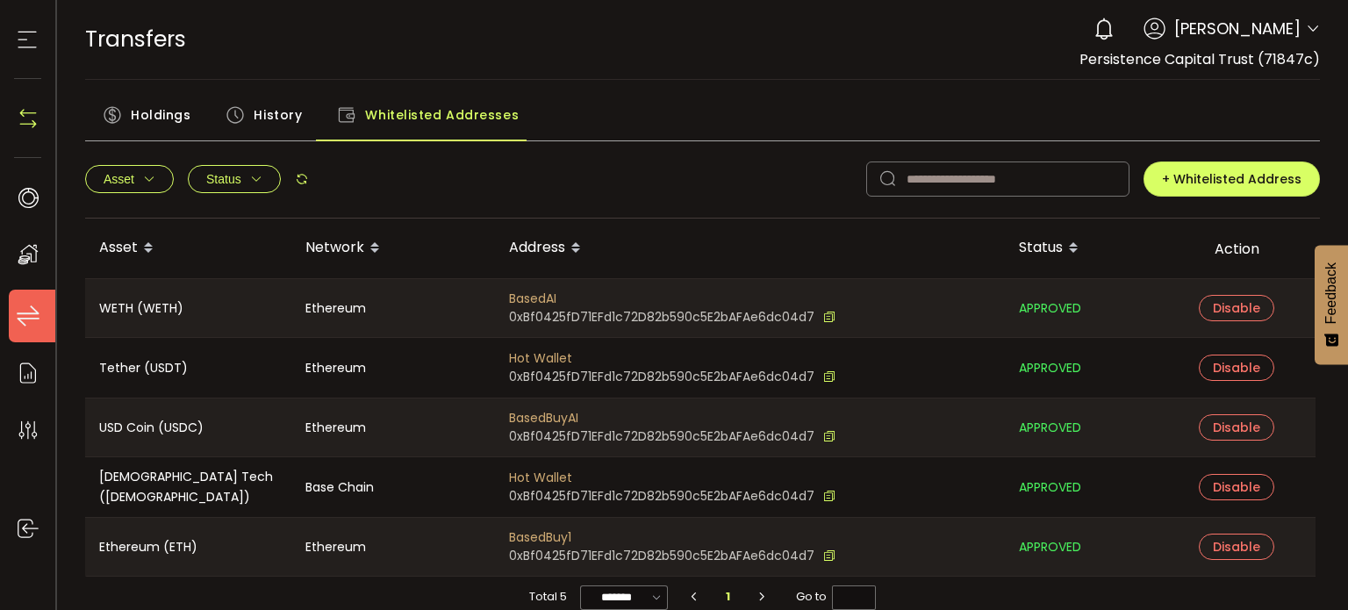
click at [276, 122] on span "History" at bounding box center [278, 114] width 48 height 35
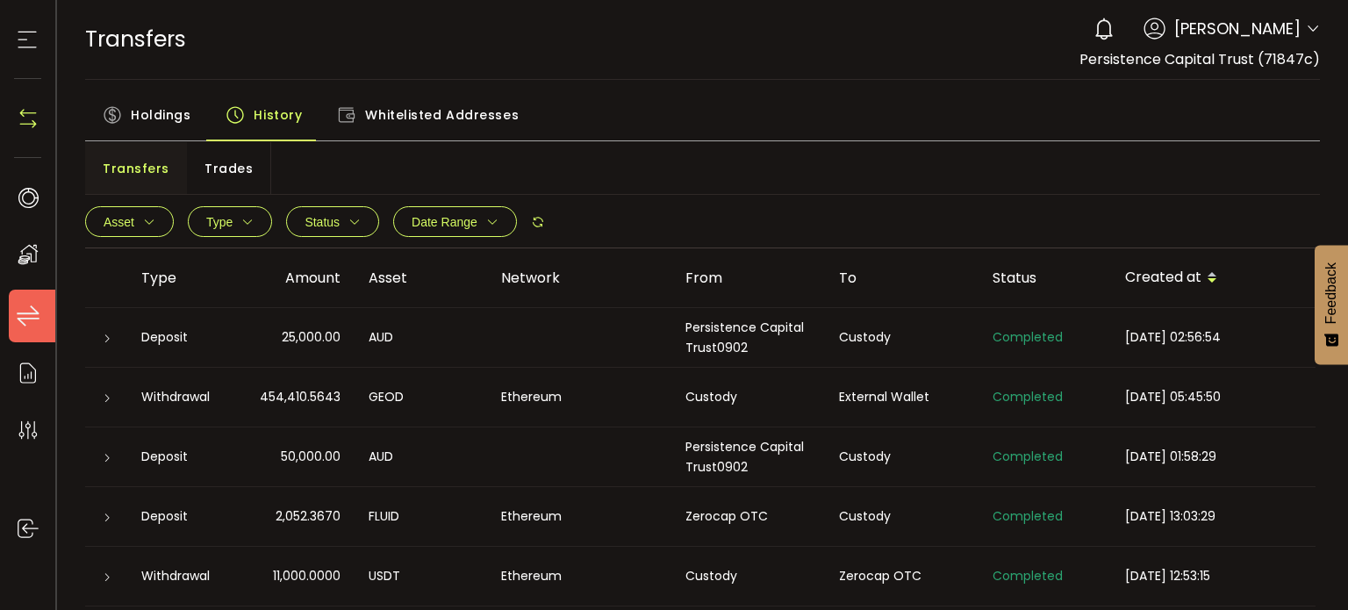
drag, startPoint x: 517, startPoint y: 293, endPoint x: 463, endPoint y: 208, distance: 100.6
click at [463, 208] on button "Date Range" at bounding box center [455, 221] width 124 height 31
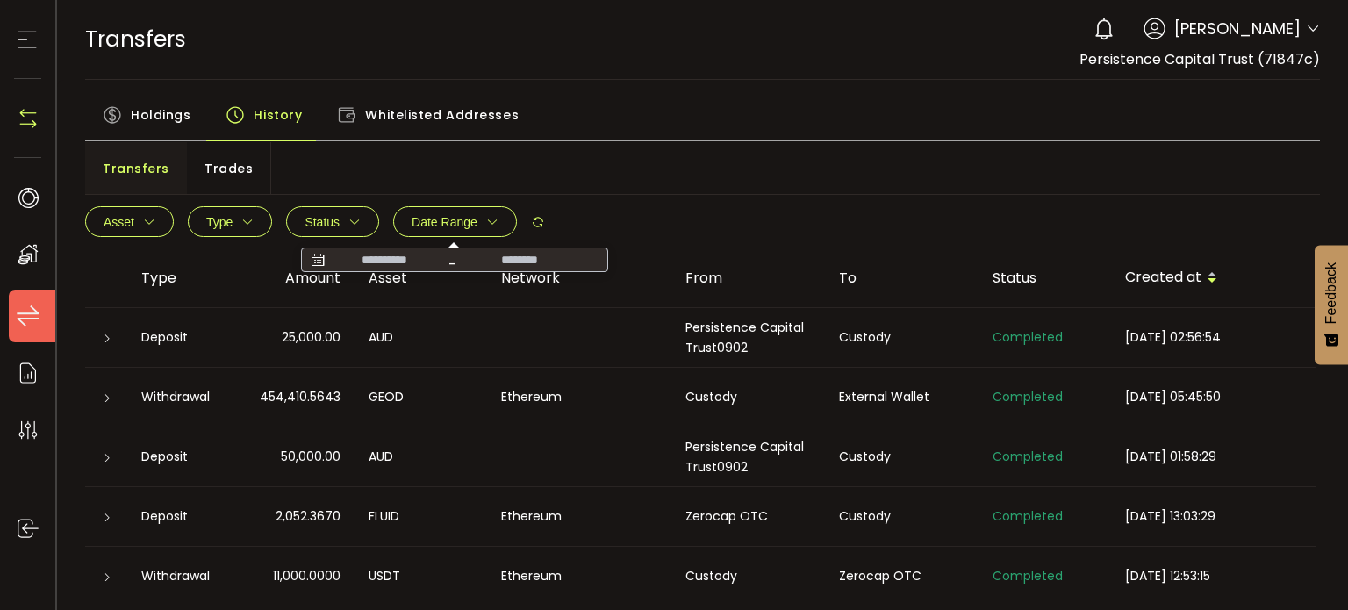
click at [379, 249] on div "-" at bounding box center [454, 260] width 307 height 25
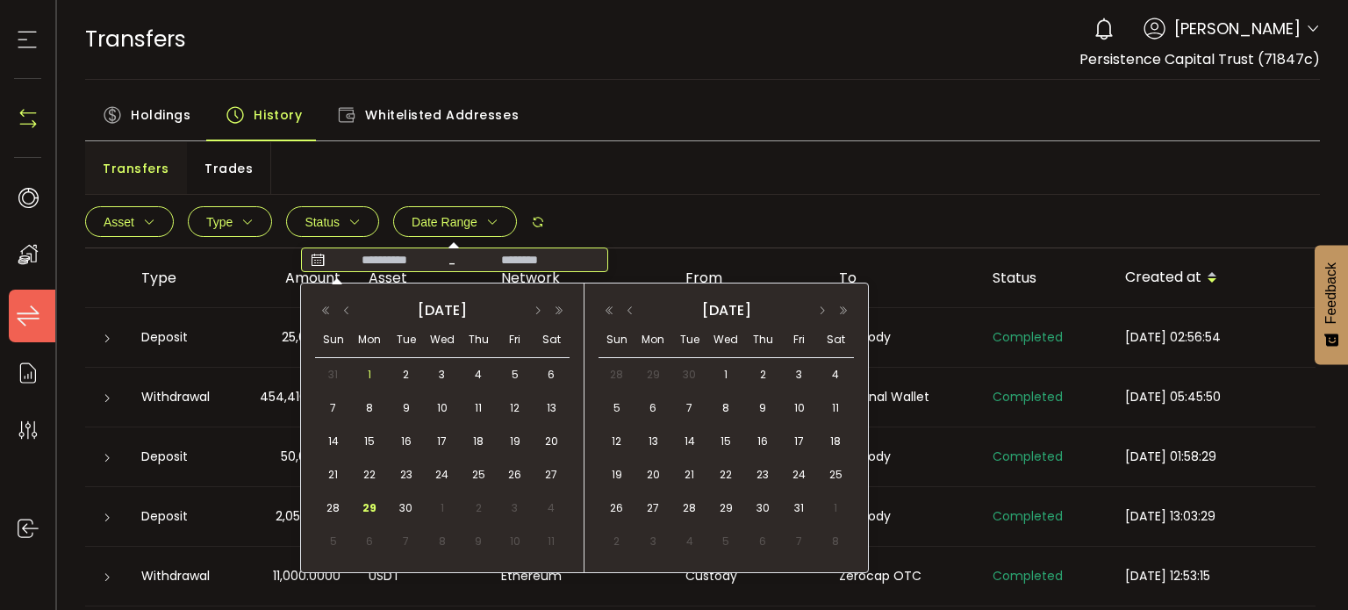
click at [360, 378] on span "1" at bounding box center [369, 374] width 21 height 21
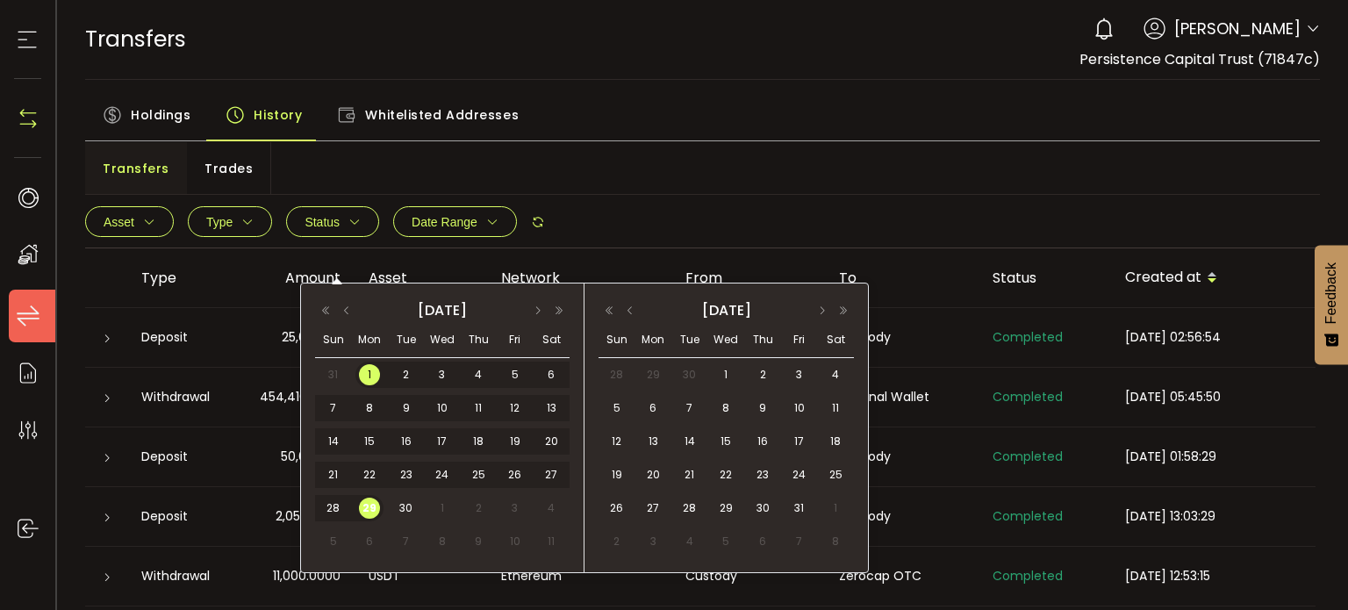
click at [376, 505] on span "29" at bounding box center [369, 508] width 21 height 21
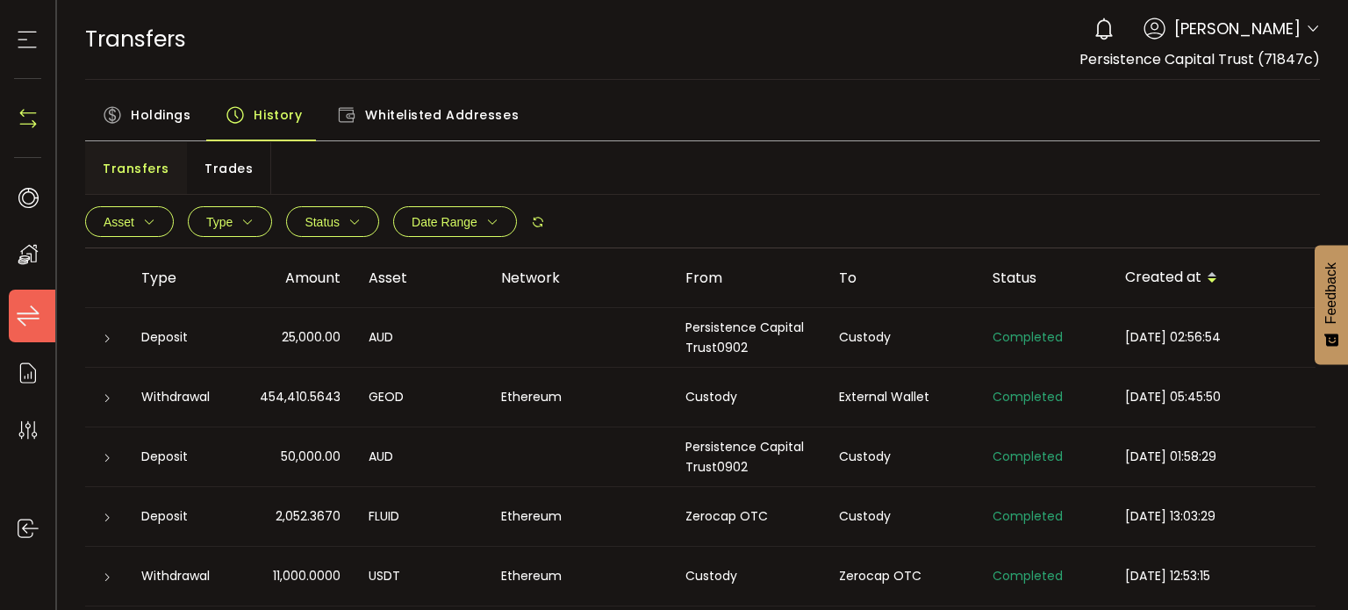
drag, startPoint x: 969, startPoint y: 400, endPoint x: 888, endPoint y: 189, distance: 226.4
click at [888, 189] on div "Transfers Trades" at bounding box center [702, 168] width 1235 height 53
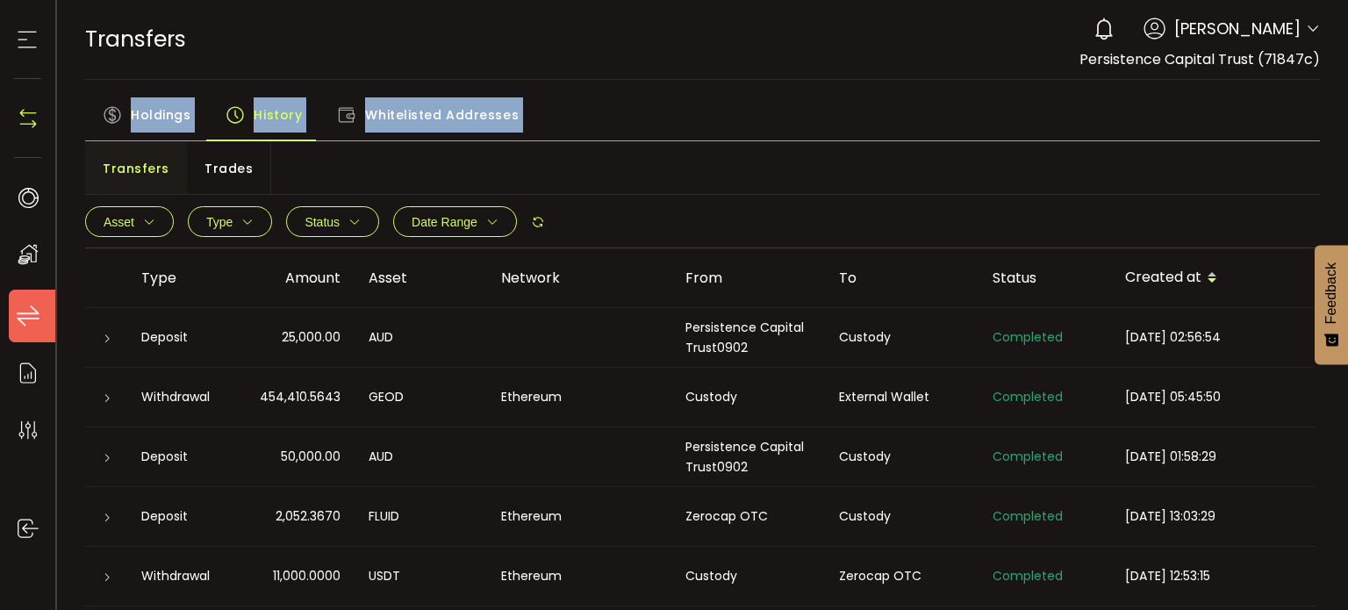
drag, startPoint x: 1338, startPoint y: 106, endPoint x: 1343, endPoint y: 182, distance: 75.7
click at [1343, 182] on section "PDF is being processed and will download to your computer TRANSFERS Buy Power $…" at bounding box center [702, 305] width 1291 height 610
click at [288, 109] on span "History" at bounding box center [278, 114] width 48 height 35
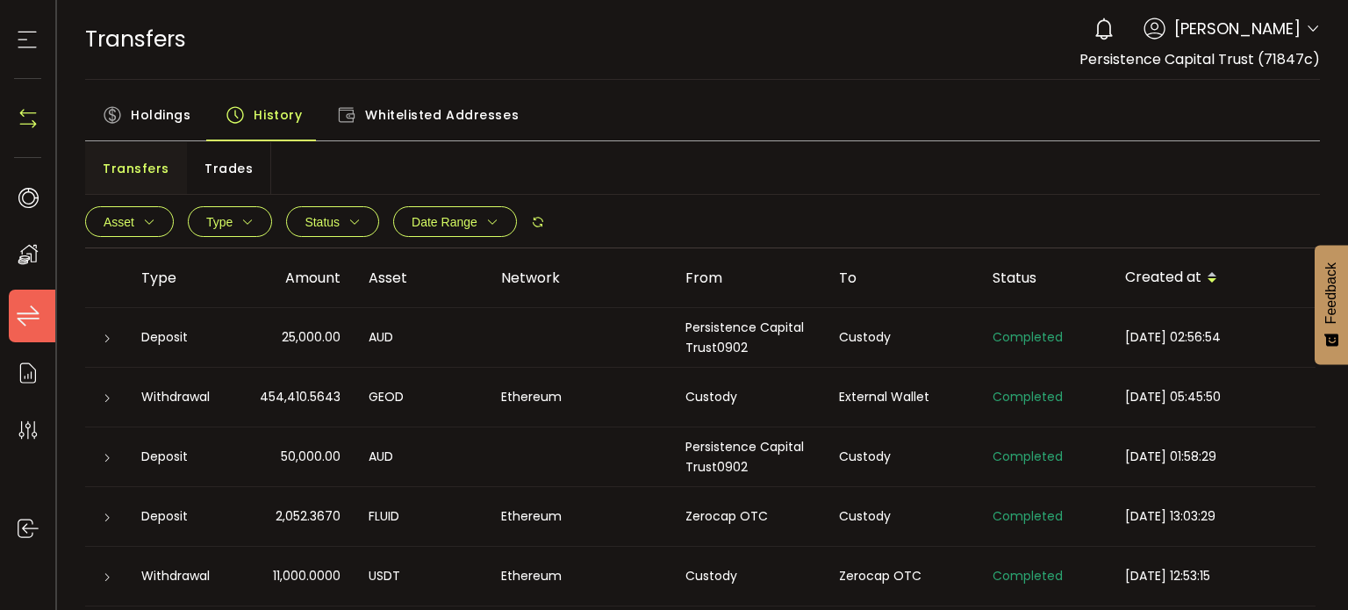
click at [145, 109] on span "Holdings" at bounding box center [161, 114] width 60 height 35
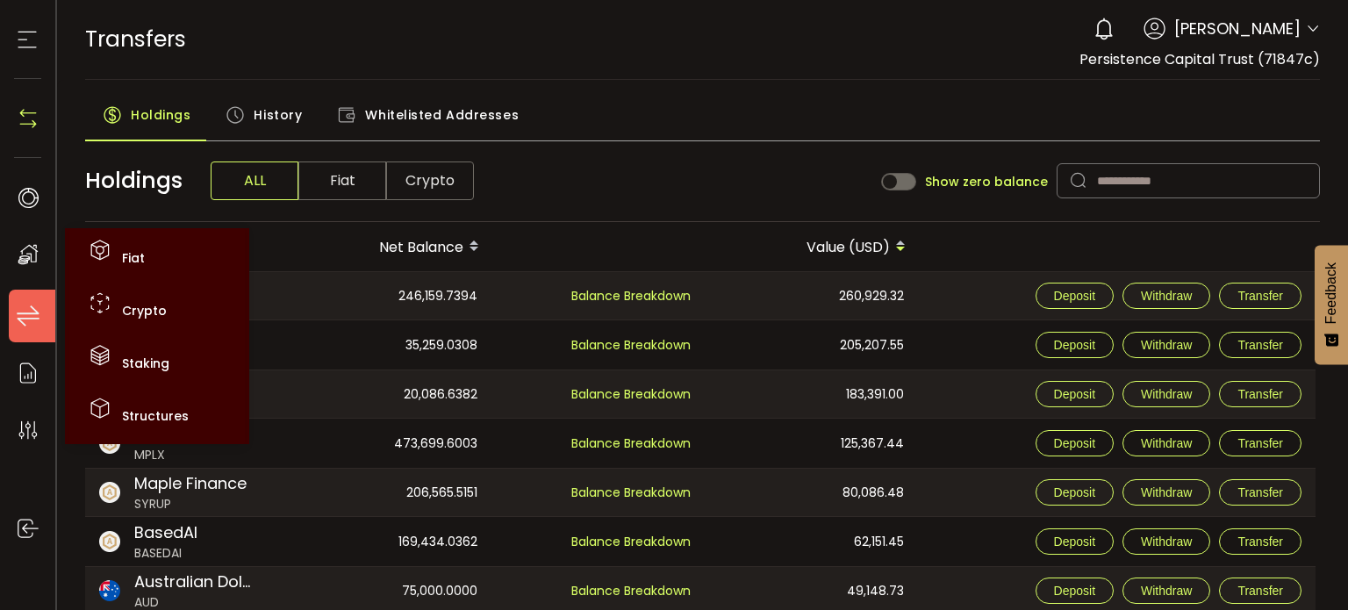
click at [32, 248] on use at bounding box center [28, 255] width 20 height 20
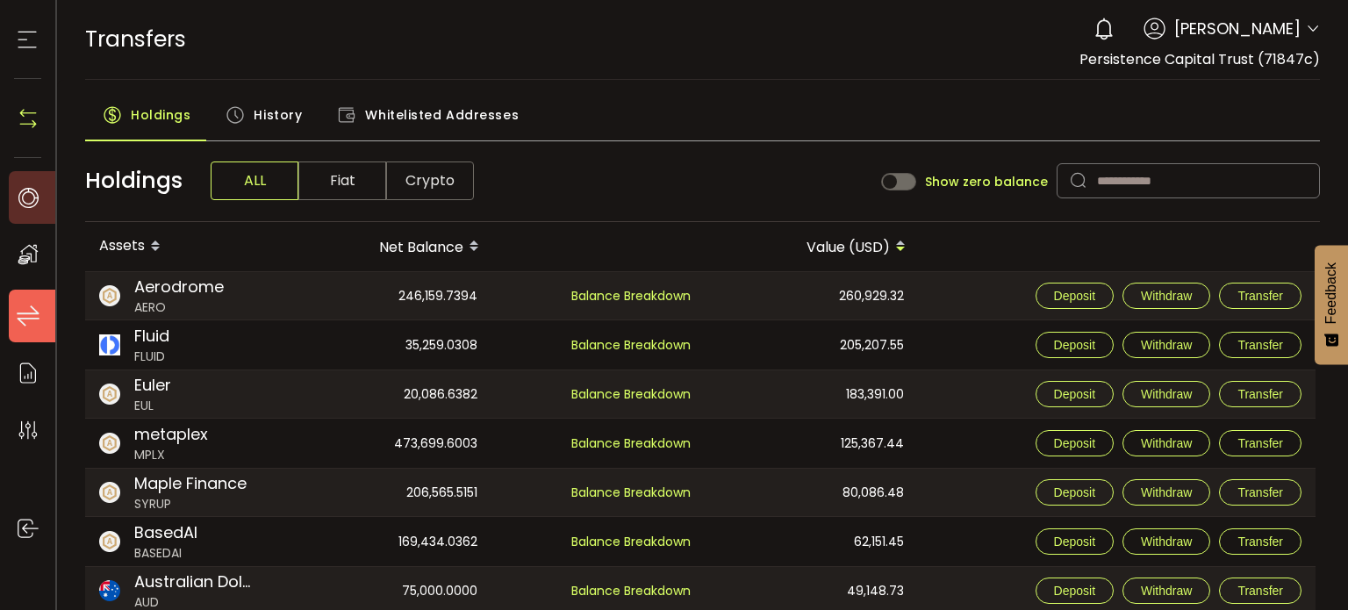
drag, startPoint x: 18, startPoint y: 170, endPoint x: 26, endPoint y: 185, distance: 17.3
click at [26, 185] on ul "Home Trading My Assets Transfers Reporting Preferences Log out" at bounding box center [32, 384] width 65 height 452
click at [26, 185] on icon at bounding box center [28, 197] width 26 height 26
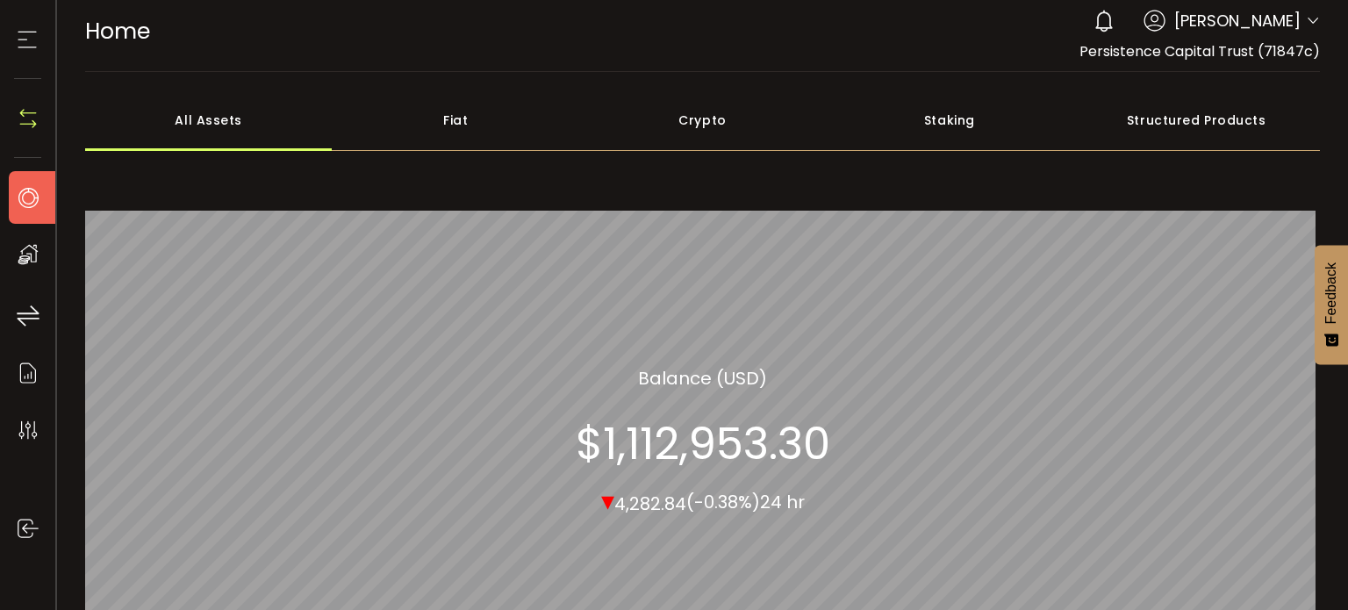
scroll to position [2, 0]
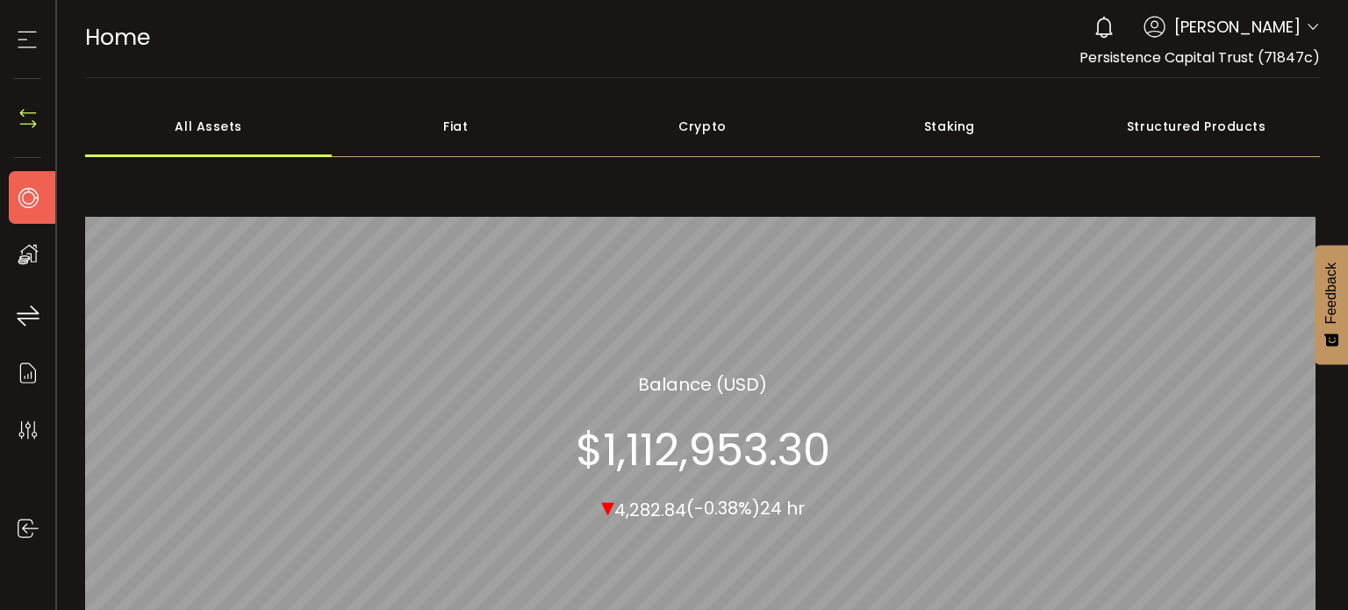
drag, startPoint x: 1270, startPoint y: 202, endPoint x: 42, endPoint y: 120, distance: 1230.6
click at [42, 120] on section "Deposit & Withdraw" at bounding box center [27, 118] width 55 height 79
click at [32, 118] on img at bounding box center [28, 118] width 26 height 26
click at [18, 52] on icon at bounding box center [27, 39] width 26 height 26
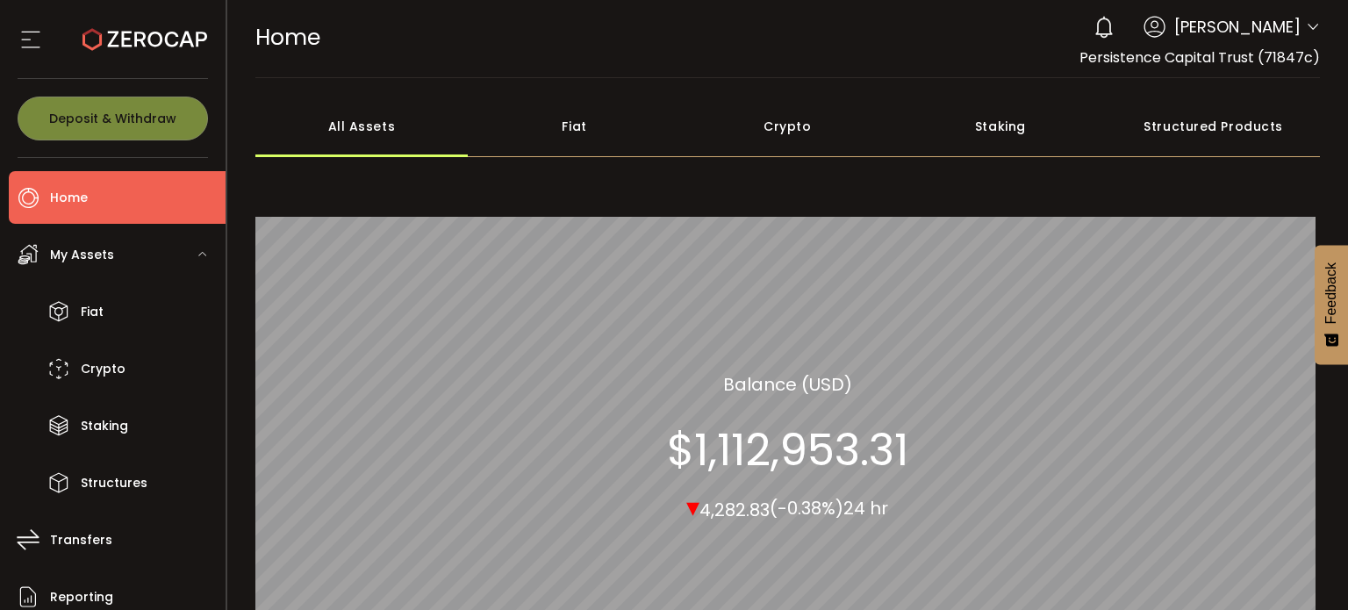
click at [55, 247] on span "My Assets" at bounding box center [82, 254] width 64 height 25
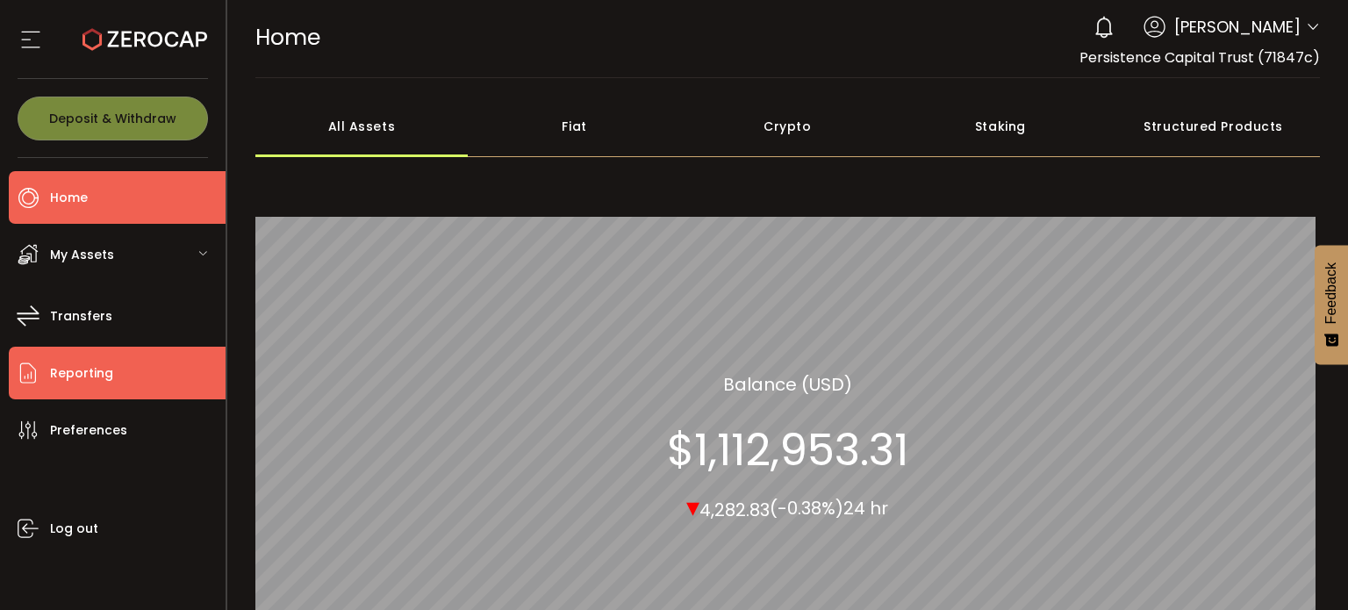
click at [137, 375] on li "Reporting" at bounding box center [117, 373] width 217 height 53
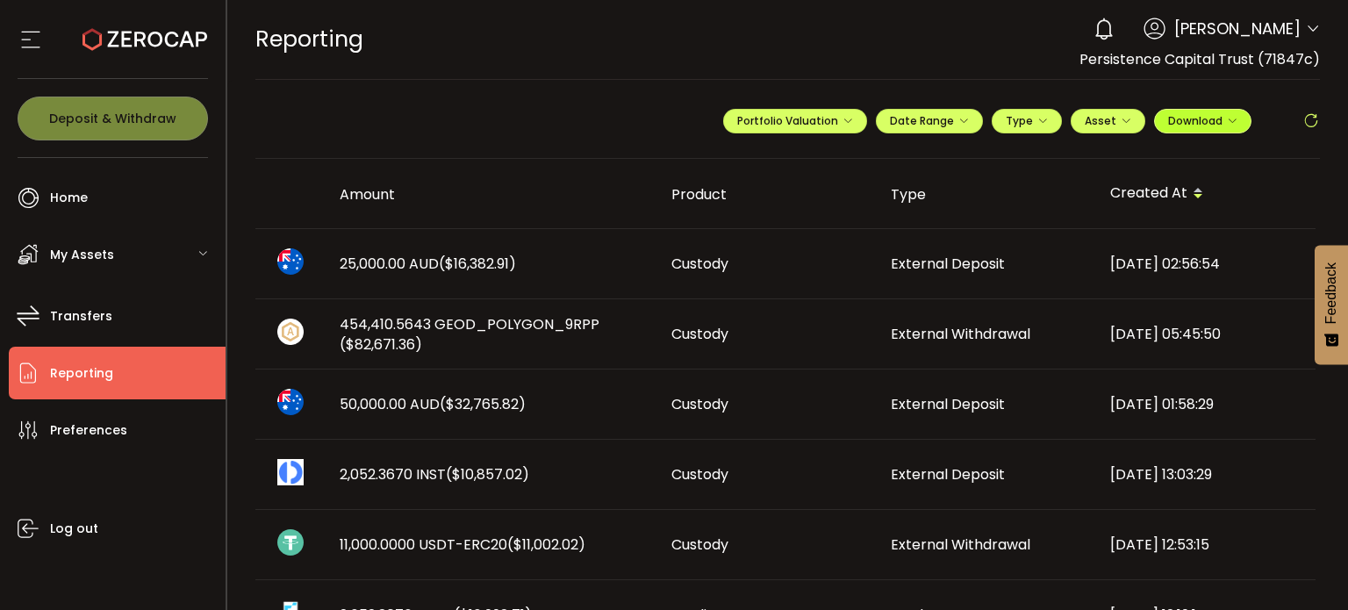
click at [1192, 132] on button "Download" at bounding box center [1202, 121] width 97 height 25
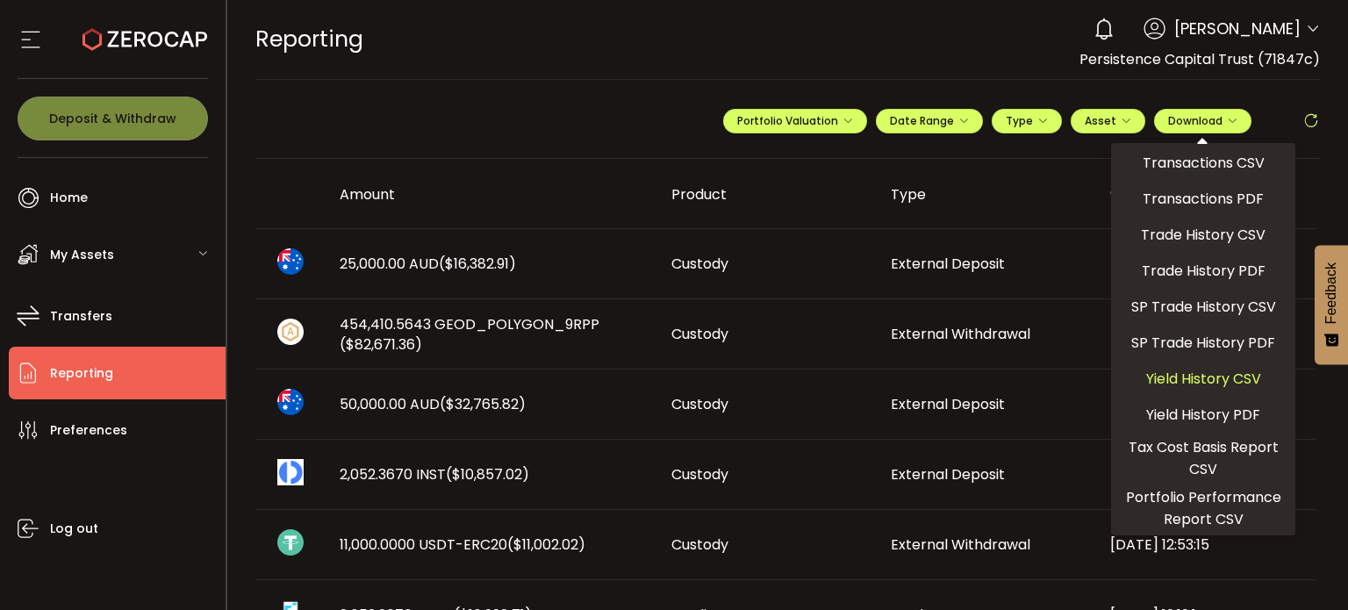
click at [1180, 370] on span "Yield History CSV" at bounding box center [1203, 379] width 115 height 22
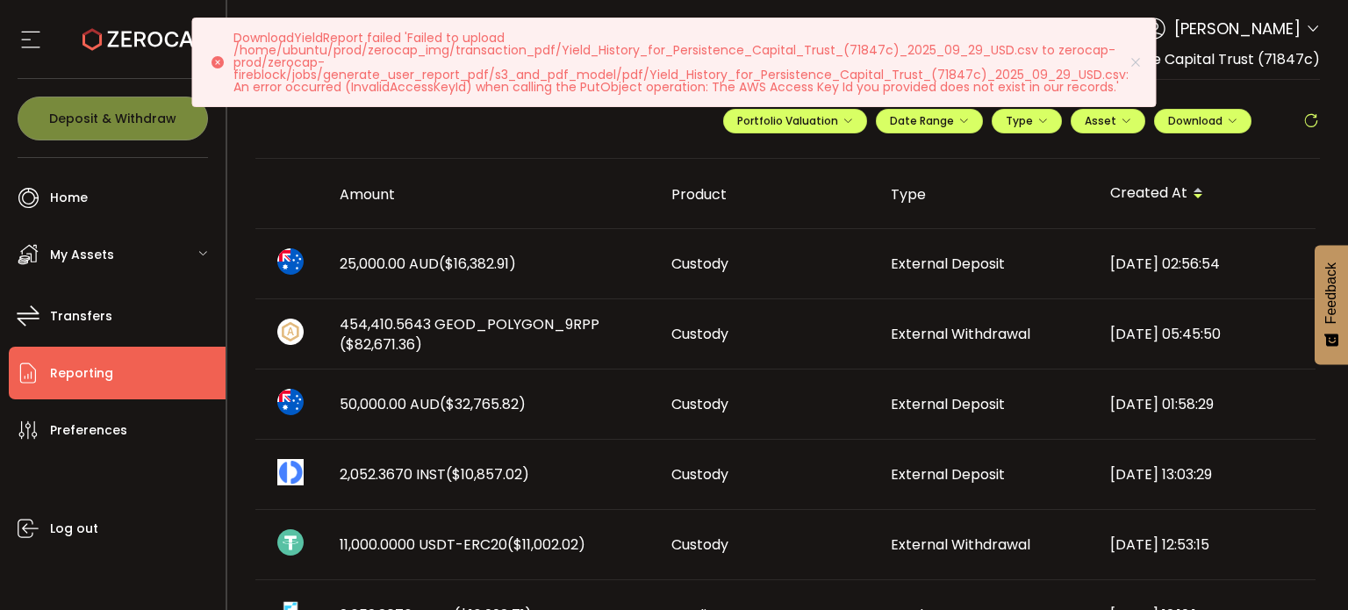
click at [1143, 70] on p "DownloadYieldReport failed 'Failed to upload /home/ubuntu/prod/zerocap_img/tran…" at bounding box center [687, 62] width 909 height 61
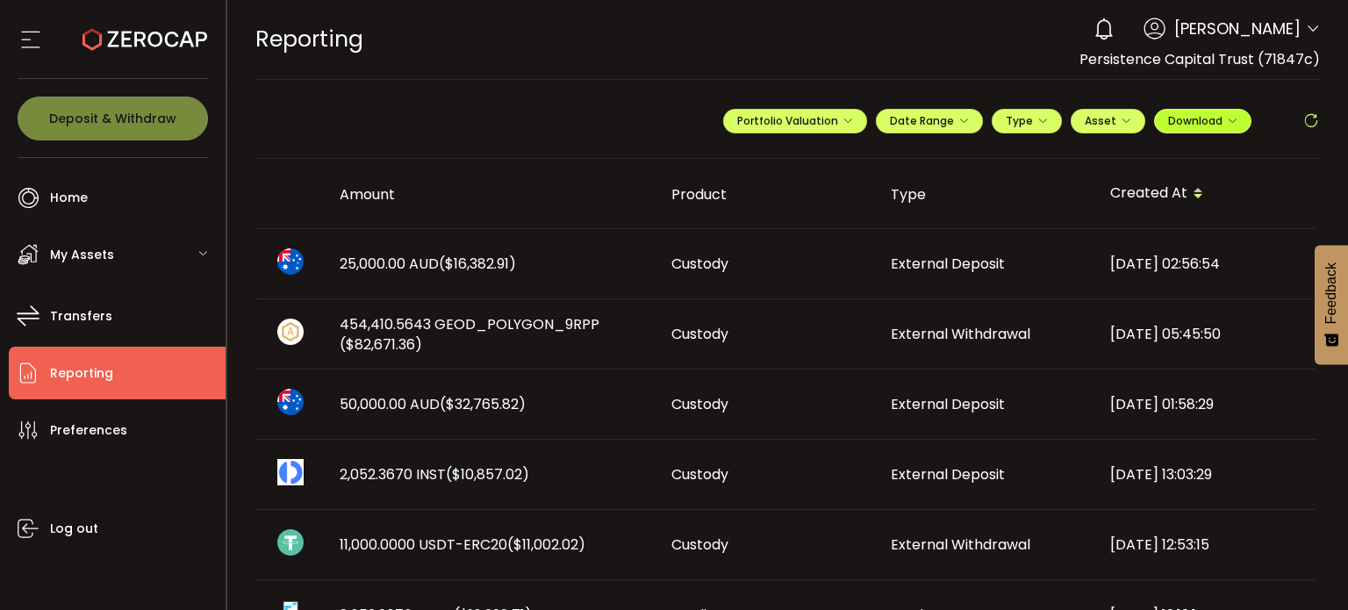
click at [1211, 127] on span "Download" at bounding box center [1202, 120] width 69 height 15
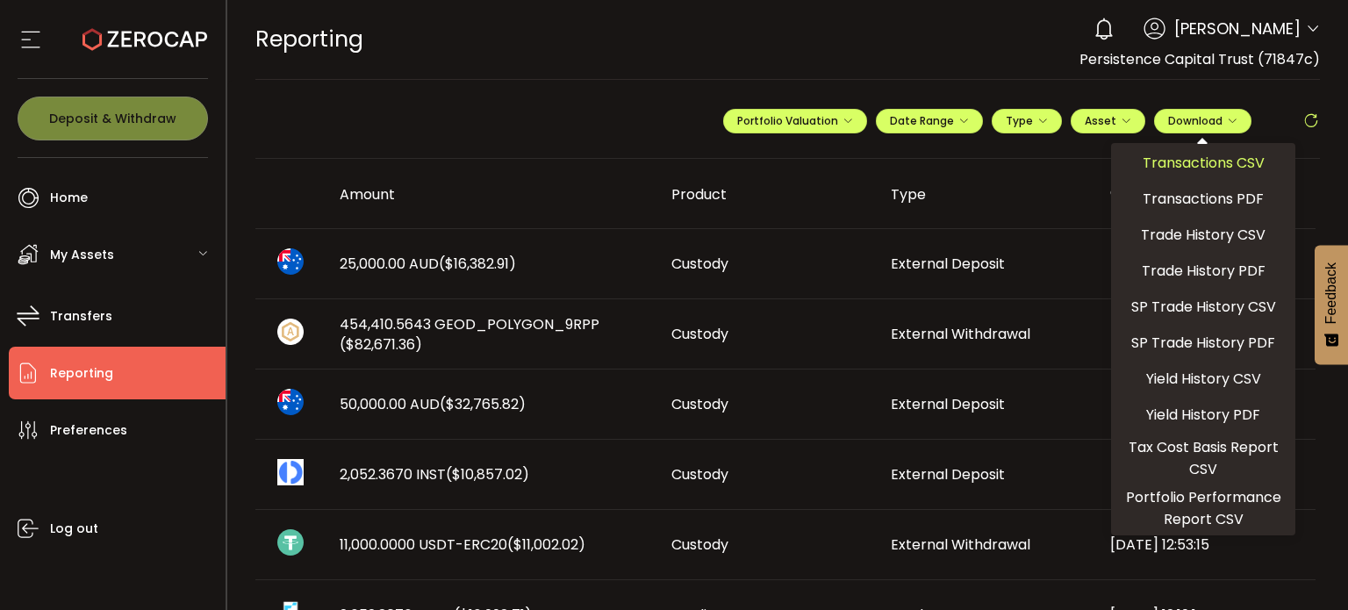
click at [1202, 173] on span "Transactions CSV" at bounding box center [1204, 163] width 122 height 22
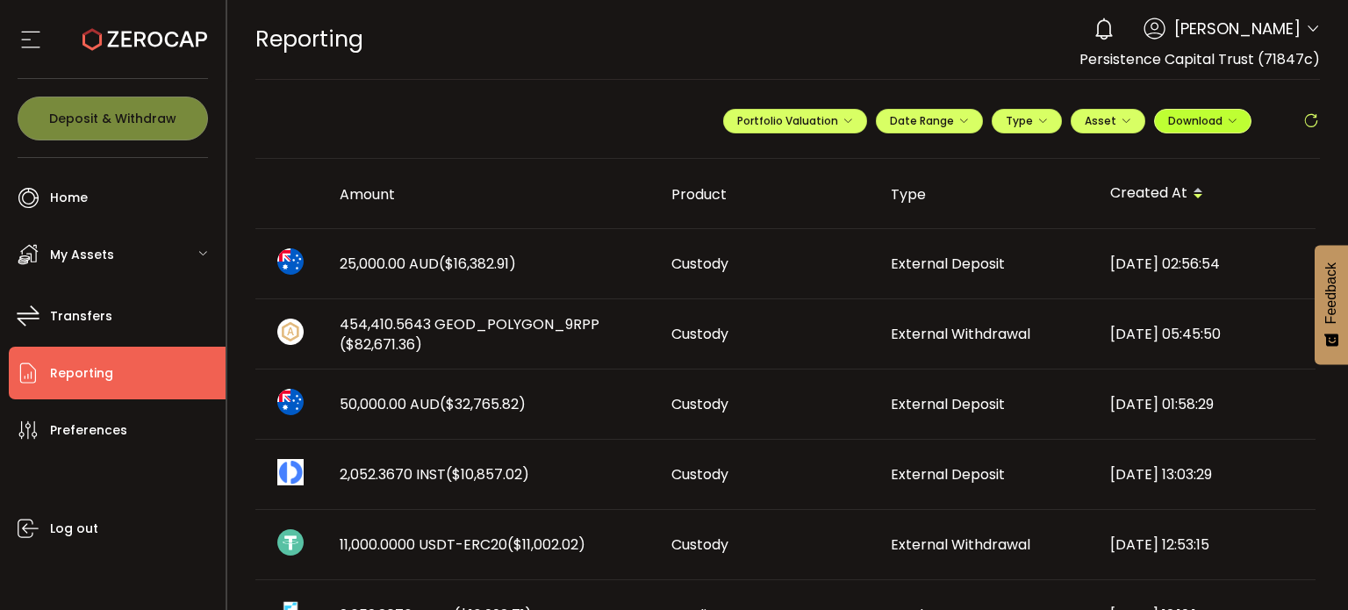
click at [1192, 129] on button "Download" at bounding box center [1202, 121] width 97 height 25
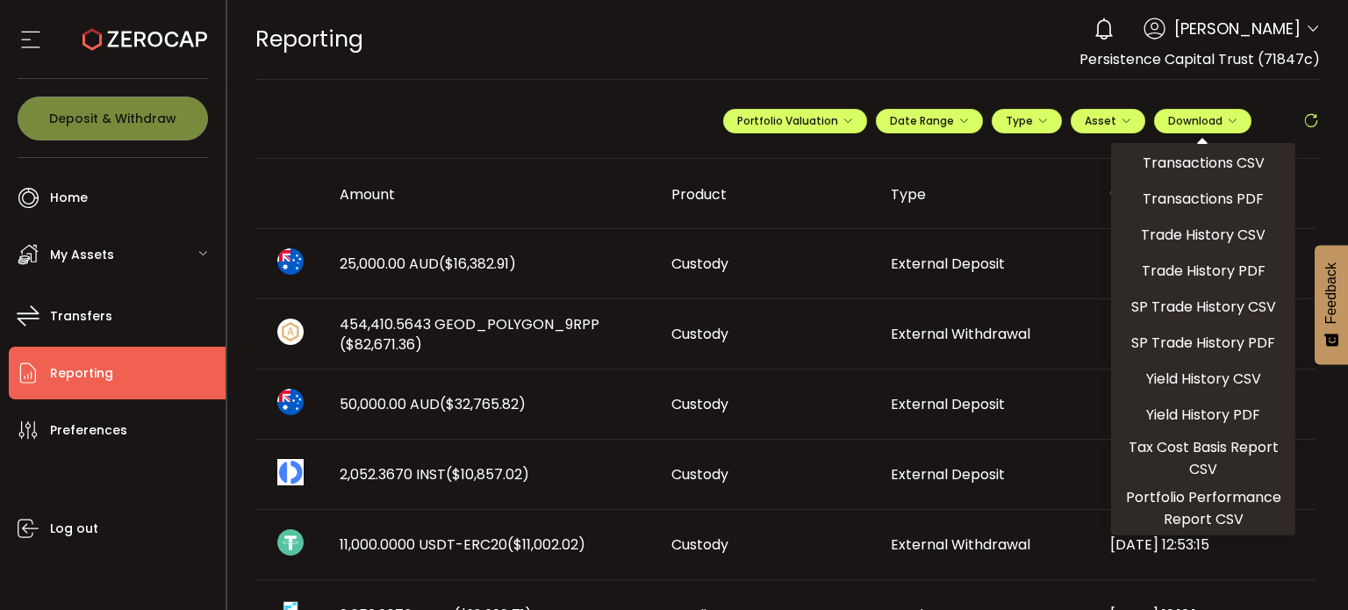
click at [897, 71] on div "REPORTING Buy Power $0.00 USD Reporting Reporting Verify Your Identity 0 Niranj…" at bounding box center [788, 39] width 1066 height 79
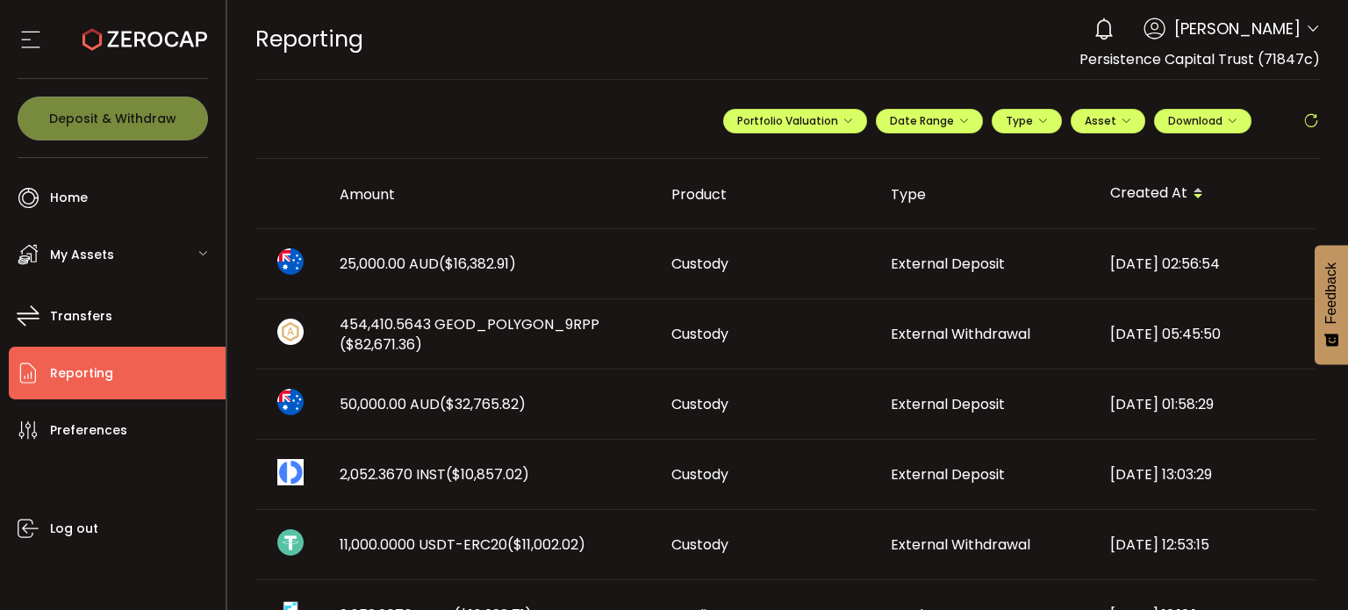
click at [1113, 63] on span "Persistence Capital Trust (71847c)" at bounding box center [1200, 59] width 240 height 20
click at [1203, 133] on div "**********" at bounding box center [1021, 128] width 597 height 53
click at [1200, 129] on button "Download" at bounding box center [1202, 121] width 97 height 25
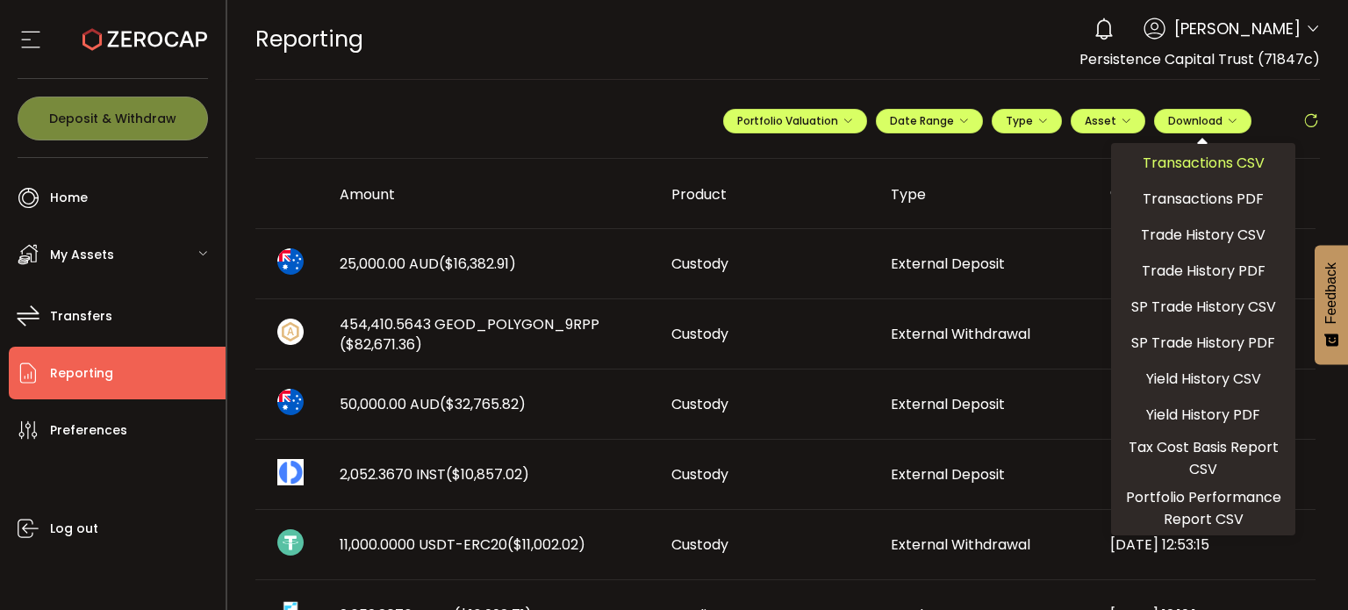
click at [1172, 154] on span "Transactions CSV" at bounding box center [1204, 163] width 122 height 22
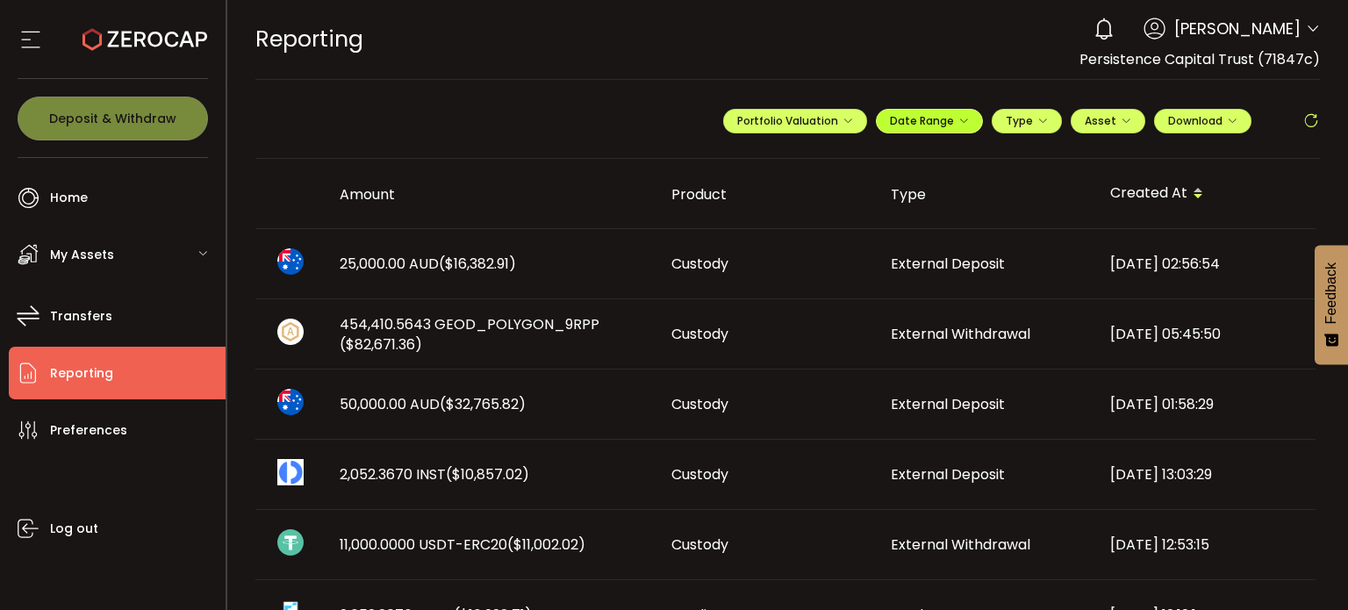
click at [958, 125] on icon "button" at bounding box center [963, 121] width 11 height 11
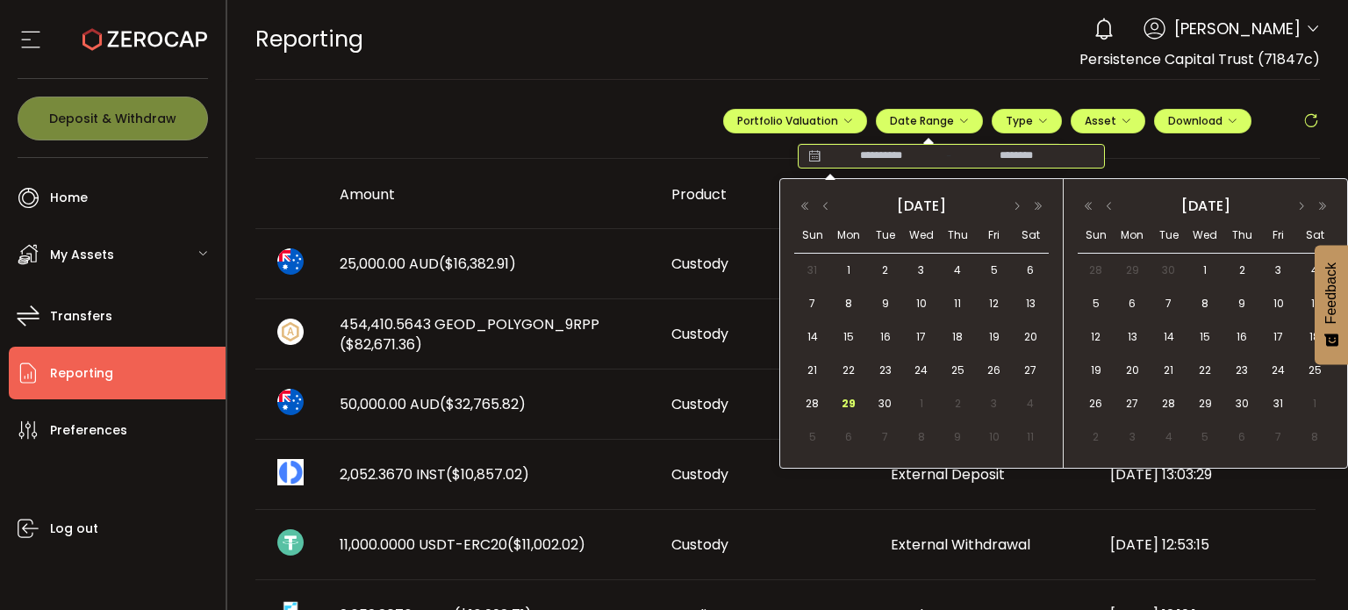
click at [918, 161] on input at bounding box center [881, 156] width 112 height 18
click at [850, 275] on span "1" at bounding box center [848, 270] width 21 height 21
click at [843, 267] on span "1" at bounding box center [848, 270] width 21 height 21
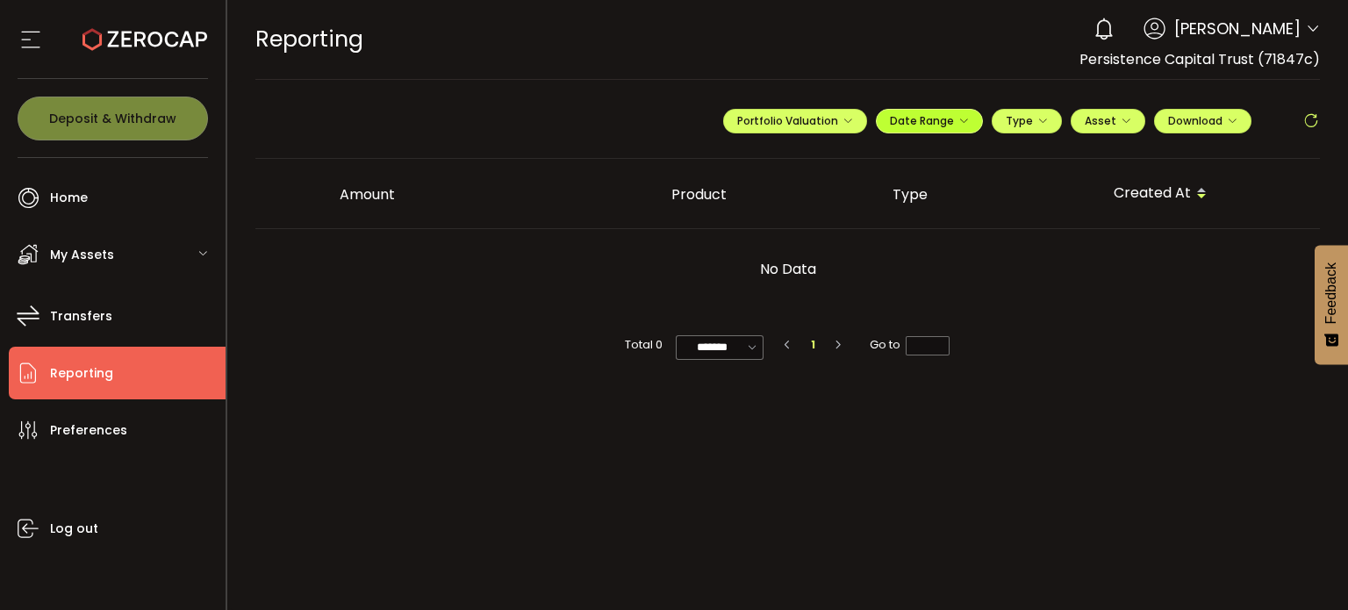
click at [963, 128] on button "Date Range" at bounding box center [929, 121] width 107 height 25
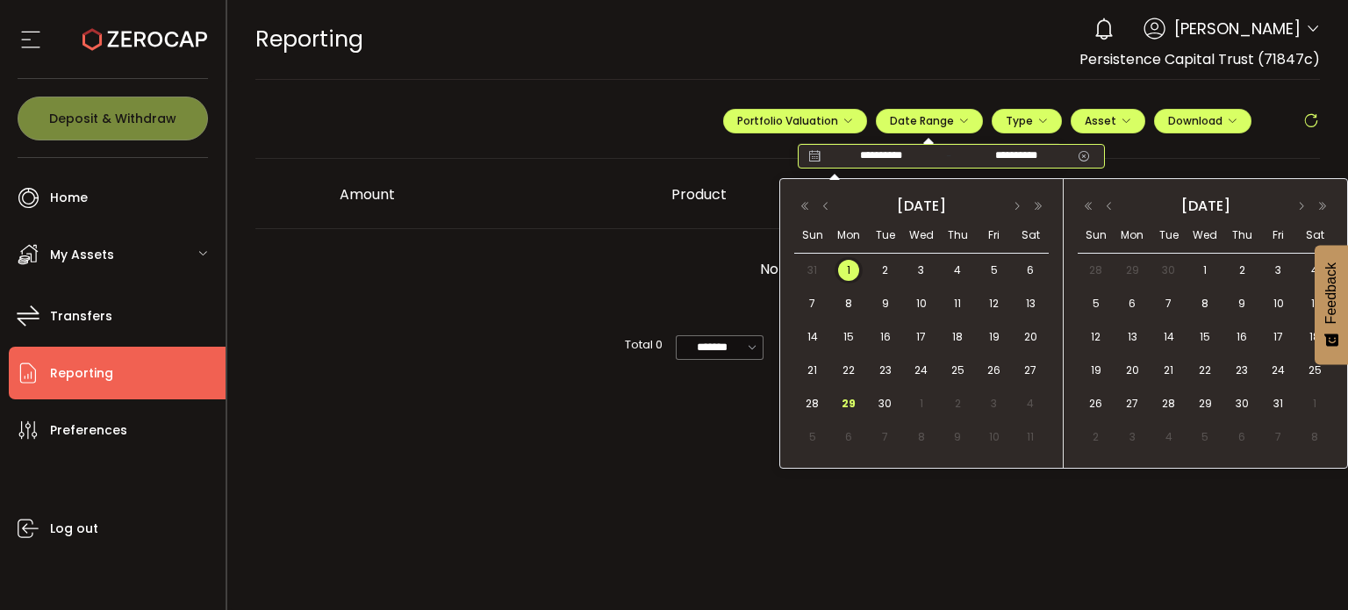
click at [1022, 158] on input "**********" at bounding box center [1016, 156] width 112 height 18
click at [846, 400] on span "29" at bounding box center [848, 403] width 21 height 21
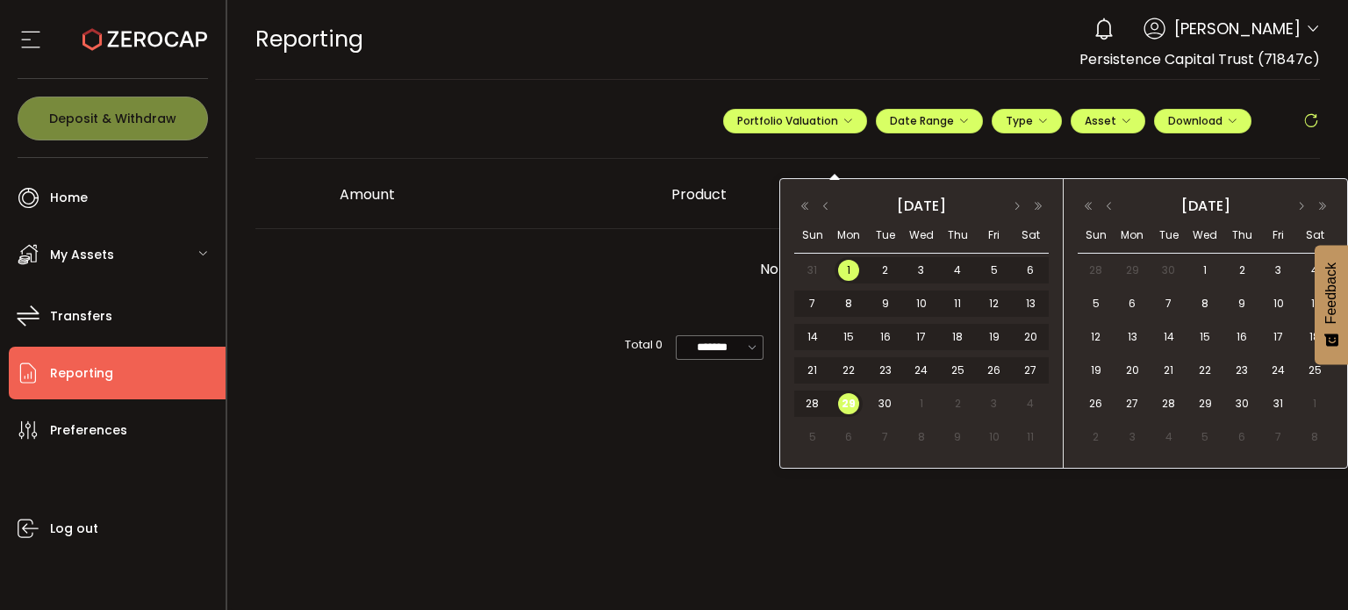
click at [852, 269] on span "1" at bounding box center [848, 270] width 21 height 21
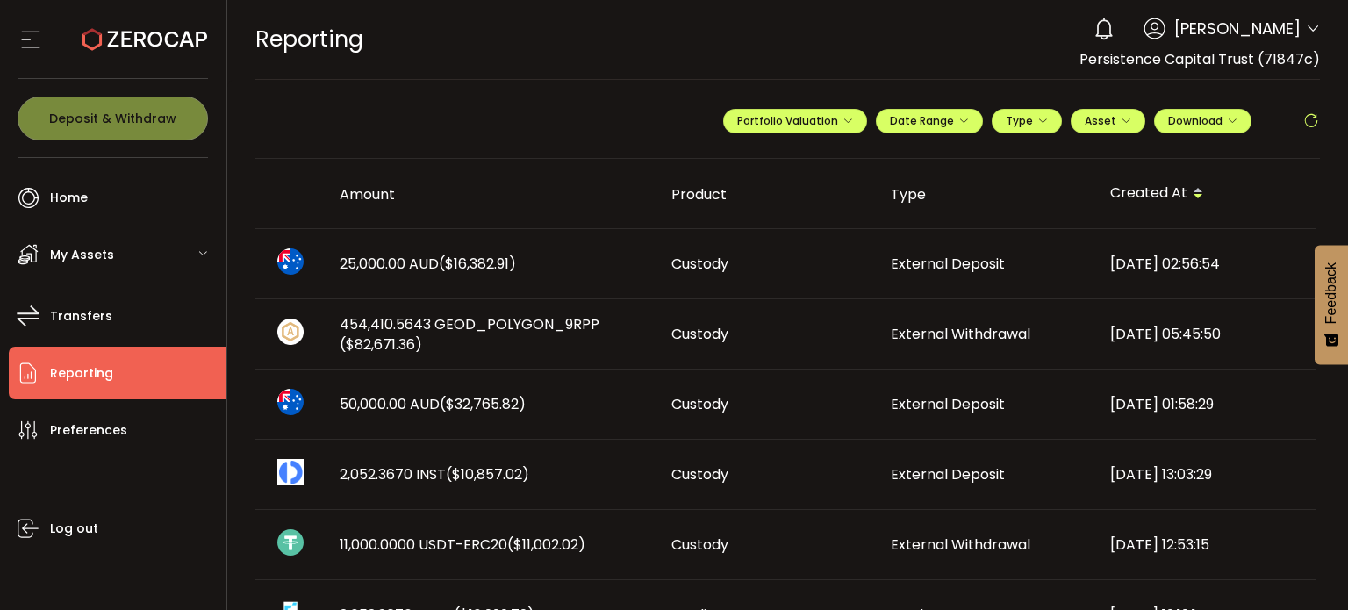
click at [1199, 133] on div "**********" at bounding box center [1021, 128] width 597 height 53
click at [1196, 128] on button "Download" at bounding box center [1202, 121] width 97 height 25
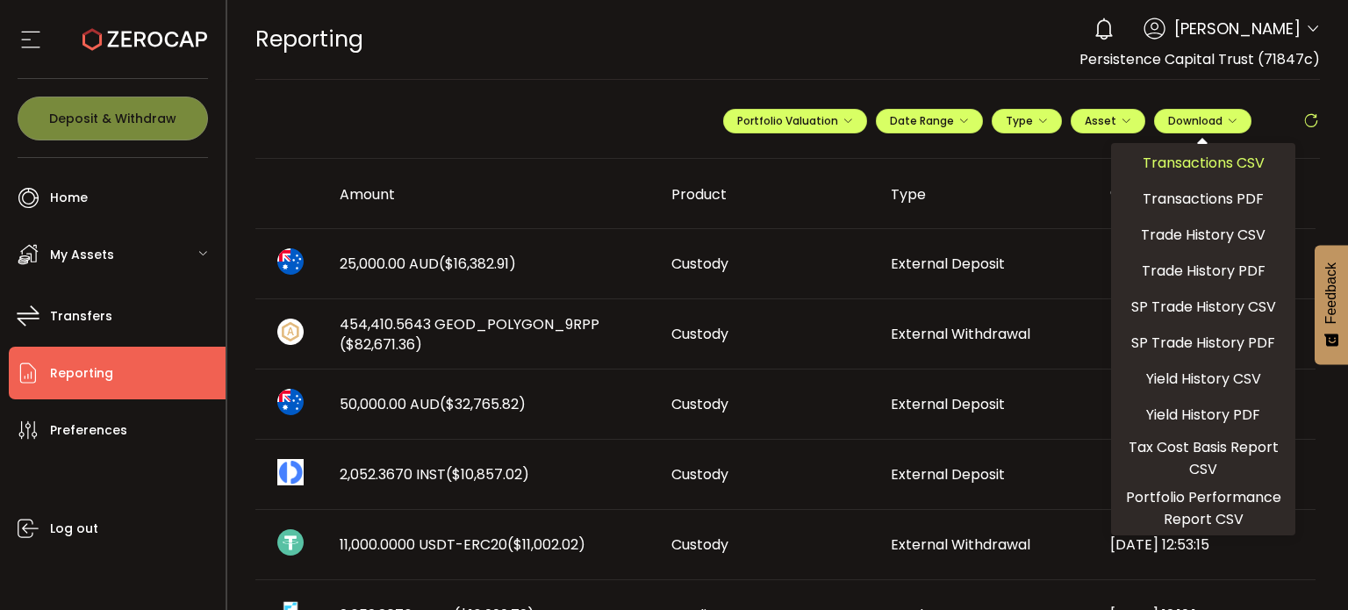
click at [1175, 161] on span "Transactions CSV" at bounding box center [1204, 163] width 122 height 22
